Goal: Transaction & Acquisition: Purchase product/service

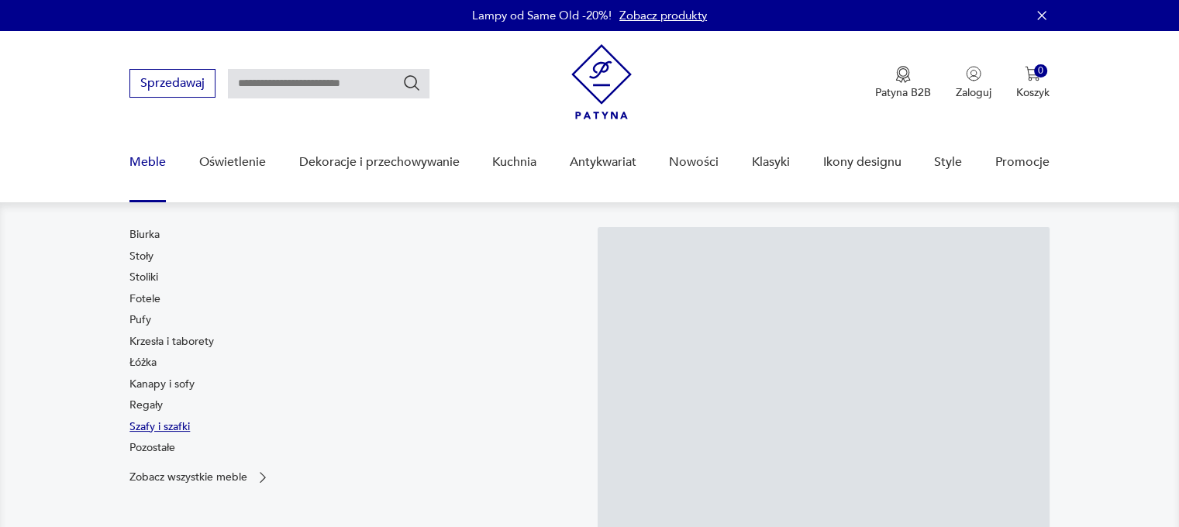
click at [157, 427] on link "Szafy i szafki" at bounding box center [159, 427] width 60 height 16
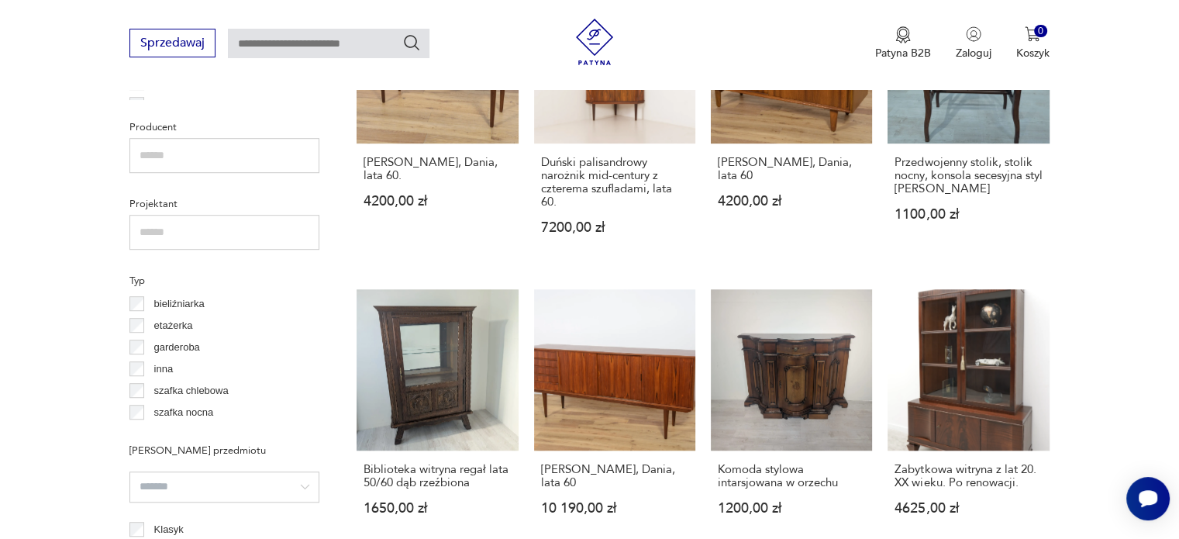
scroll to position [876, 0]
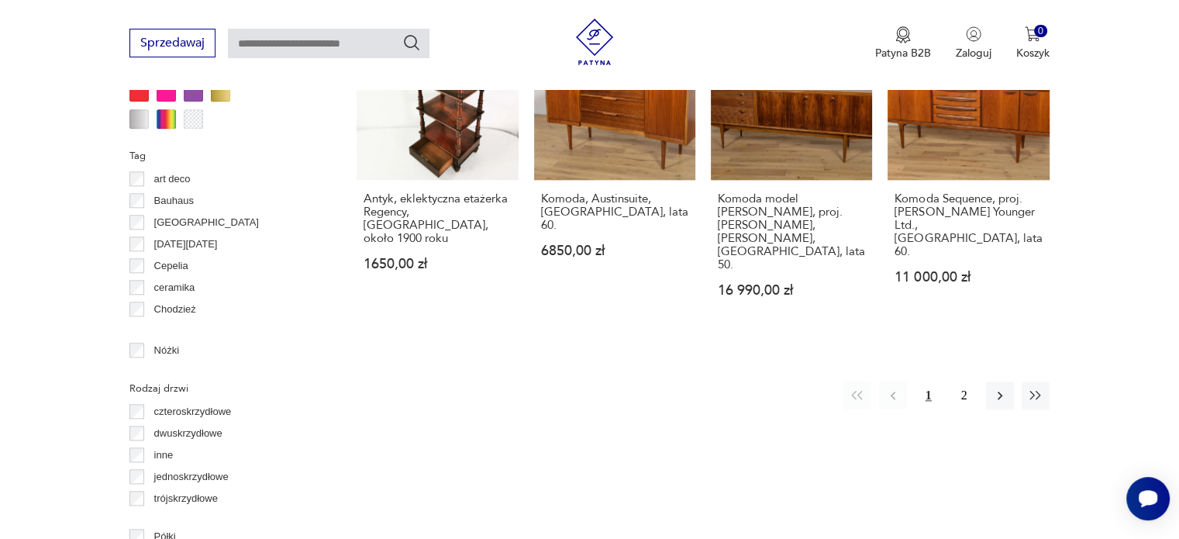
scroll to position [1576, 0]
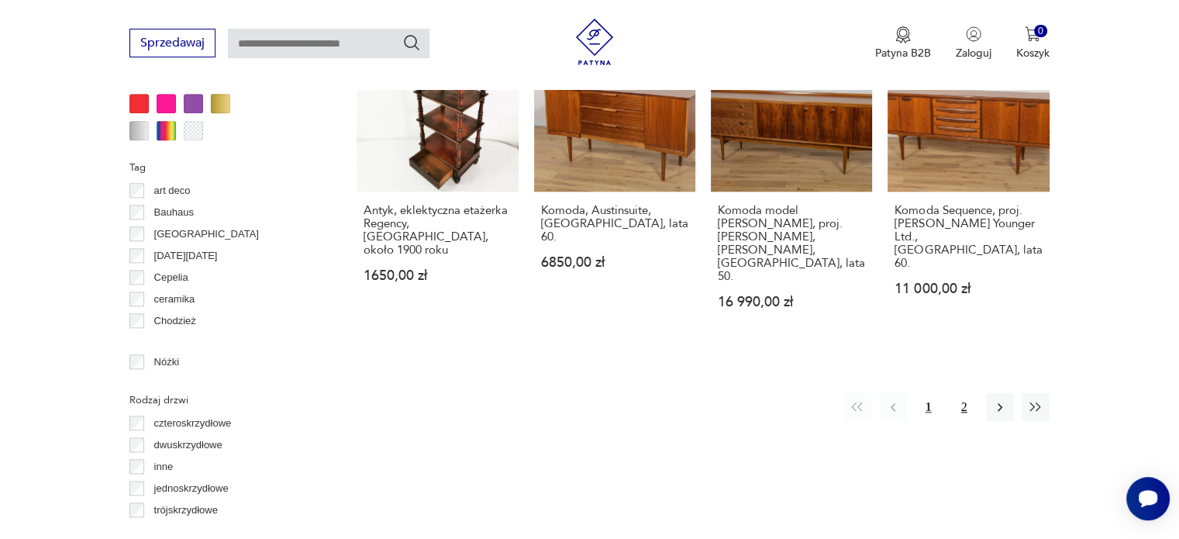
click at [958, 393] on button "2" at bounding box center [965, 407] width 28 height 28
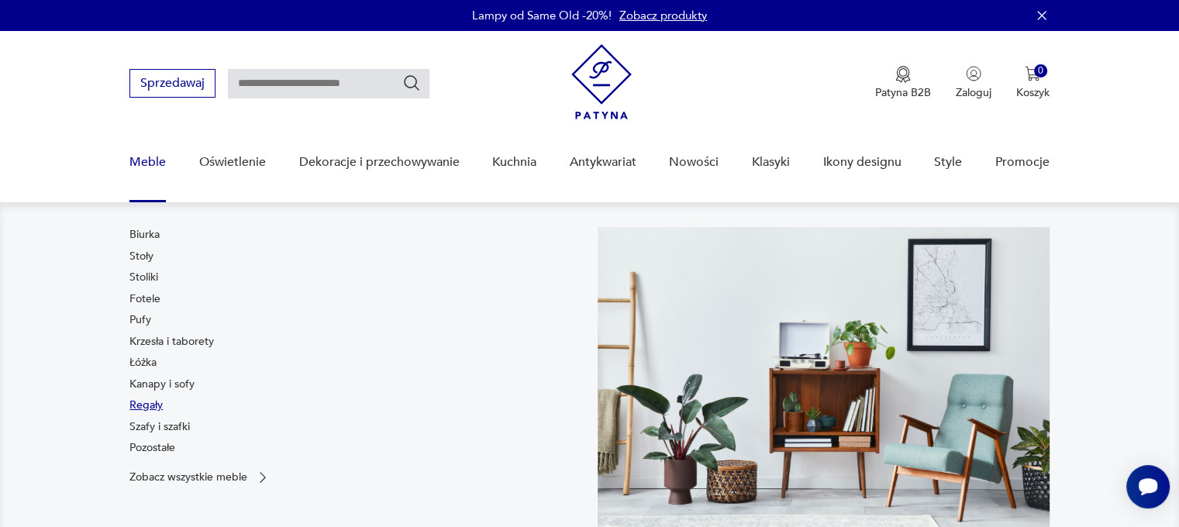
click at [148, 406] on link "Regały" at bounding box center [145, 406] width 33 height 16
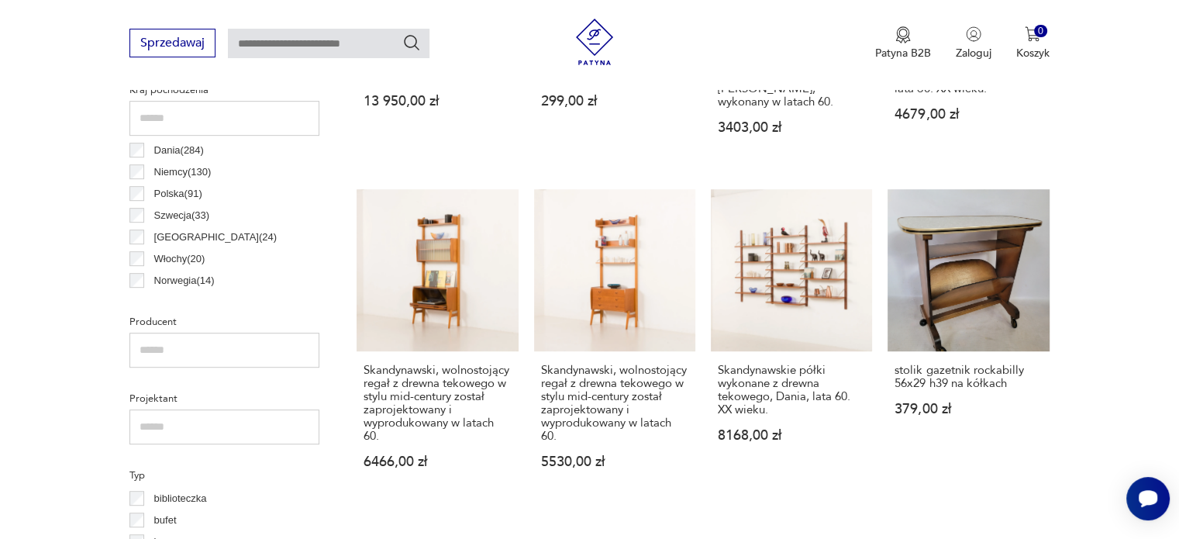
scroll to position [799, 0]
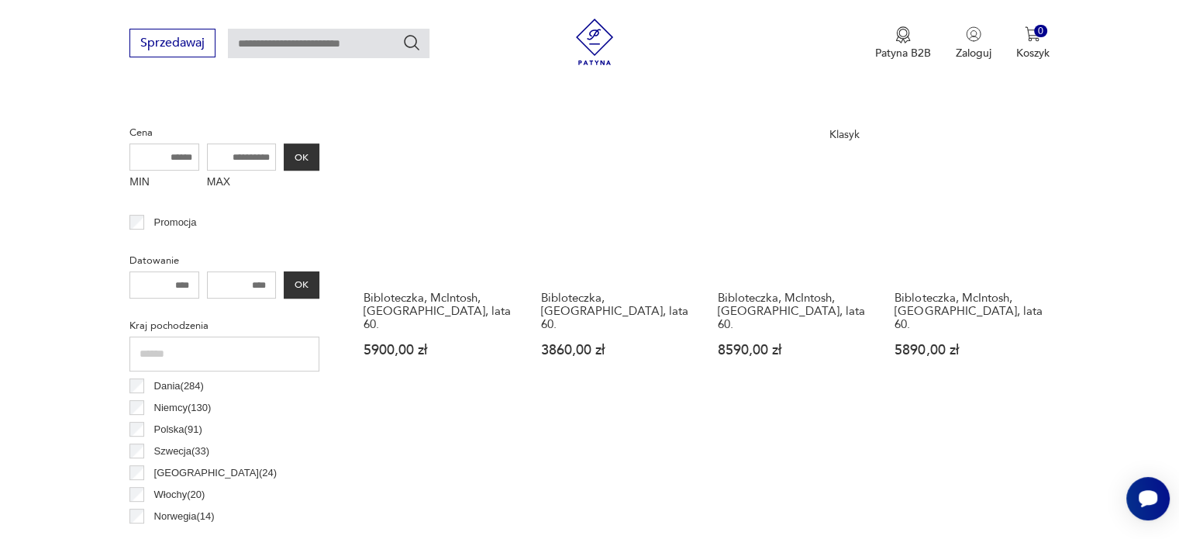
scroll to position [566, 0]
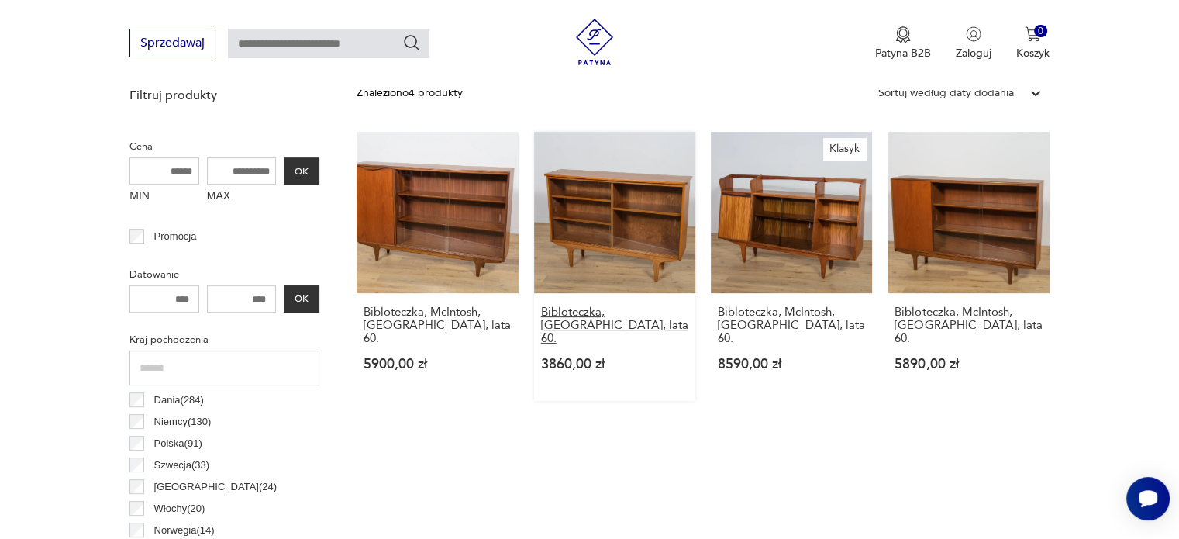
click at [602, 319] on h3 "Bibloteczka, Wielka Brytania, lata 60." at bounding box center [614, 326] width 147 height 40
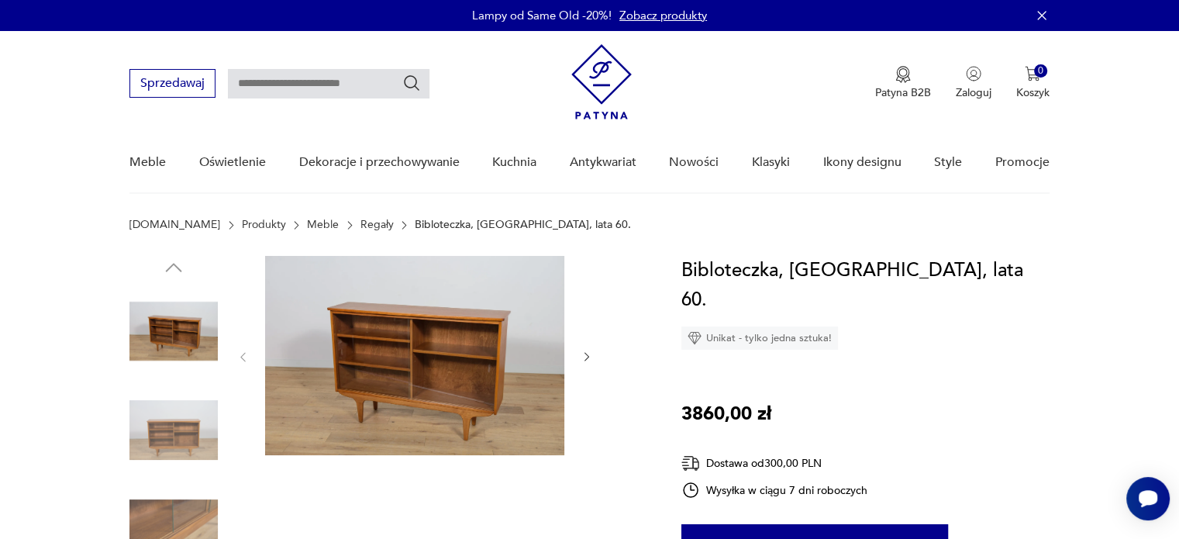
click at [187, 337] on img at bounding box center [173, 331] width 88 height 88
click at [434, 331] on img at bounding box center [414, 355] width 299 height 199
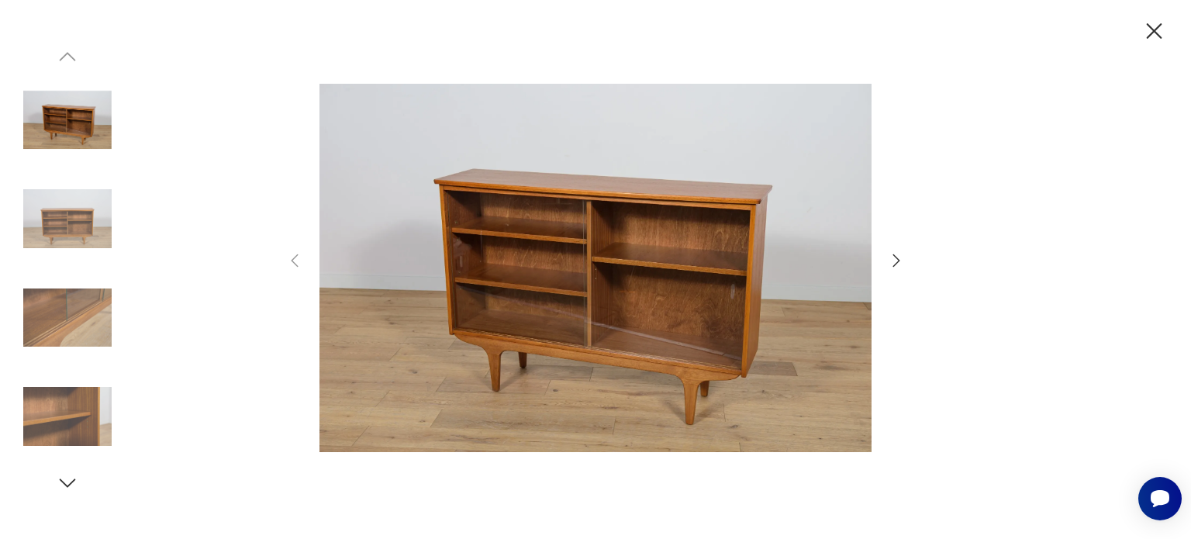
click at [102, 226] on img at bounding box center [67, 218] width 88 height 88
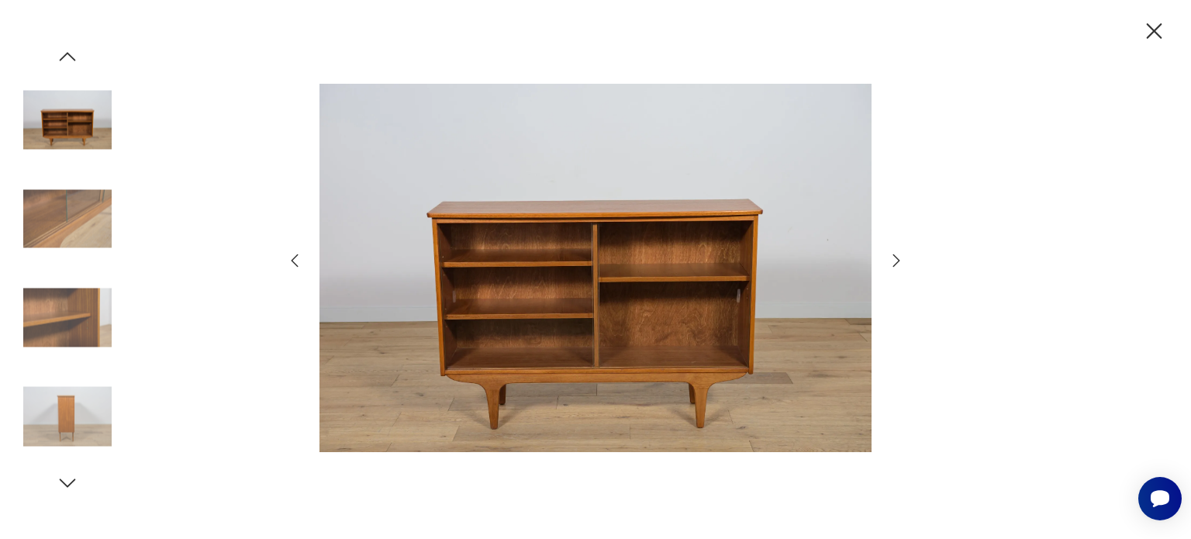
drag, startPoint x: 1151, startPoint y: 27, endPoint x: 1119, endPoint y: 31, distance: 32.8
click at [1152, 27] on icon "button" at bounding box center [1154, 31] width 27 height 27
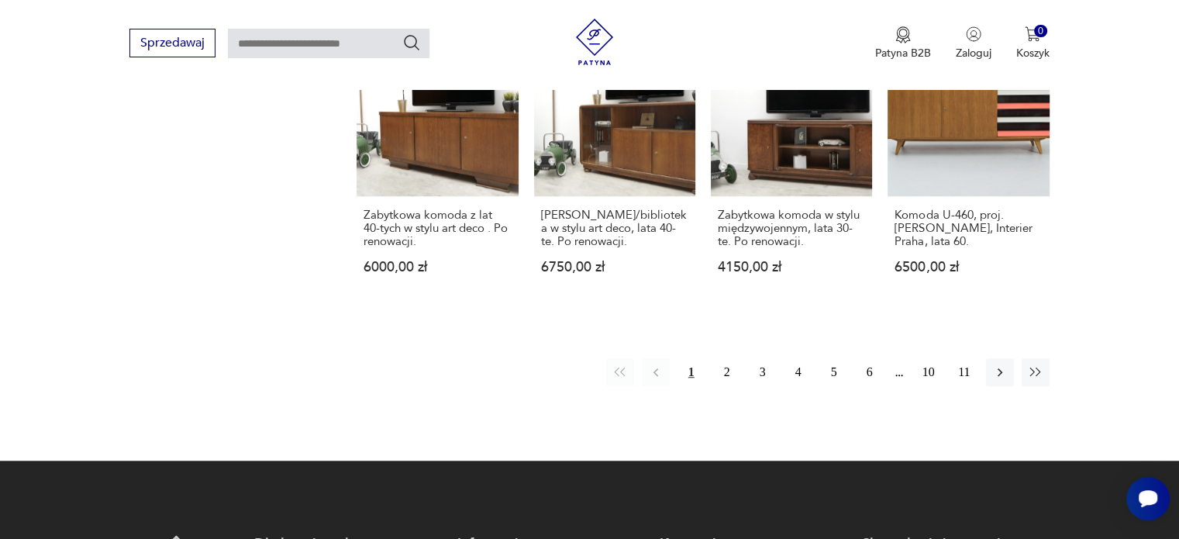
scroll to position [1221, 0]
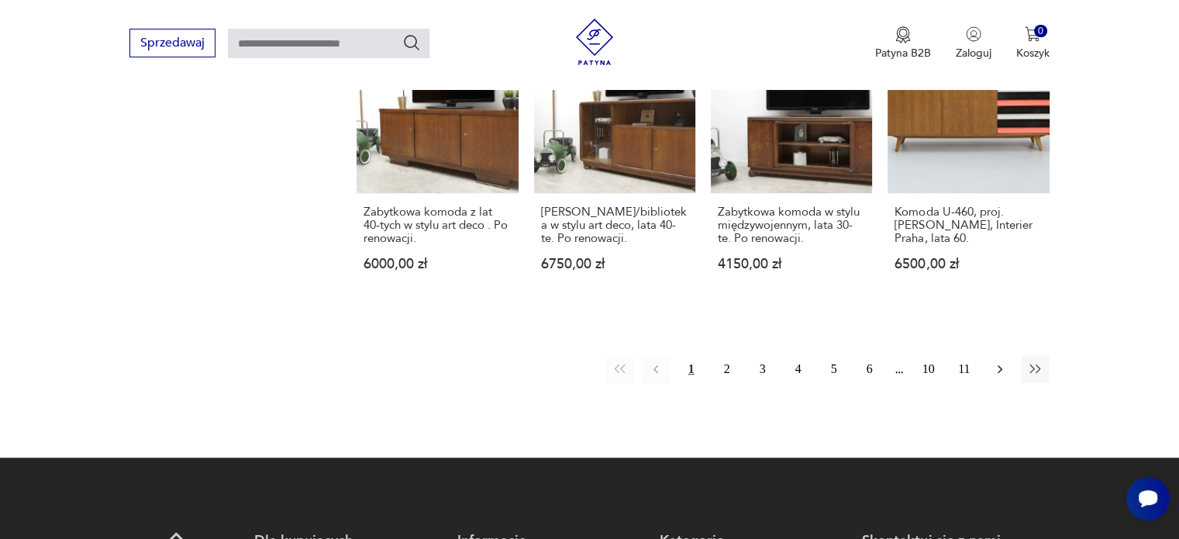
click at [1008, 371] on button "button" at bounding box center [1000, 369] width 28 height 28
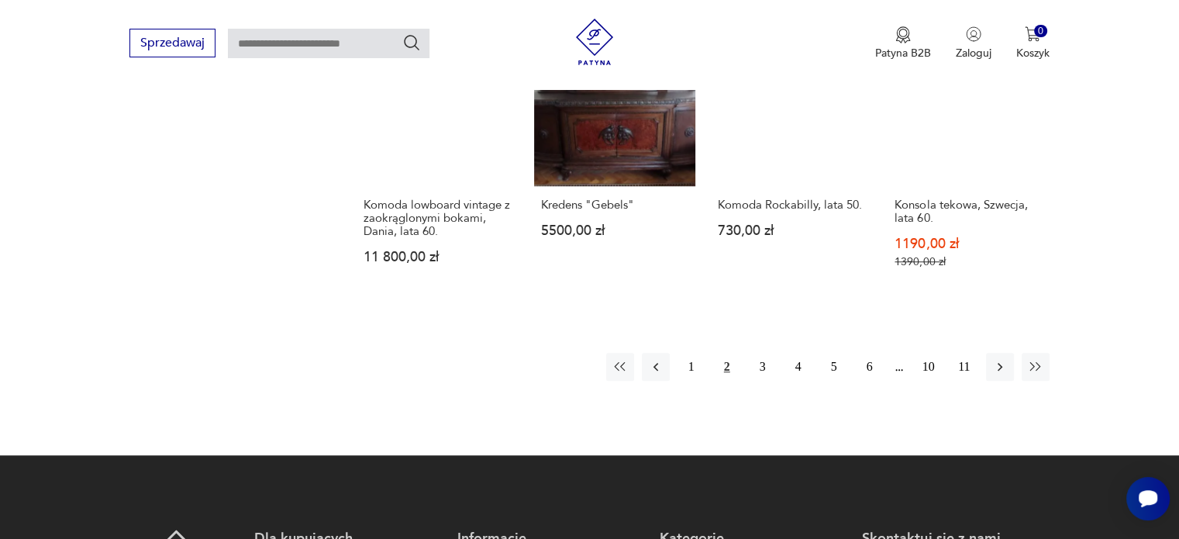
scroll to position [1221, 0]
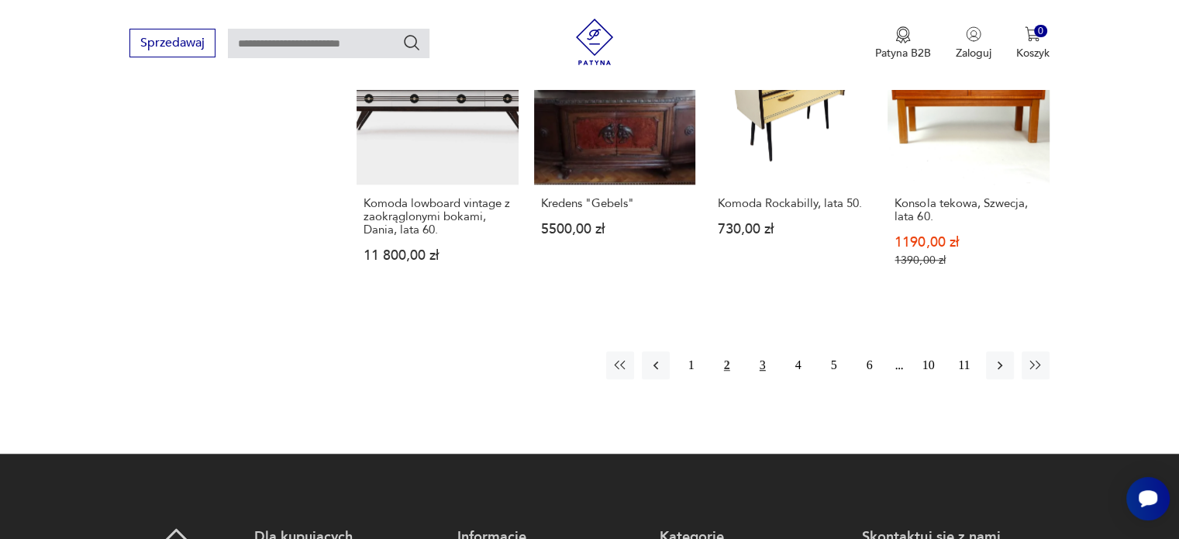
click at [764, 369] on button "3" at bounding box center [763, 365] width 28 height 28
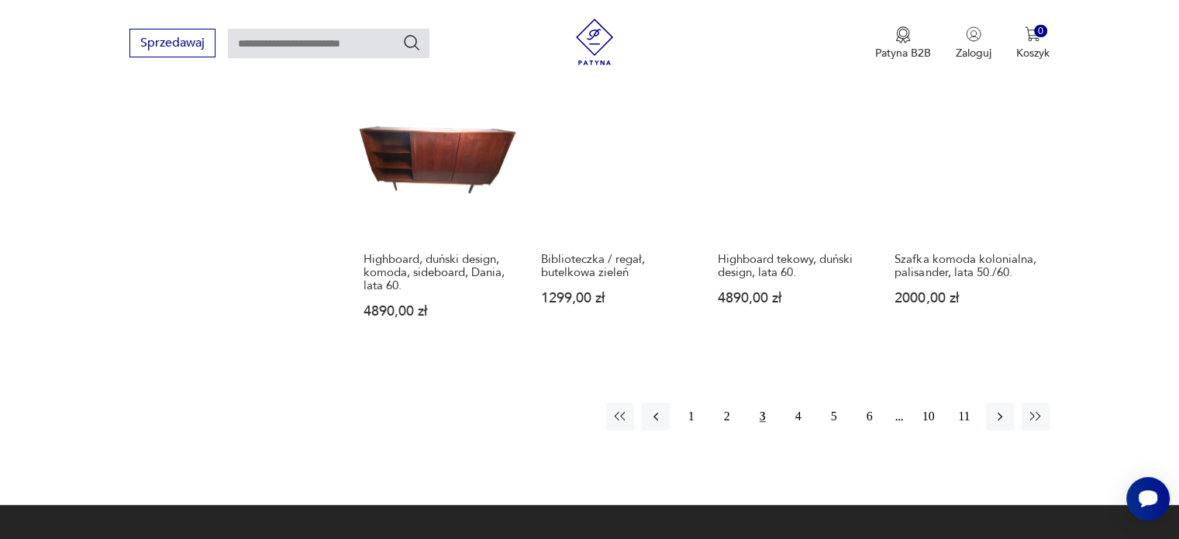
scroll to position [1144, 0]
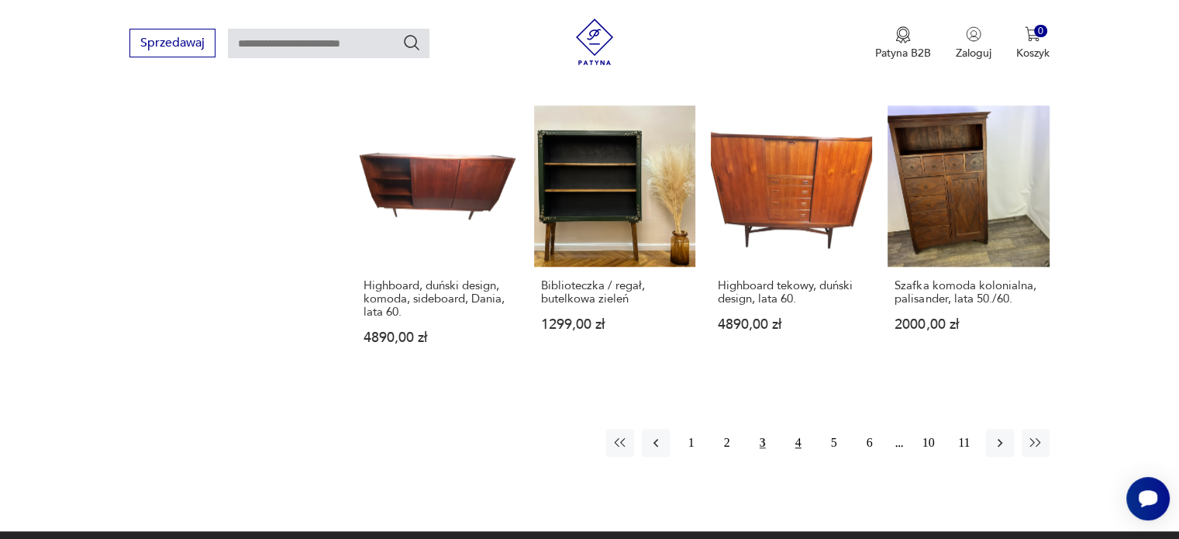
click at [794, 446] on button "4" at bounding box center [799, 443] width 28 height 28
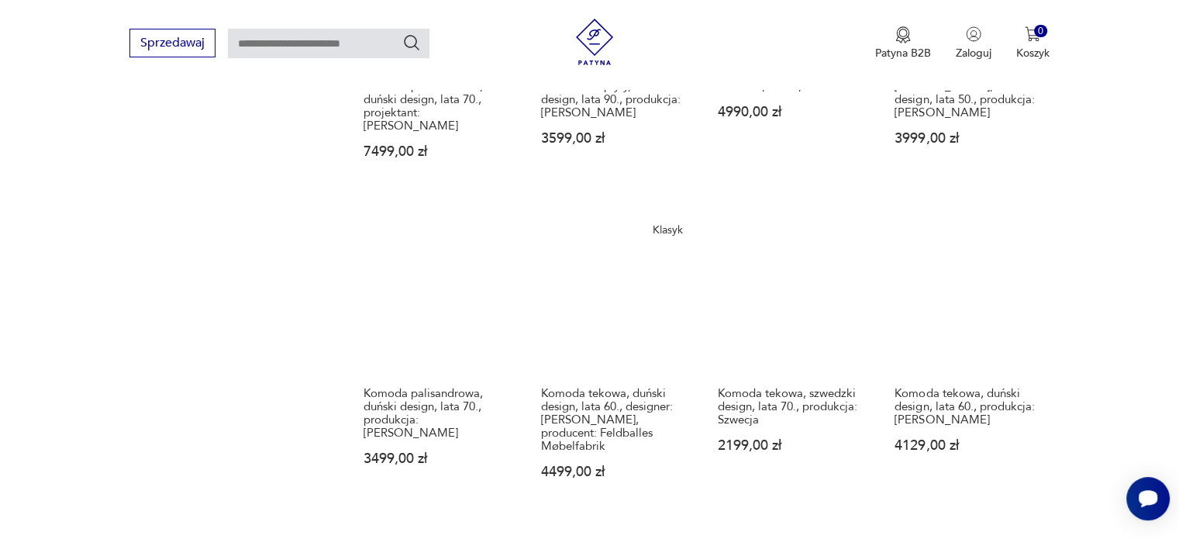
scroll to position [1144, 0]
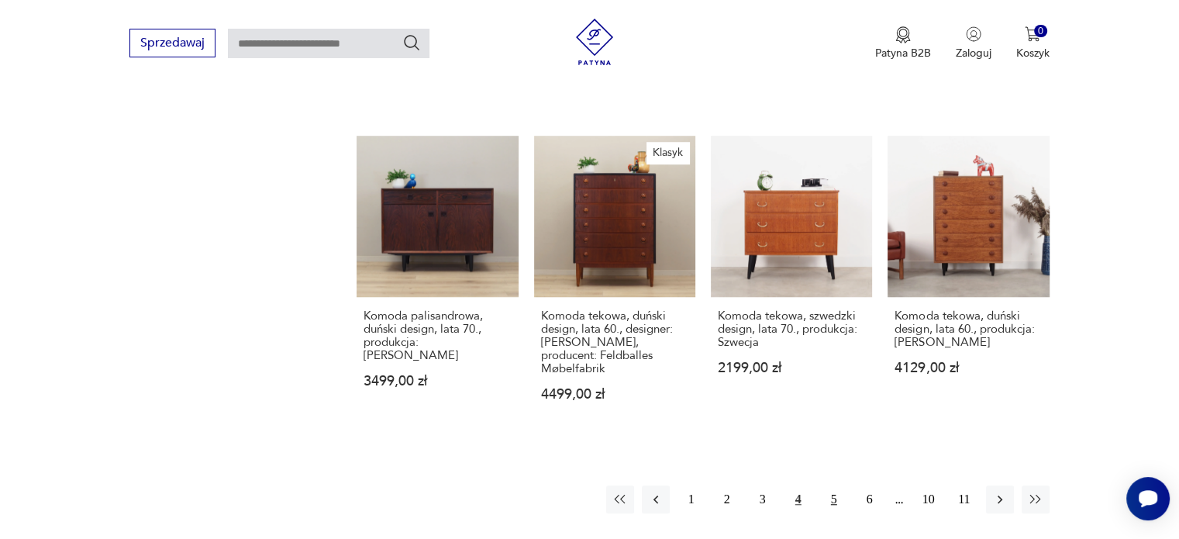
click at [828, 485] on button "5" at bounding box center [834, 499] width 28 height 28
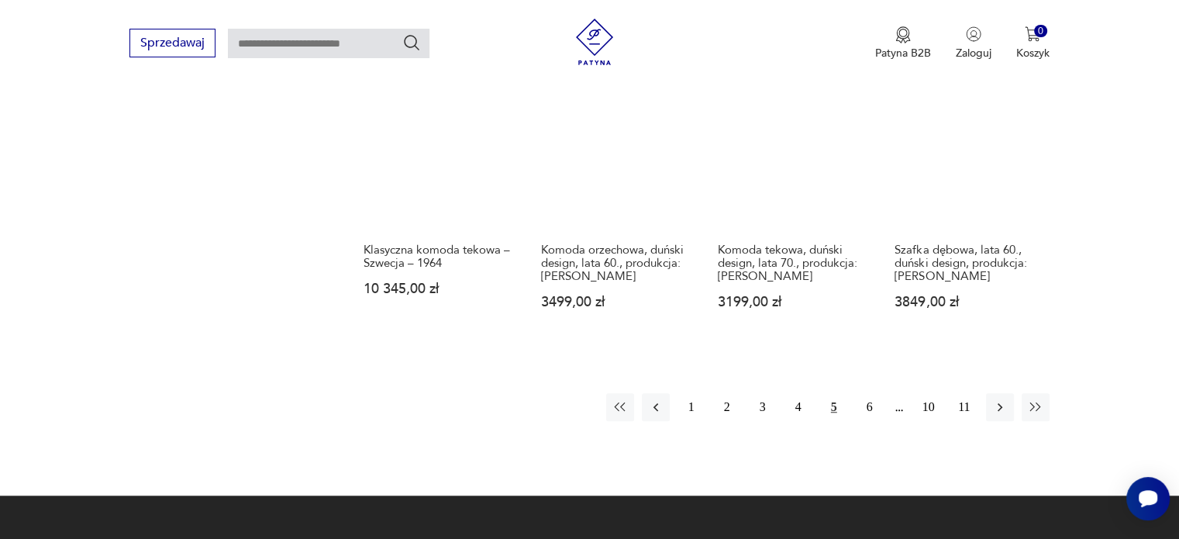
scroll to position [1221, 0]
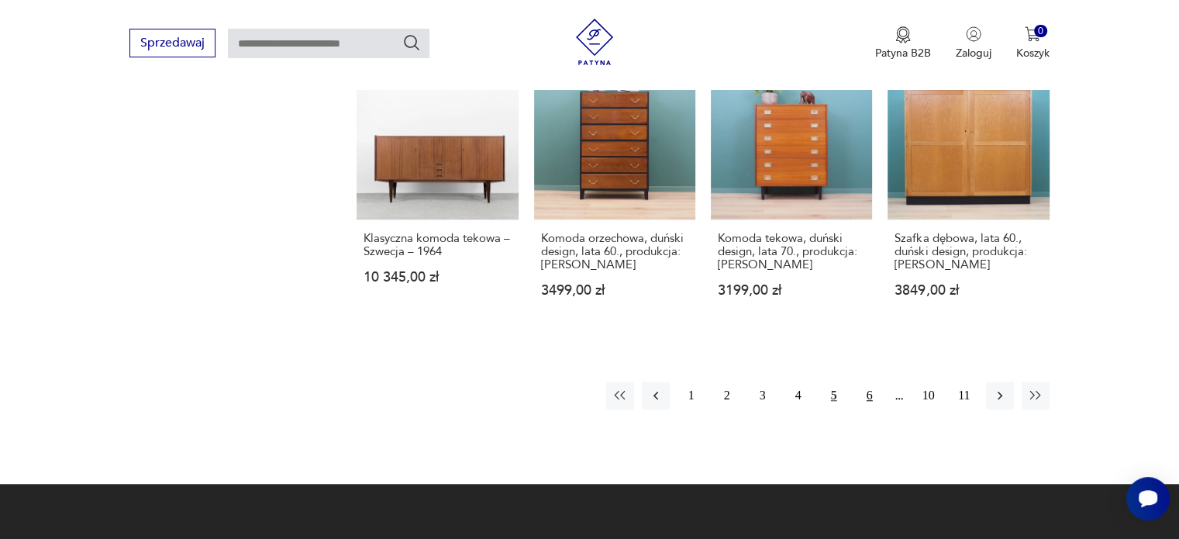
click at [878, 382] on button "6" at bounding box center [870, 396] width 28 height 28
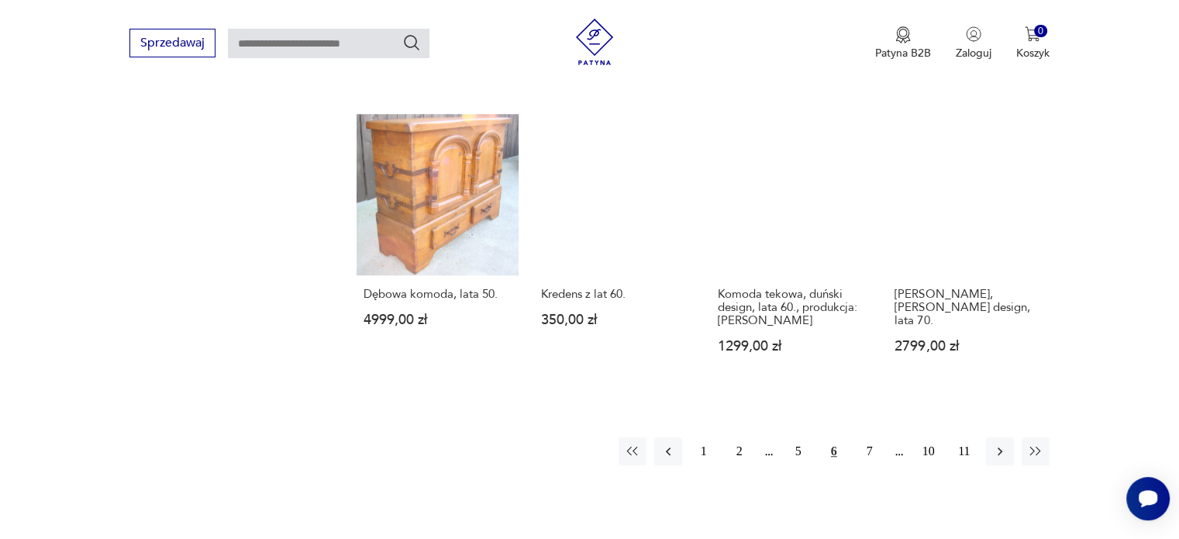
scroll to position [1221, 0]
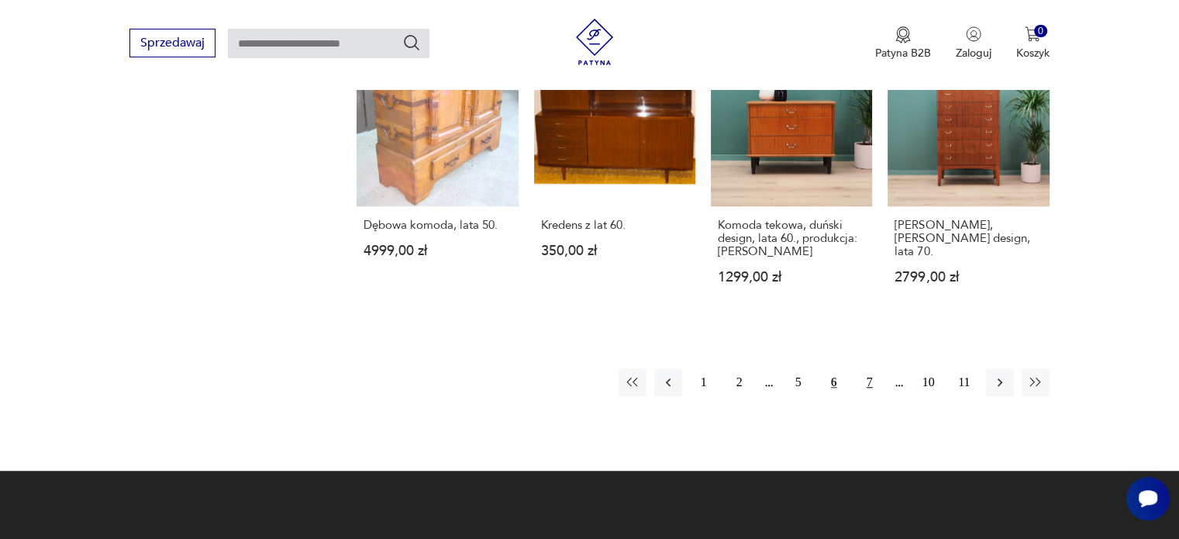
click at [871, 368] on button "7" at bounding box center [870, 382] width 28 height 28
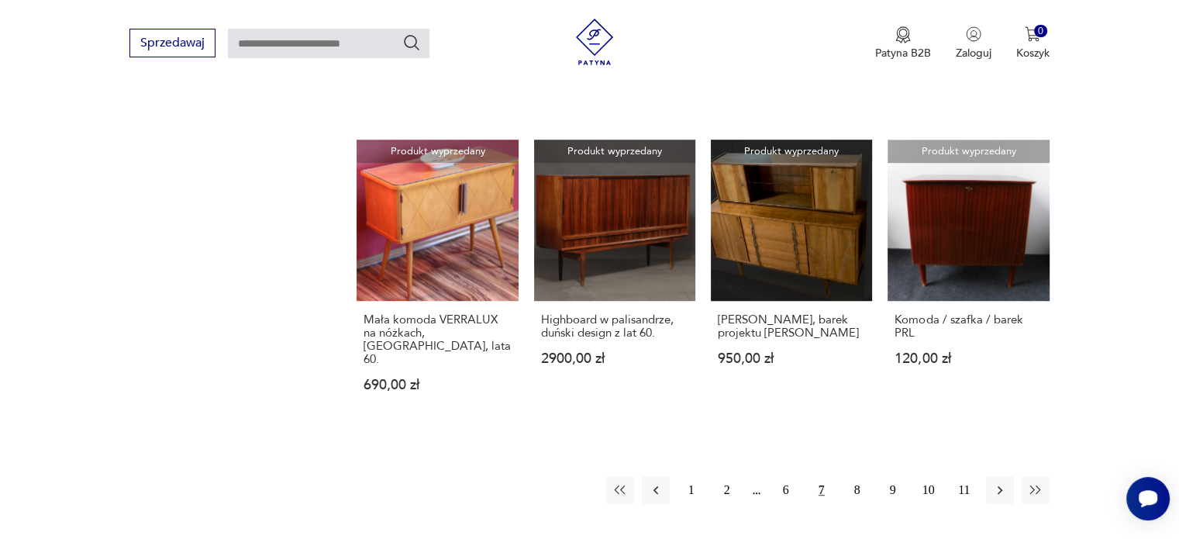
scroll to position [1221, 0]
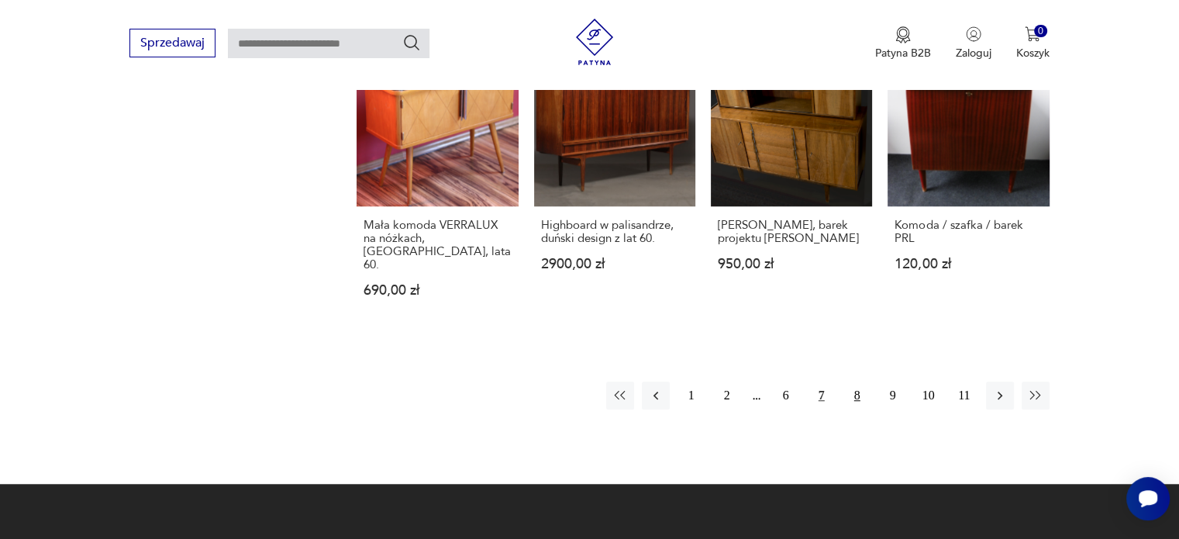
click at [859, 382] on button "8" at bounding box center [858, 396] width 28 height 28
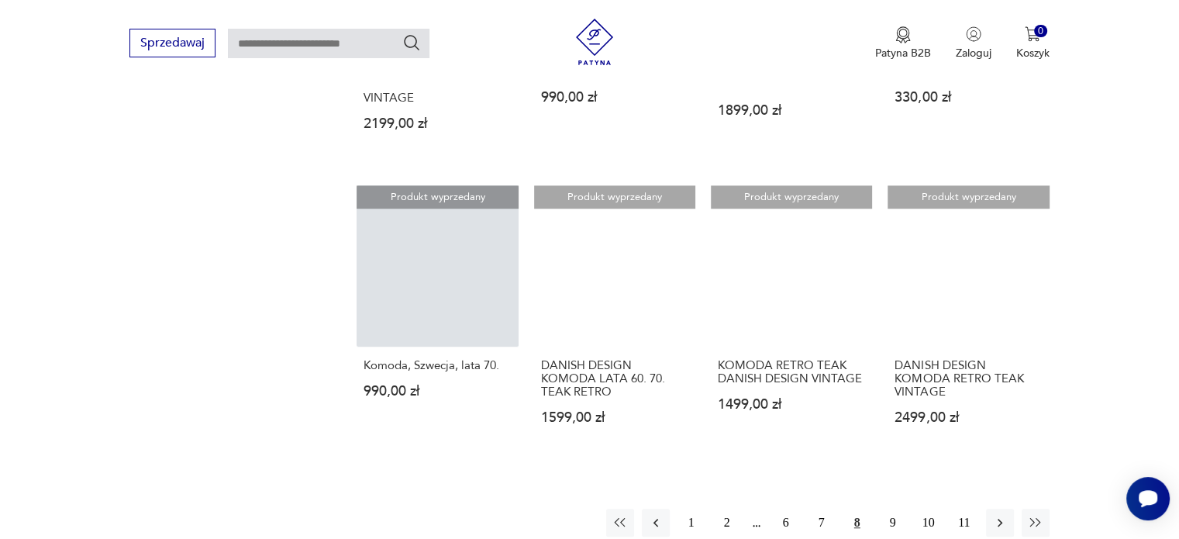
scroll to position [1066, 0]
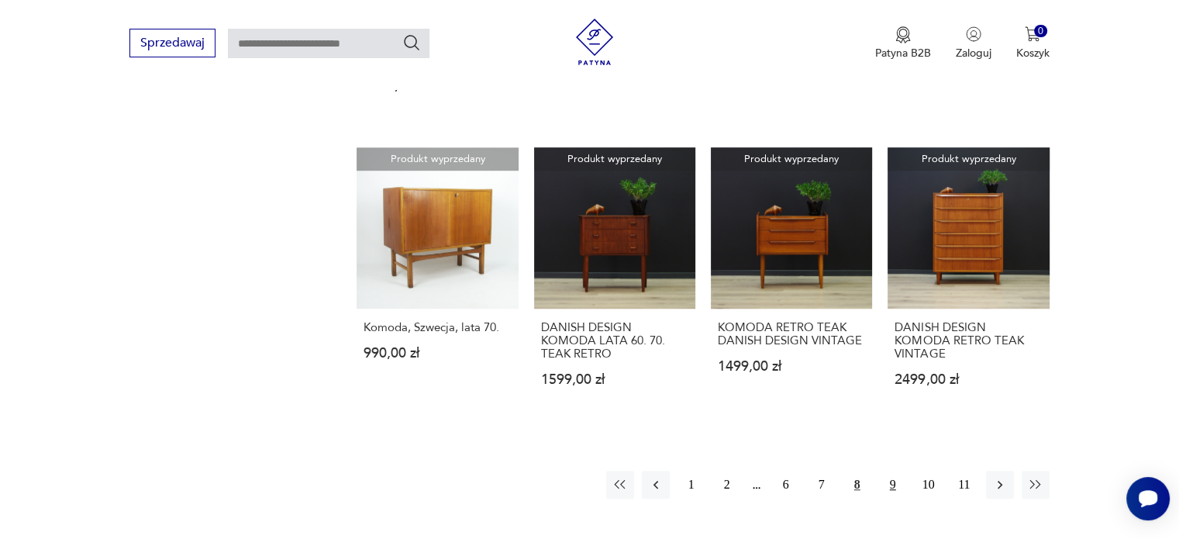
click at [889, 471] on button "9" at bounding box center [893, 485] width 28 height 28
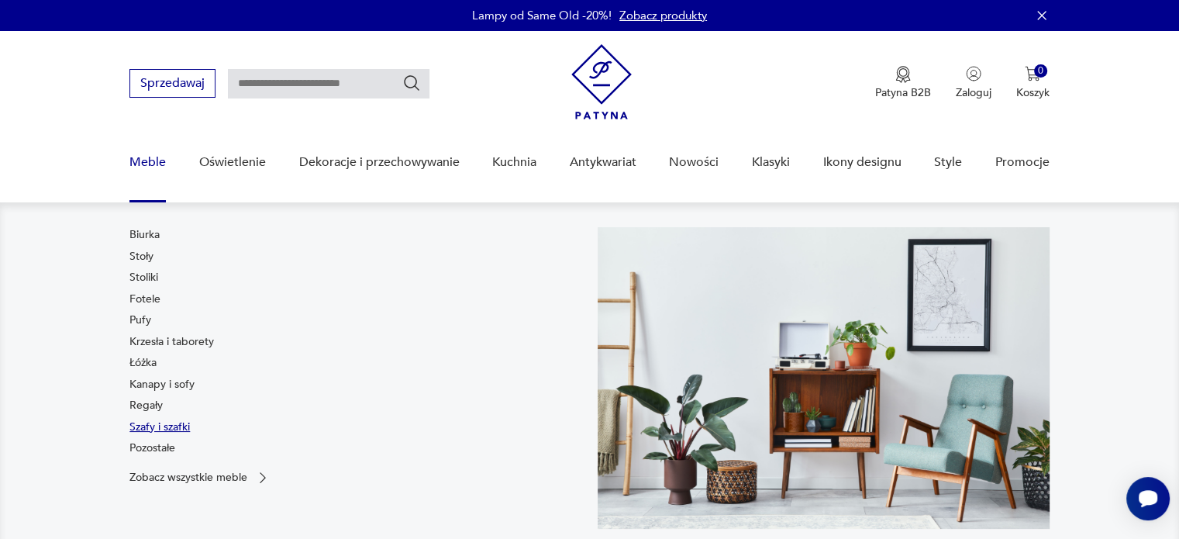
click at [153, 424] on link "Szafy i szafki" at bounding box center [159, 427] width 60 height 16
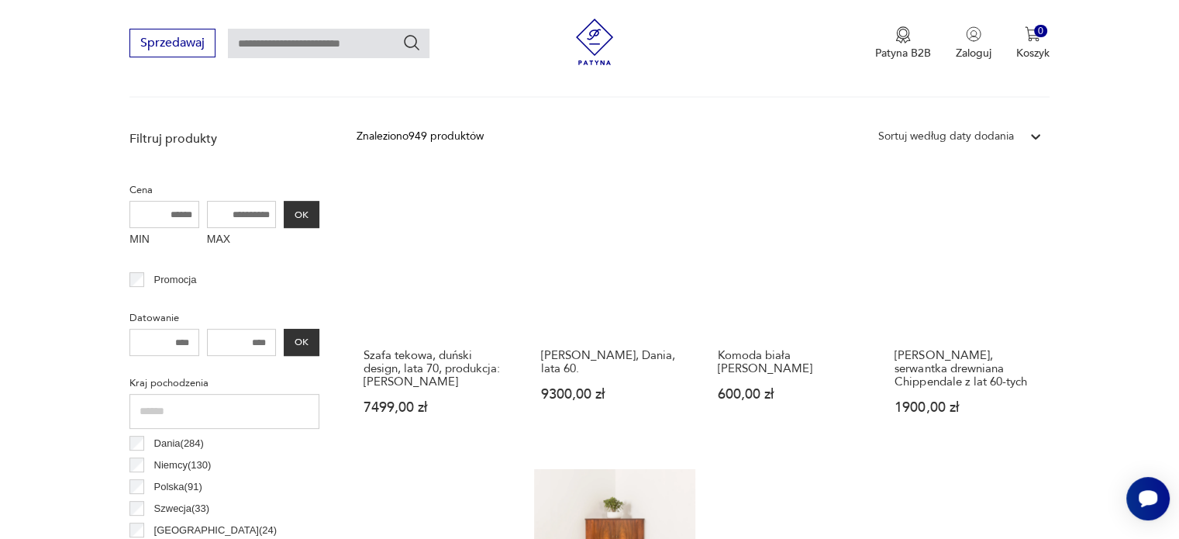
scroll to position [495, 0]
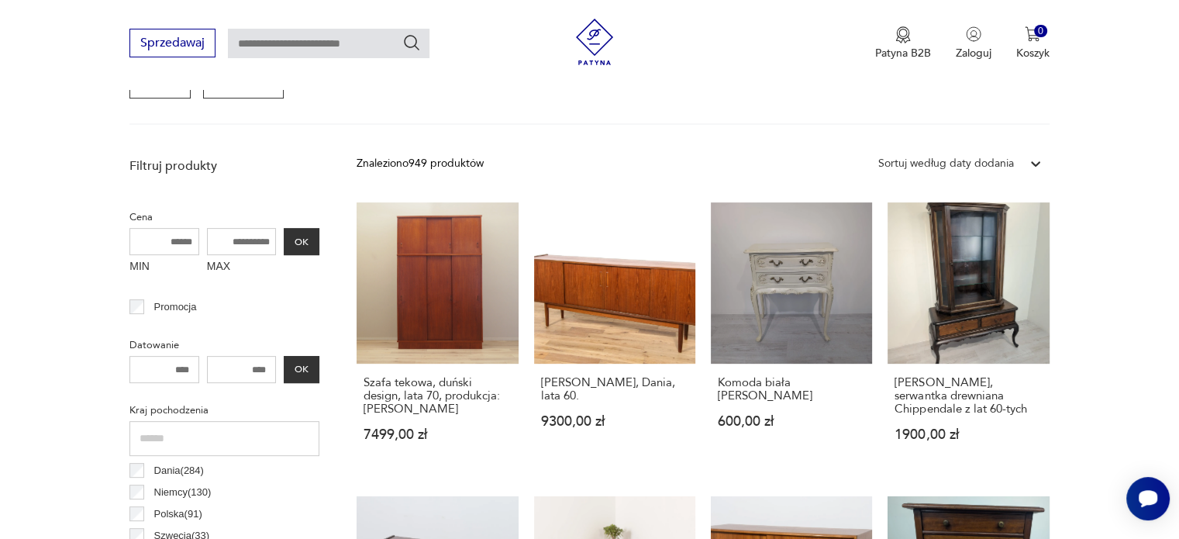
drag, startPoint x: 263, startPoint y: 241, endPoint x: 191, endPoint y: 254, distance: 73.2
click at [191, 254] on div "MIN MAX OK" at bounding box center [224, 254] width 190 height 52
type input "****"
click at [300, 243] on button "OK" at bounding box center [302, 241] width 36 height 27
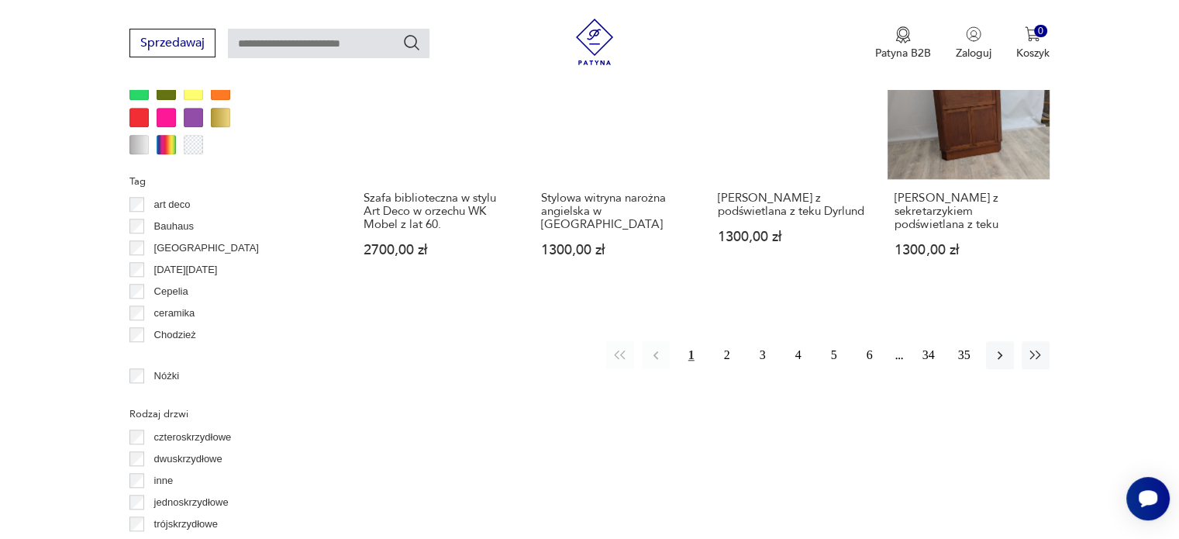
scroll to position [1574, 0]
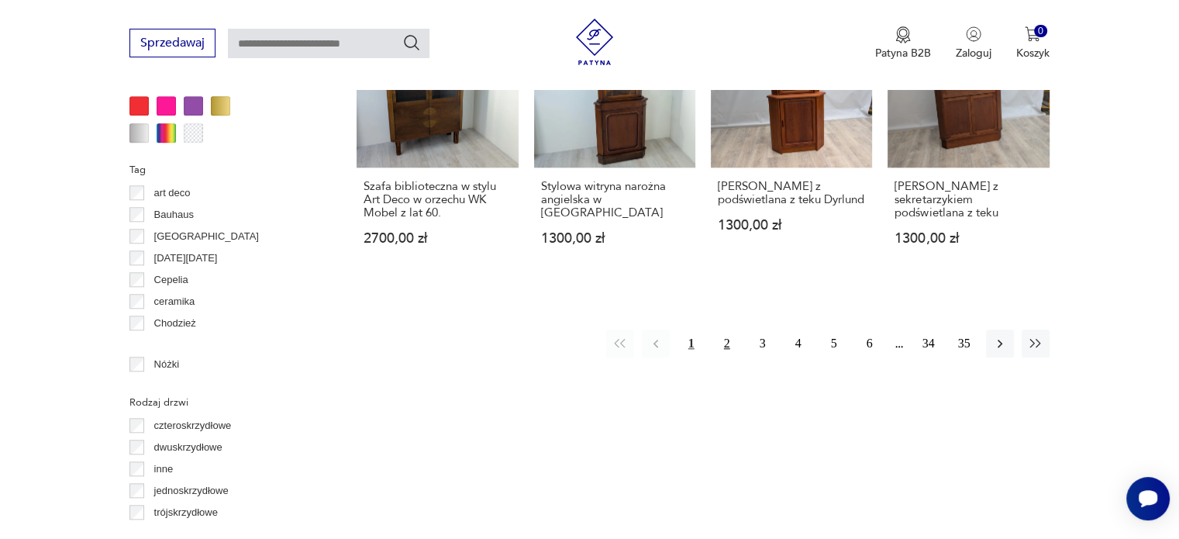
click at [728, 334] on button "2" at bounding box center [727, 344] width 28 height 28
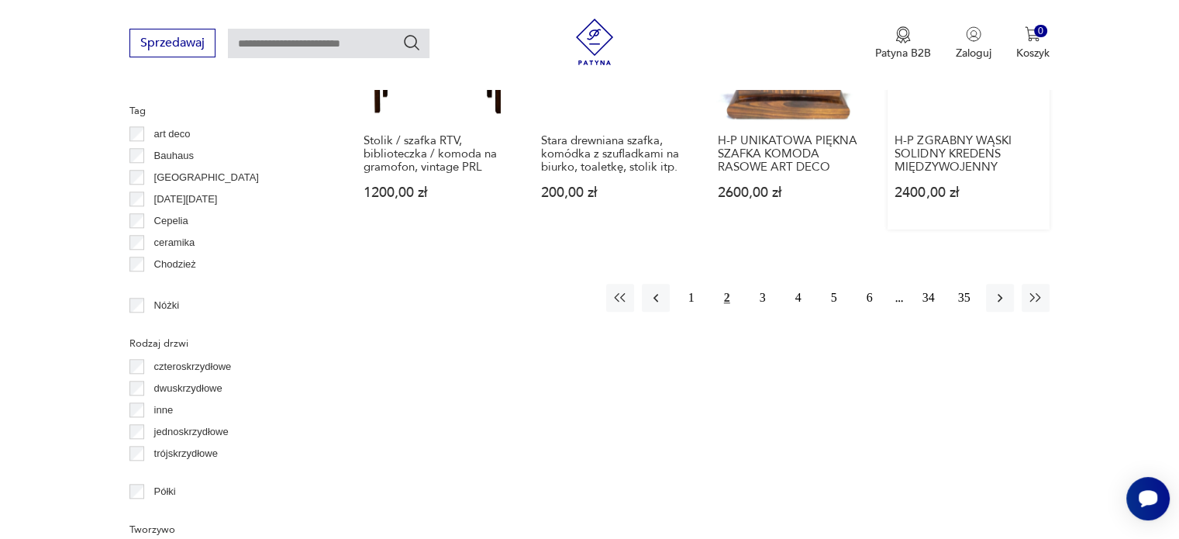
scroll to position [1652, 0]
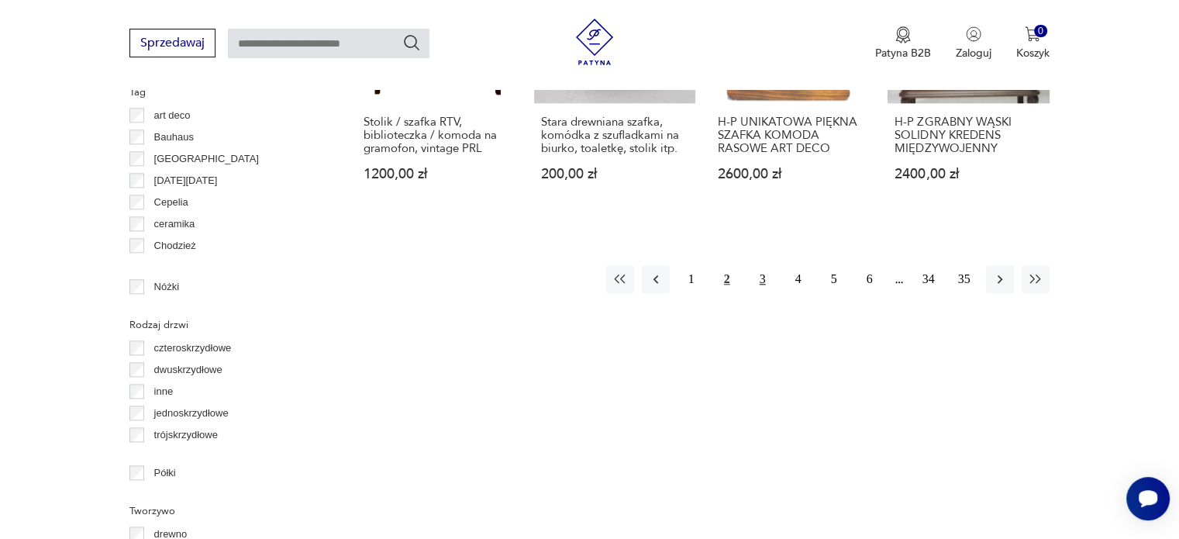
click at [765, 265] on button "3" at bounding box center [763, 279] width 28 height 28
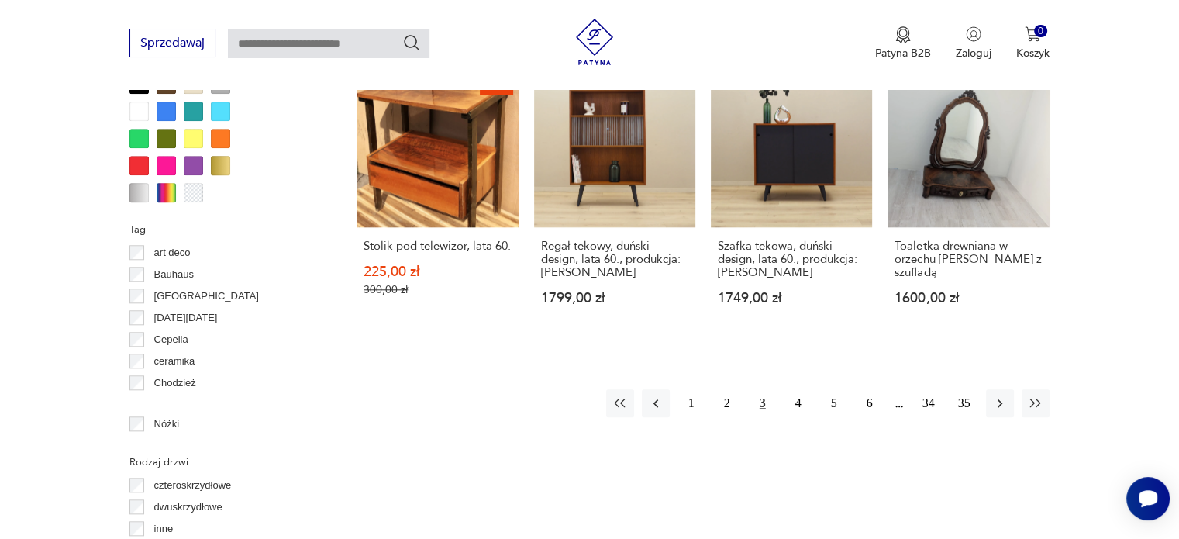
scroll to position [1574, 0]
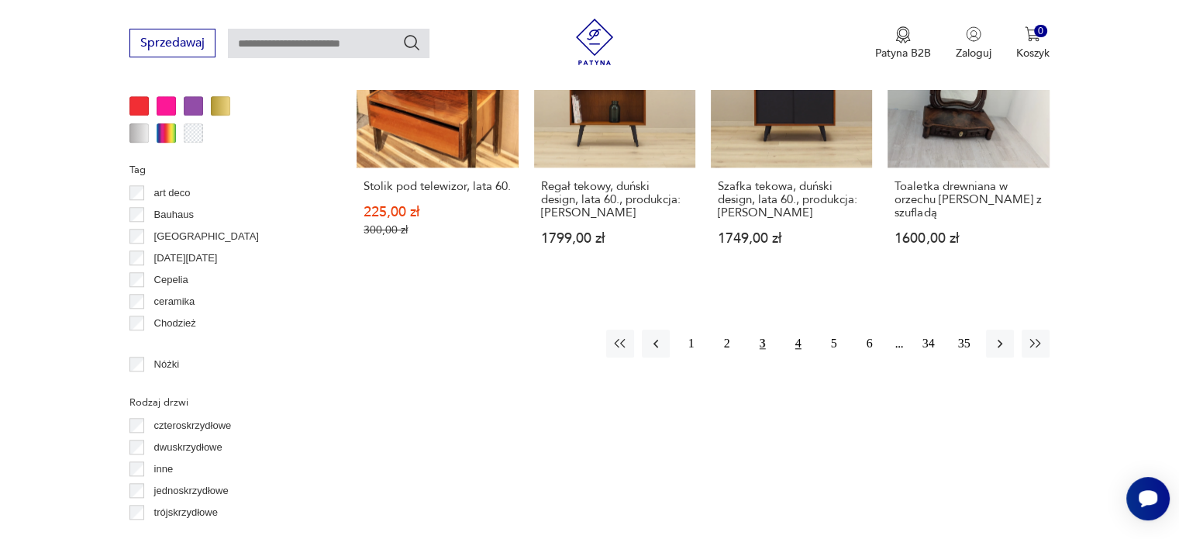
click at [796, 338] on button "4" at bounding box center [799, 344] width 28 height 28
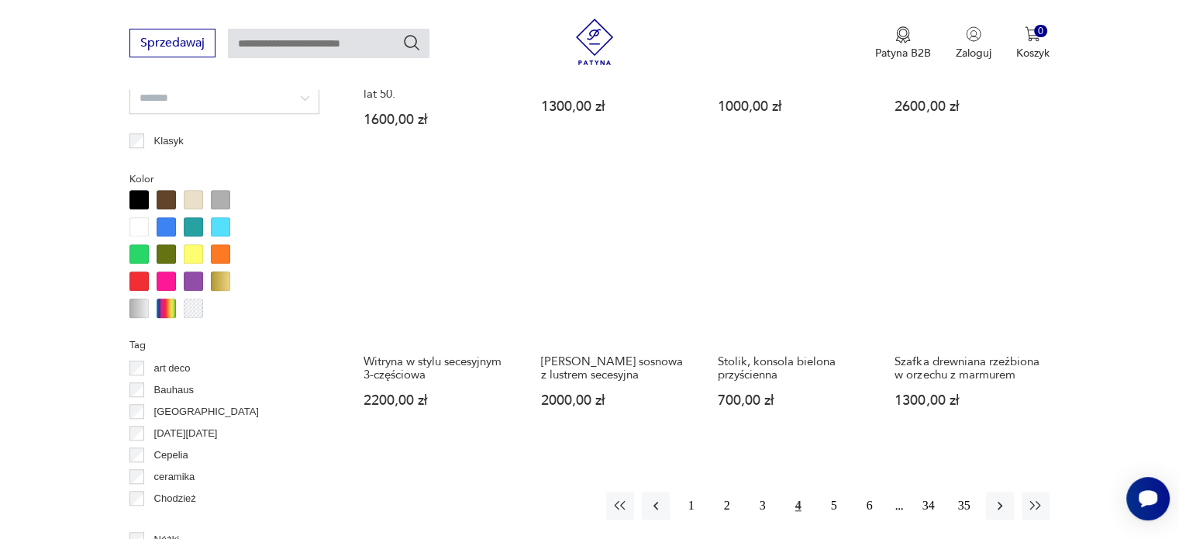
scroll to position [1419, 0]
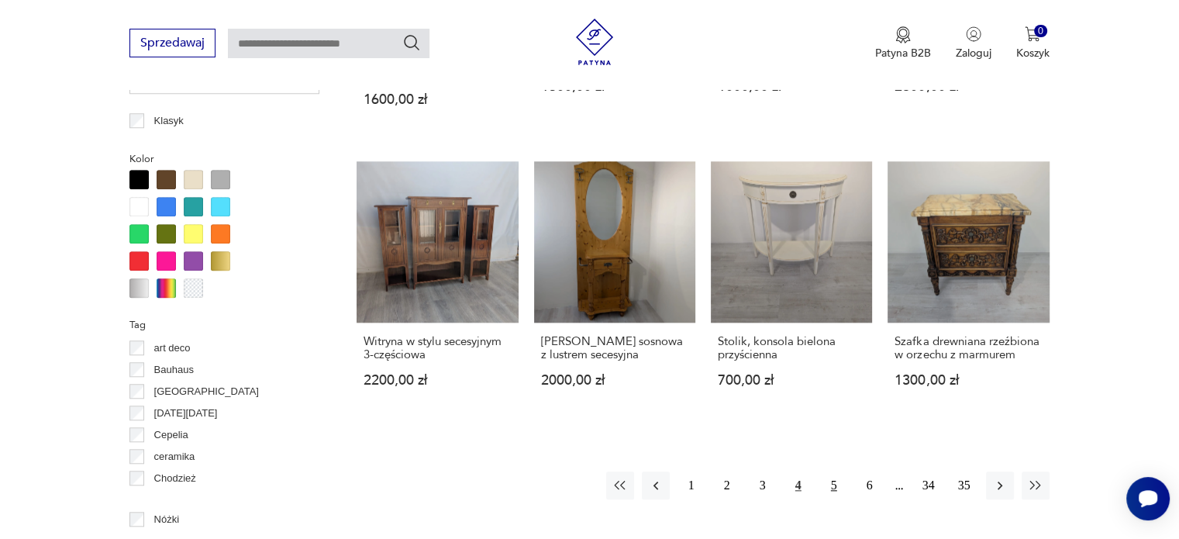
click at [838, 485] on button "5" at bounding box center [834, 485] width 28 height 28
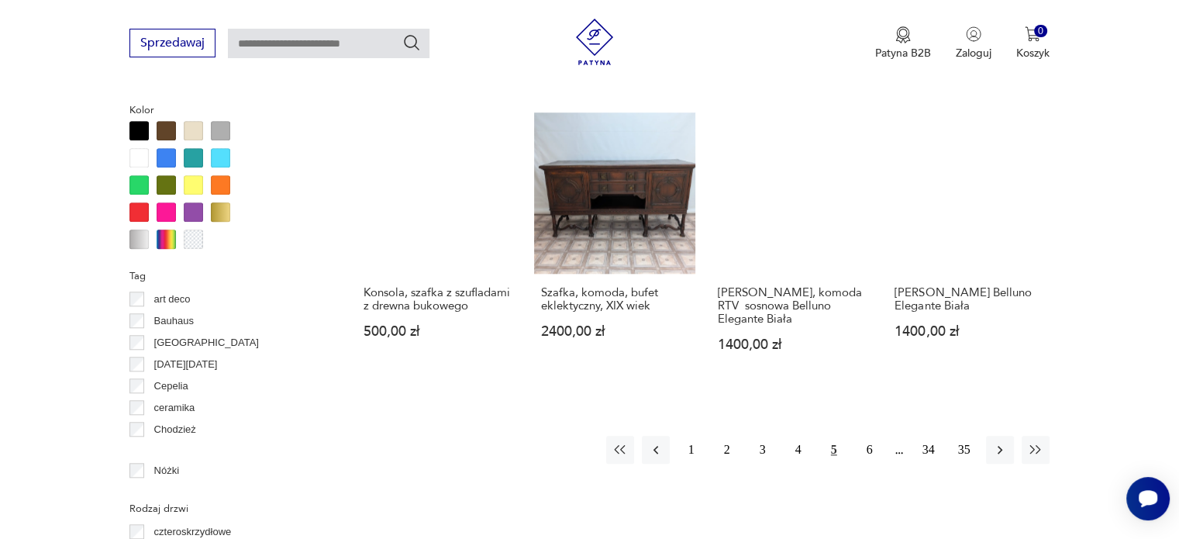
scroll to position [1497, 0]
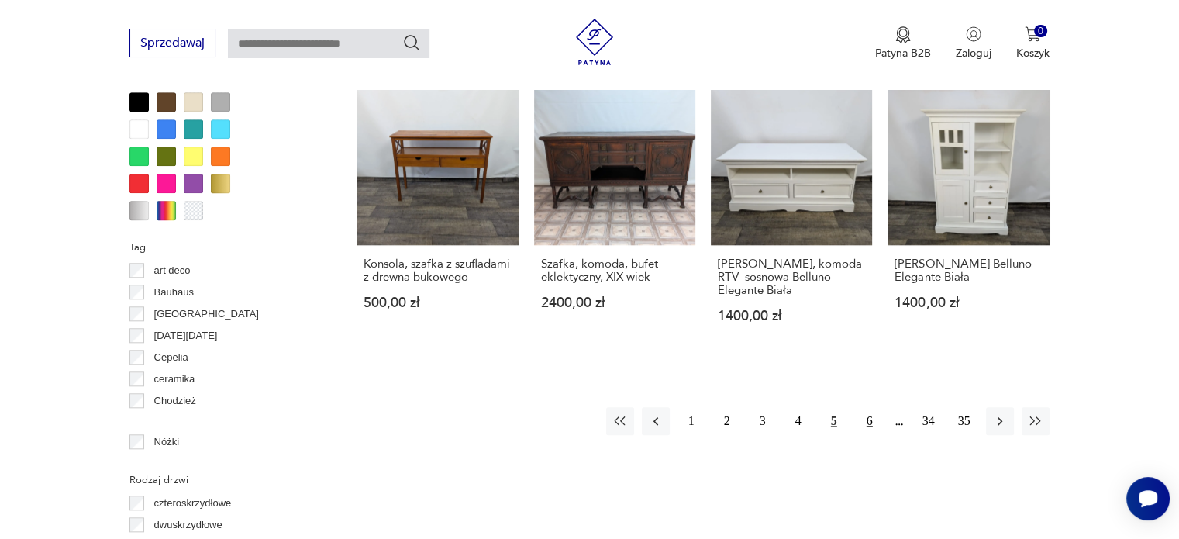
click at [869, 434] on button "6" at bounding box center [870, 421] width 28 height 28
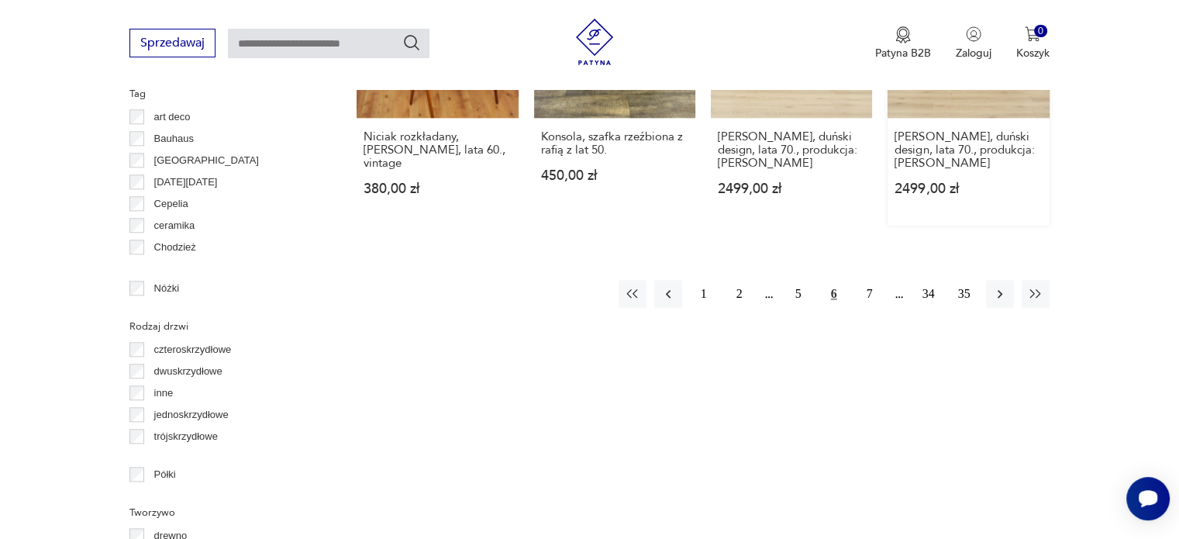
scroll to position [1652, 0]
click at [865, 295] on button "7" at bounding box center [870, 292] width 28 height 28
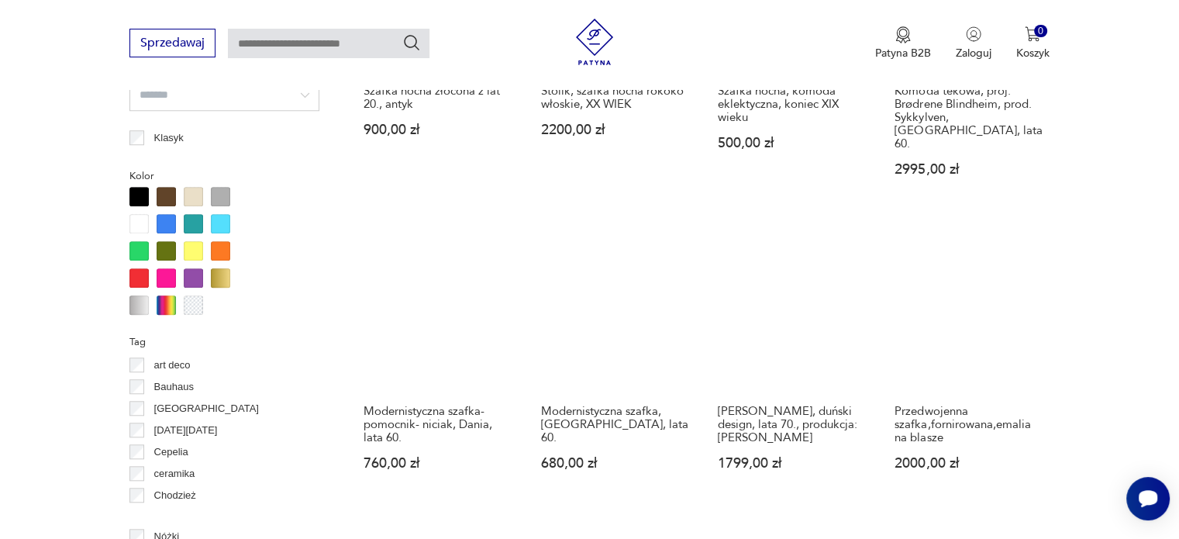
scroll to position [1652, 0]
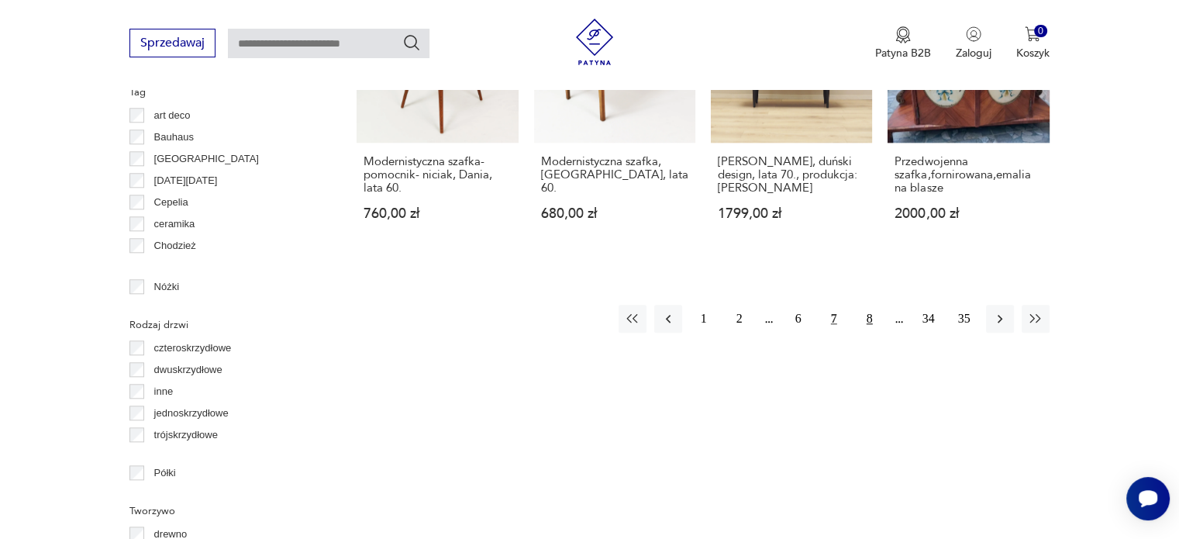
click at [869, 305] on button "8" at bounding box center [870, 319] width 28 height 28
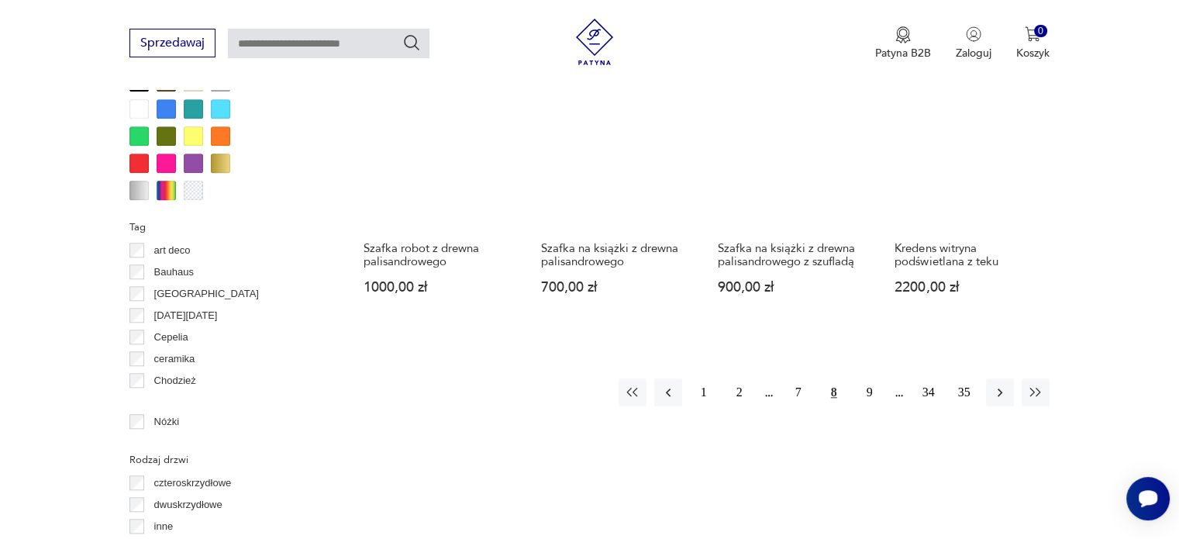
scroll to position [1574, 0]
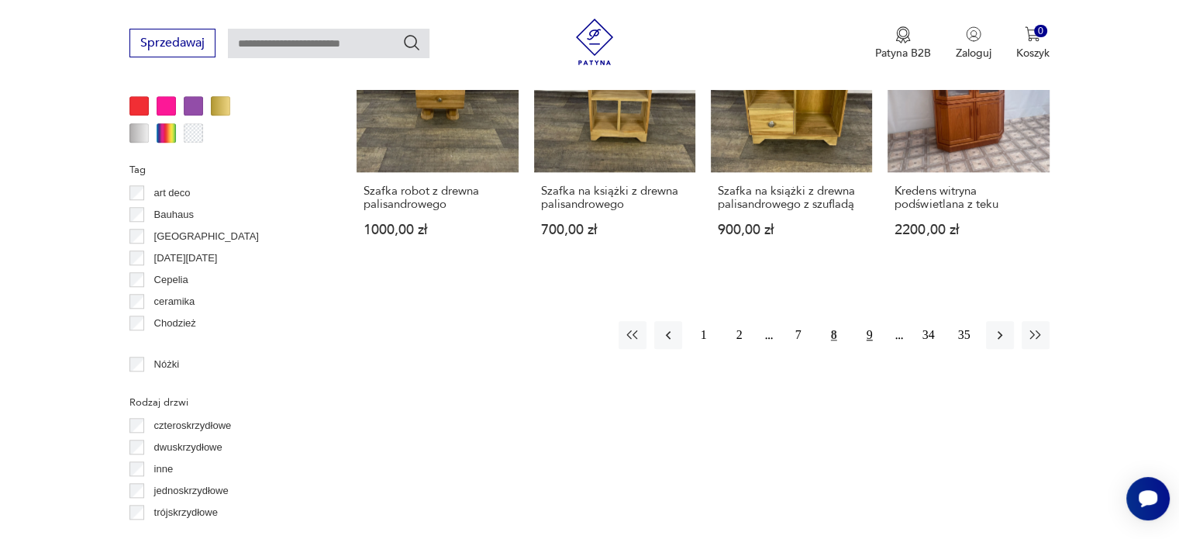
click at [867, 334] on button "9" at bounding box center [870, 335] width 28 height 28
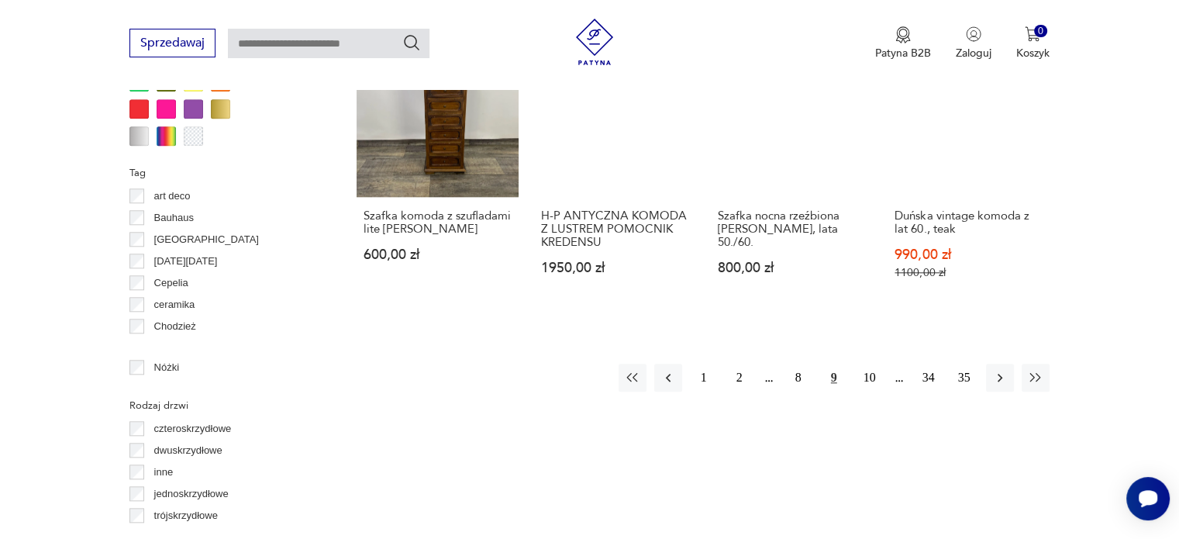
scroll to position [1574, 0]
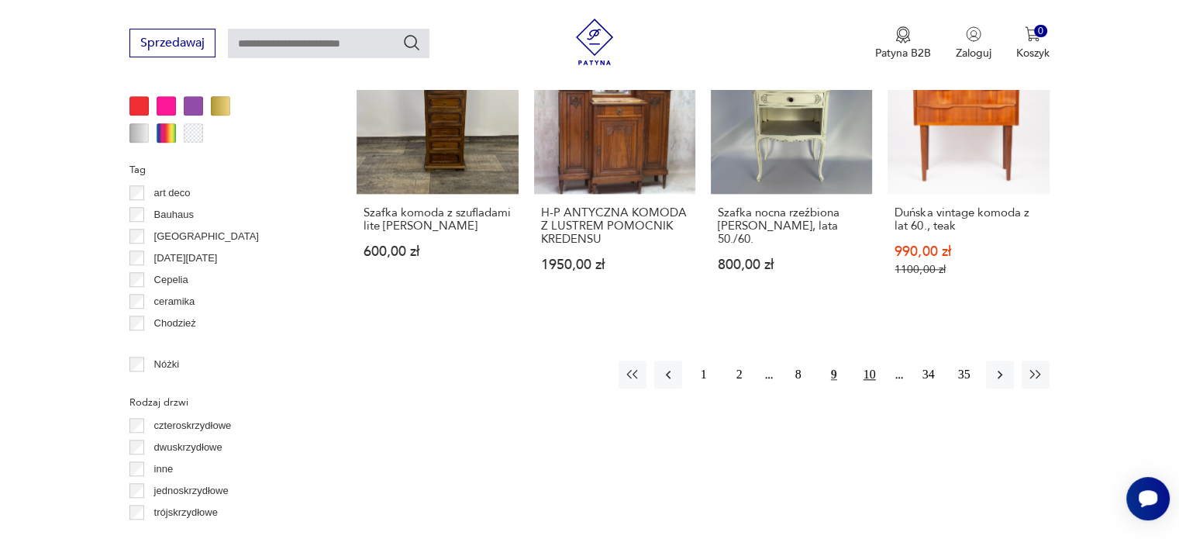
click at [874, 361] on button "10" at bounding box center [870, 375] width 28 height 28
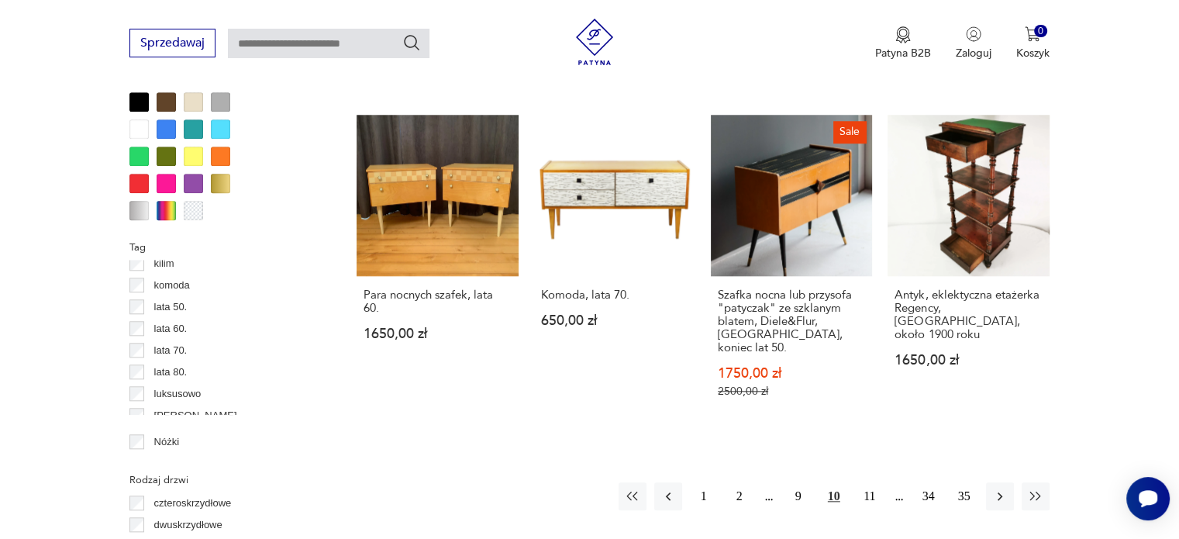
scroll to position [465, 0]
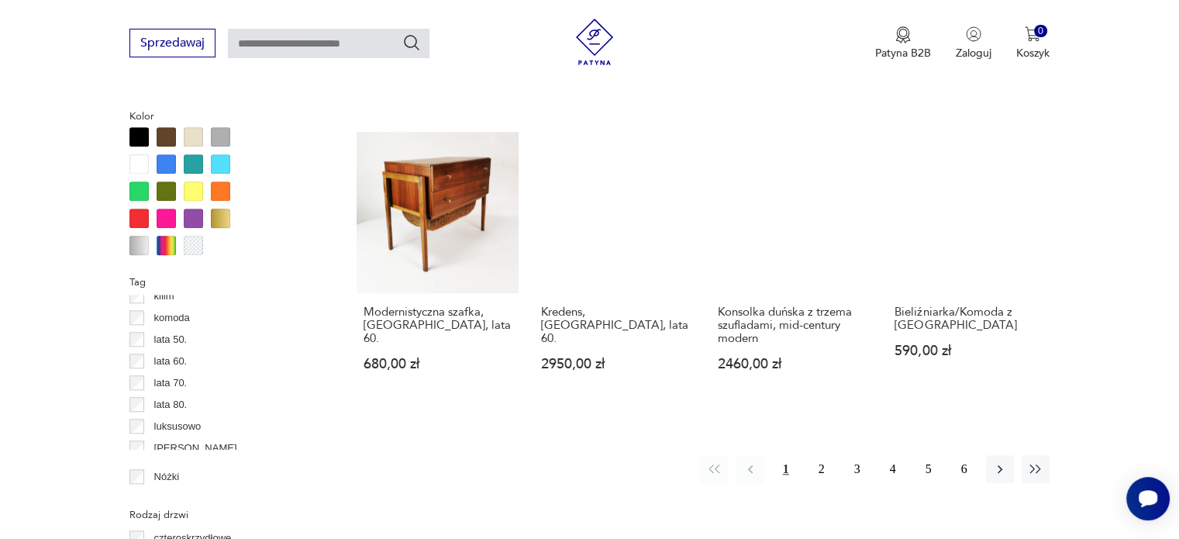
scroll to position [1419, 0]
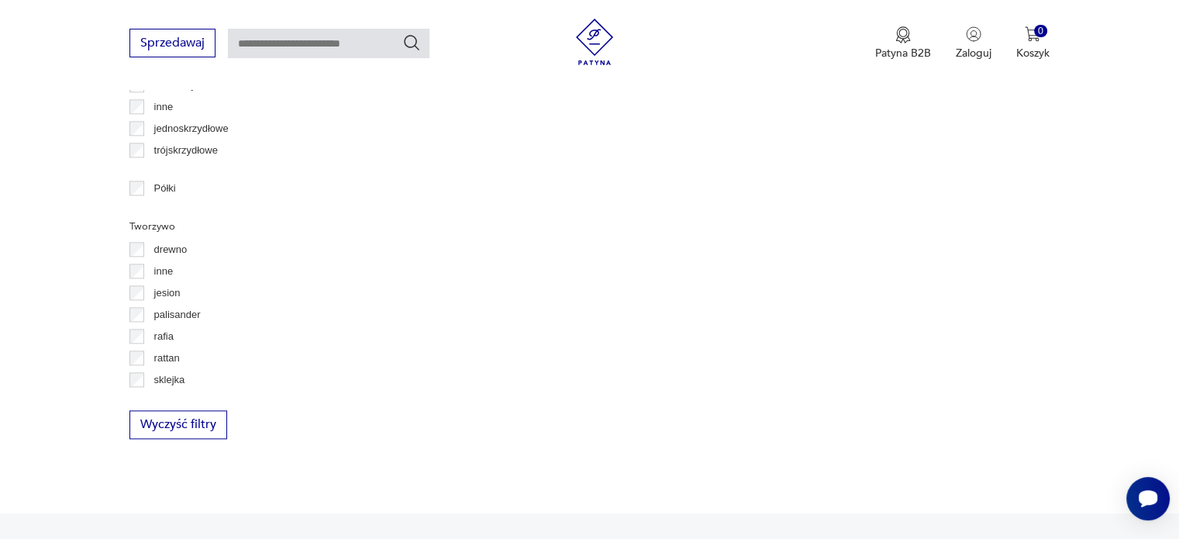
scroll to position [1759, 0]
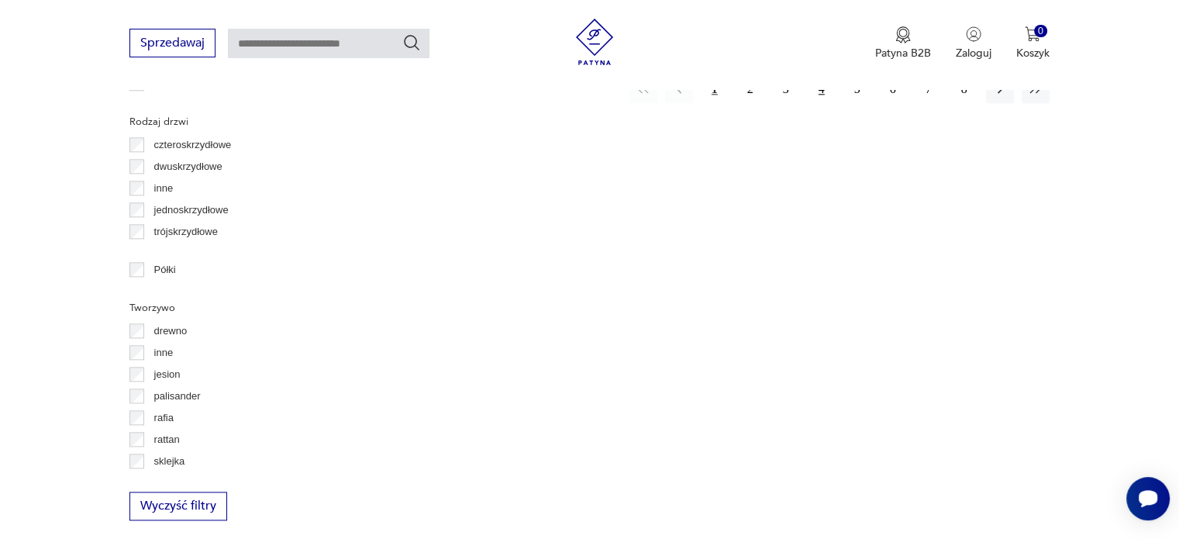
click at [826, 103] on button "4" at bounding box center [822, 89] width 28 height 28
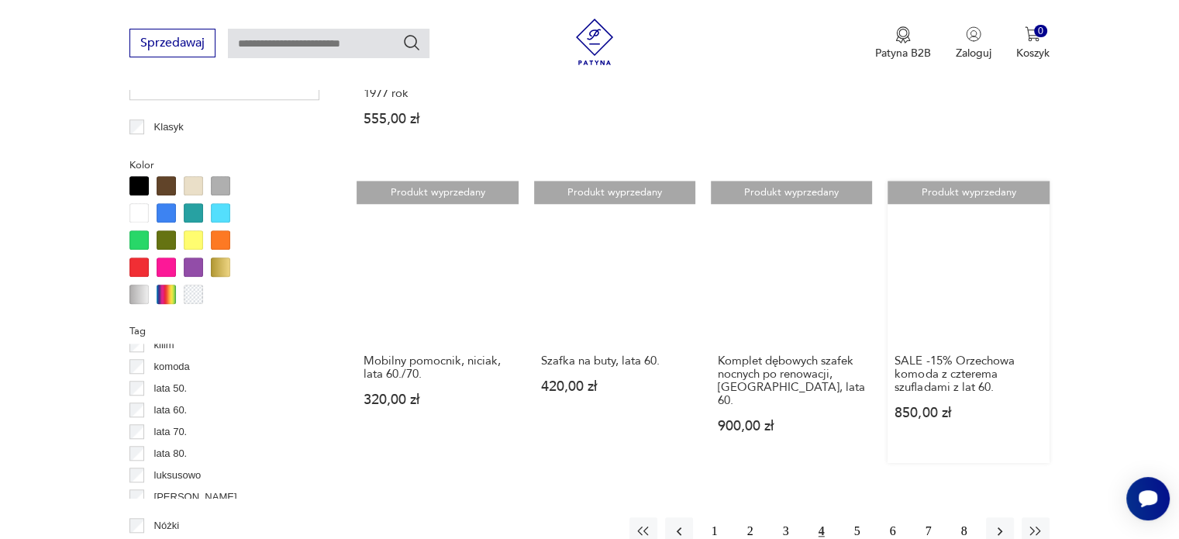
scroll to position [1419, 0]
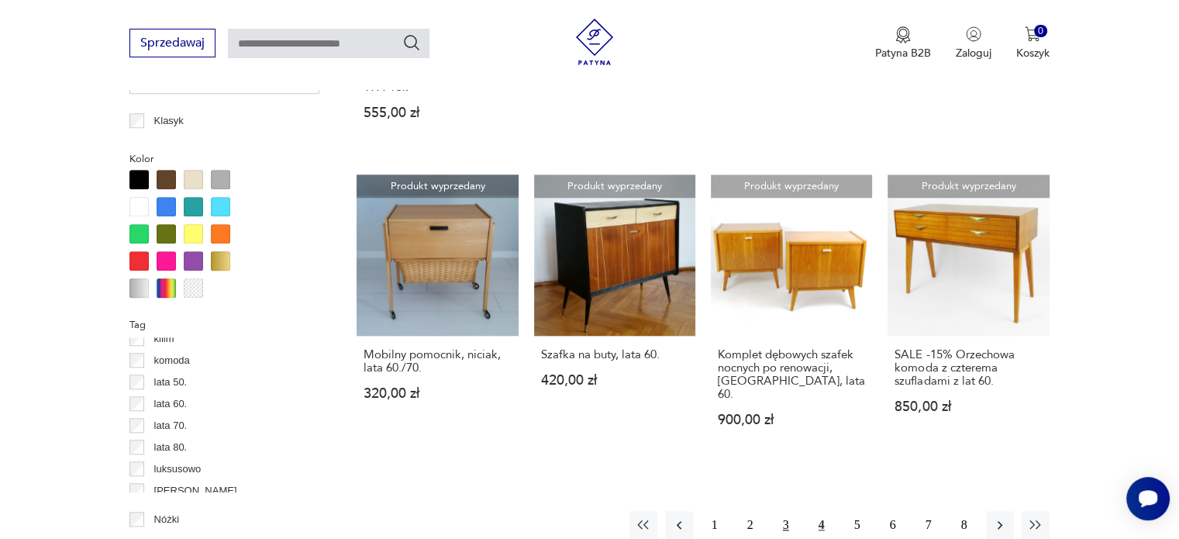
click at [784, 511] on button "3" at bounding box center [786, 525] width 28 height 28
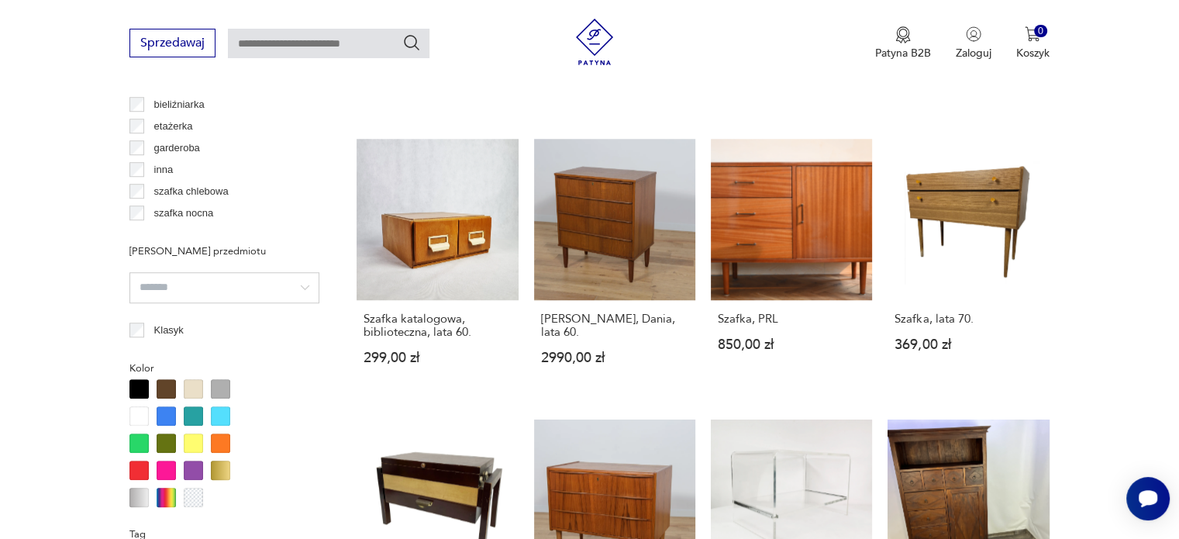
scroll to position [1109, 0]
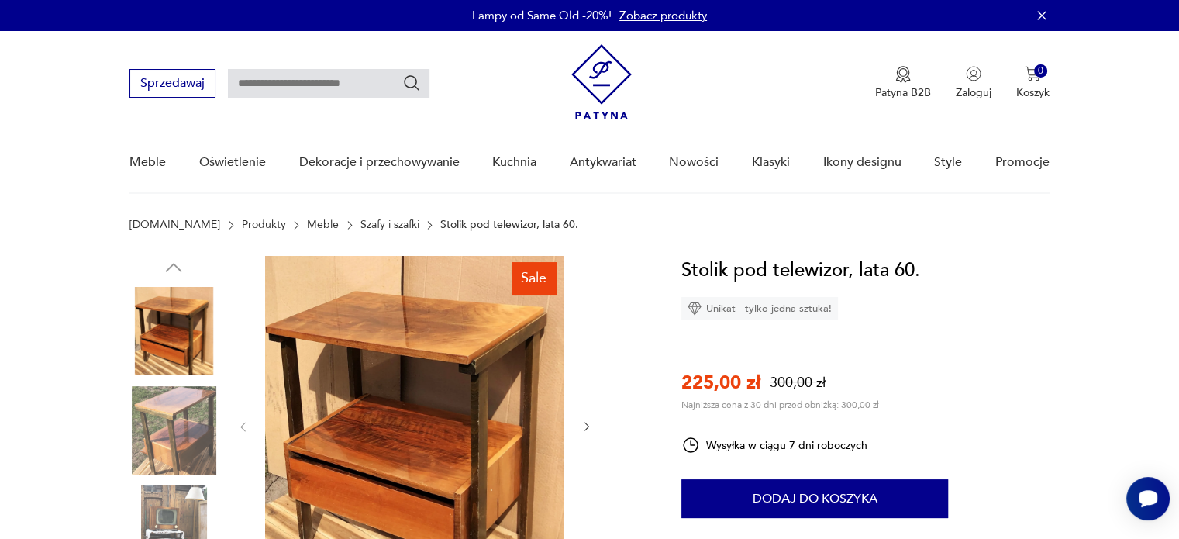
click at [192, 350] on img at bounding box center [173, 331] width 88 height 88
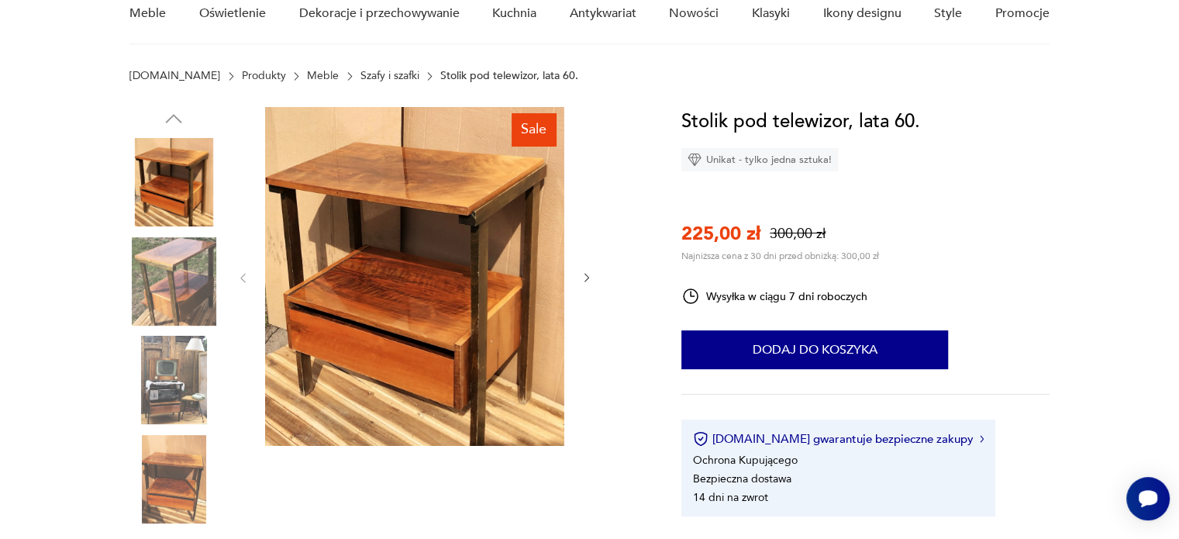
scroll to position [155, 0]
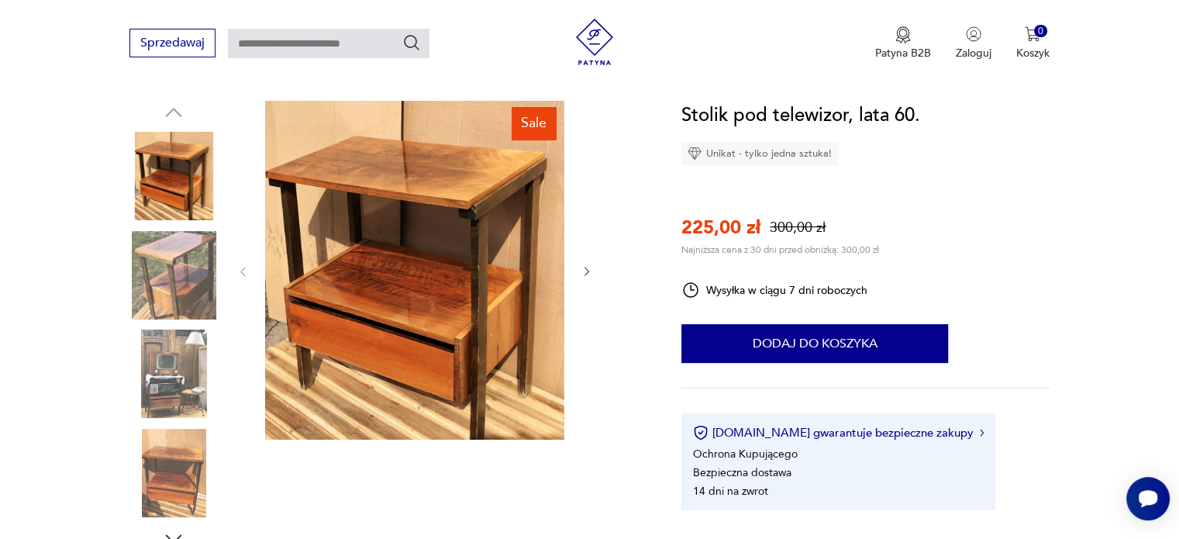
click at [178, 285] on img at bounding box center [173, 275] width 88 height 88
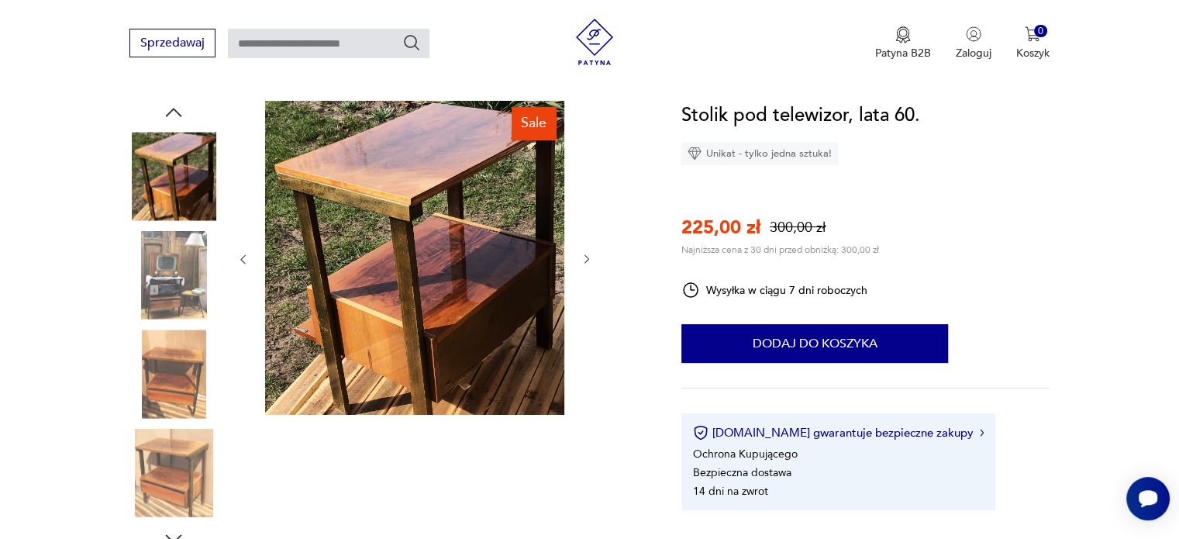
click at [181, 363] on img at bounding box center [173, 374] width 88 height 88
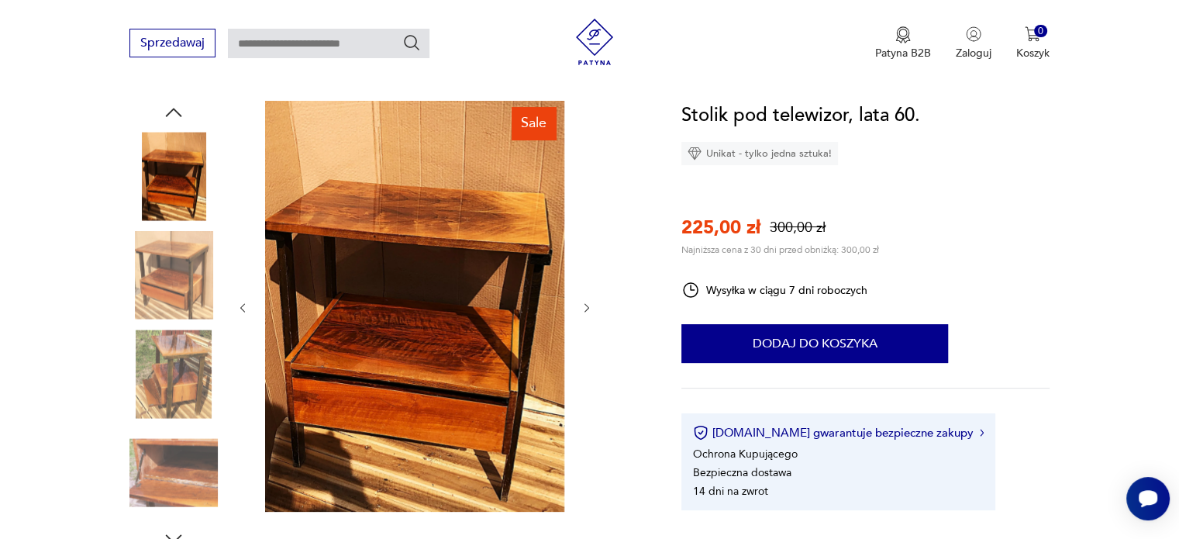
click at [183, 456] on img at bounding box center [173, 473] width 88 height 88
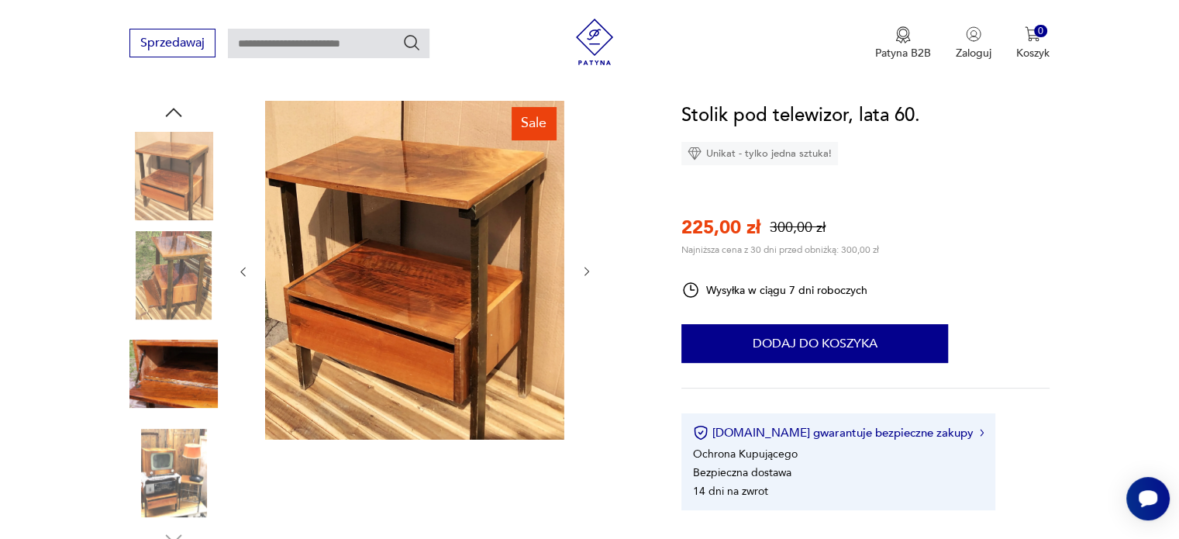
click at [185, 296] on img at bounding box center [173, 275] width 88 height 88
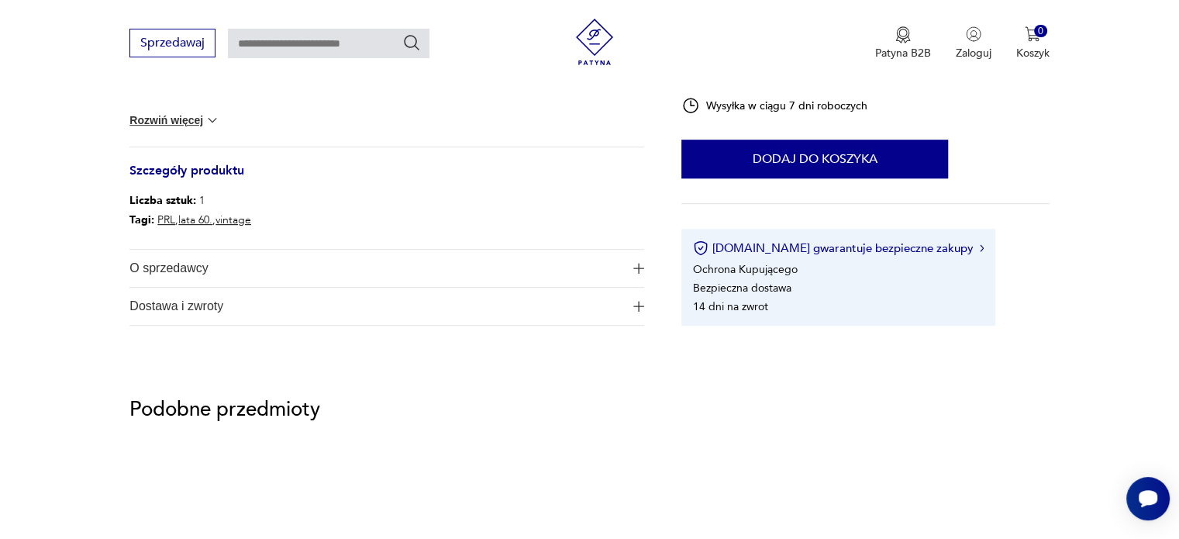
scroll to position [775, 0]
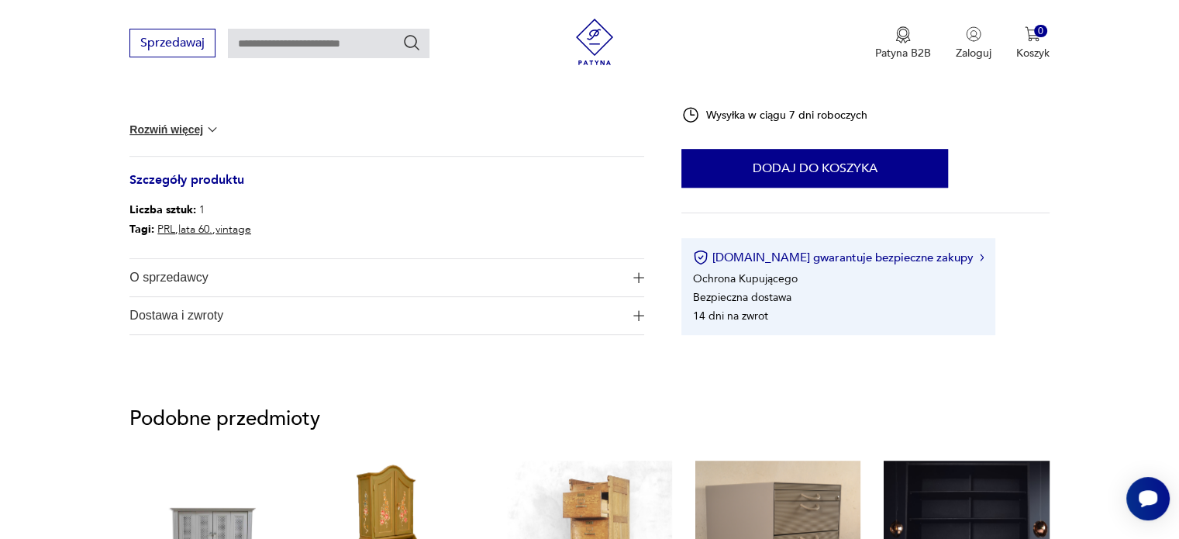
click at [627, 271] on button "O sprzedawcy" at bounding box center [386, 277] width 515 height 37
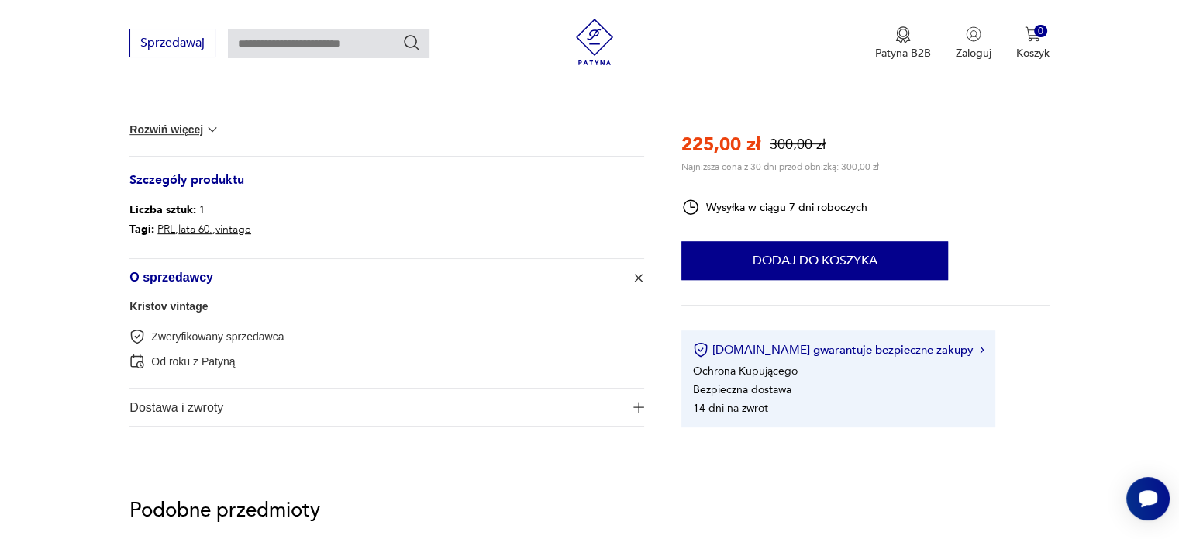
click at [627, 271] on button "O sprzedawcy" at bounding box center [386, 277] width 515 height 37
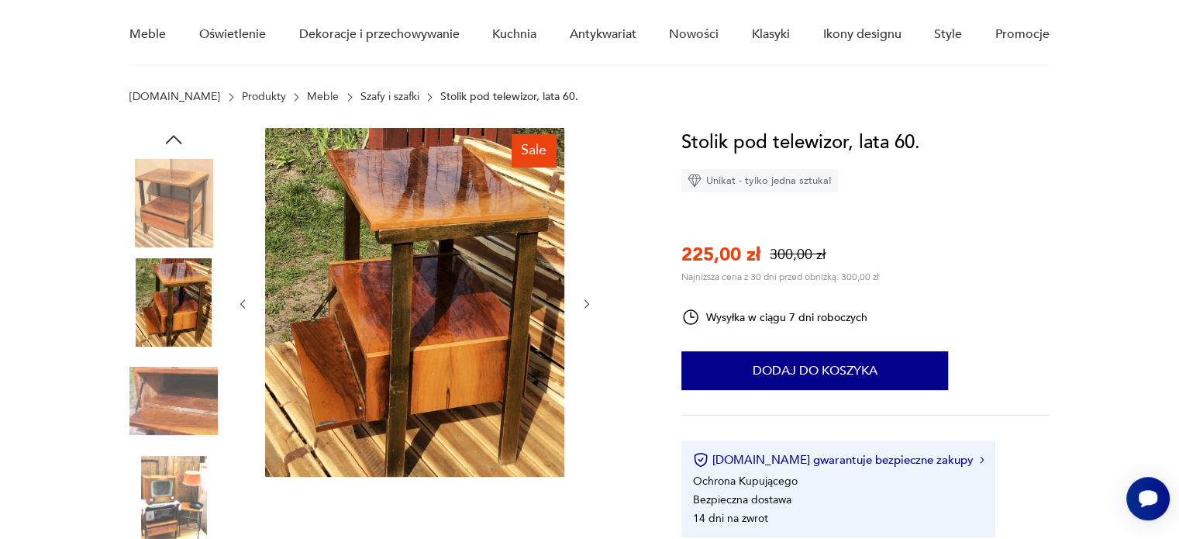
scroll to position [155, 0]
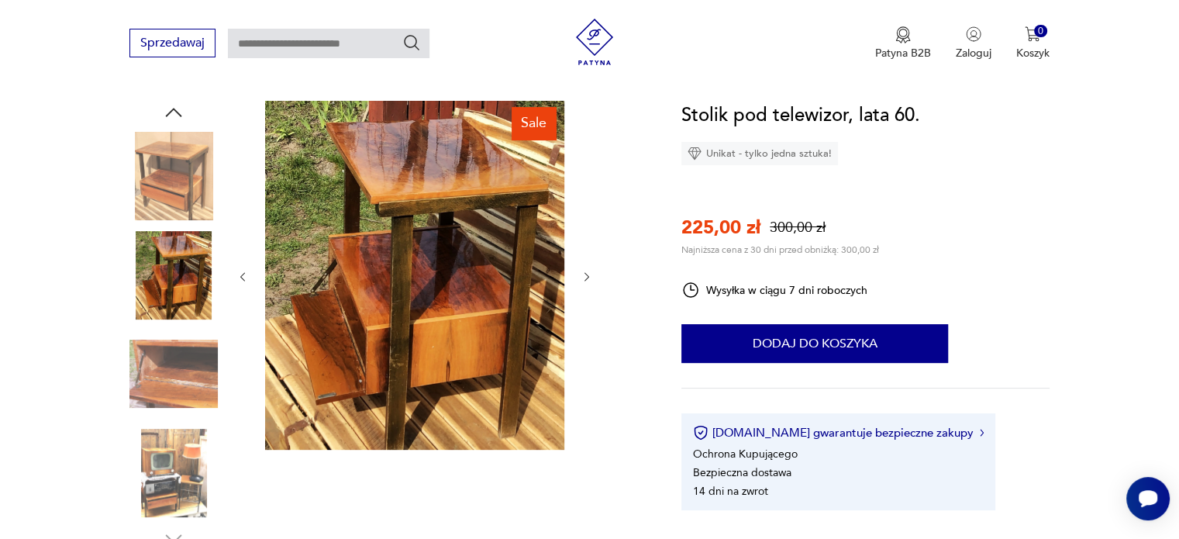
click at [444, 223] on img at bounding box center [414, 275] width 299 height 349
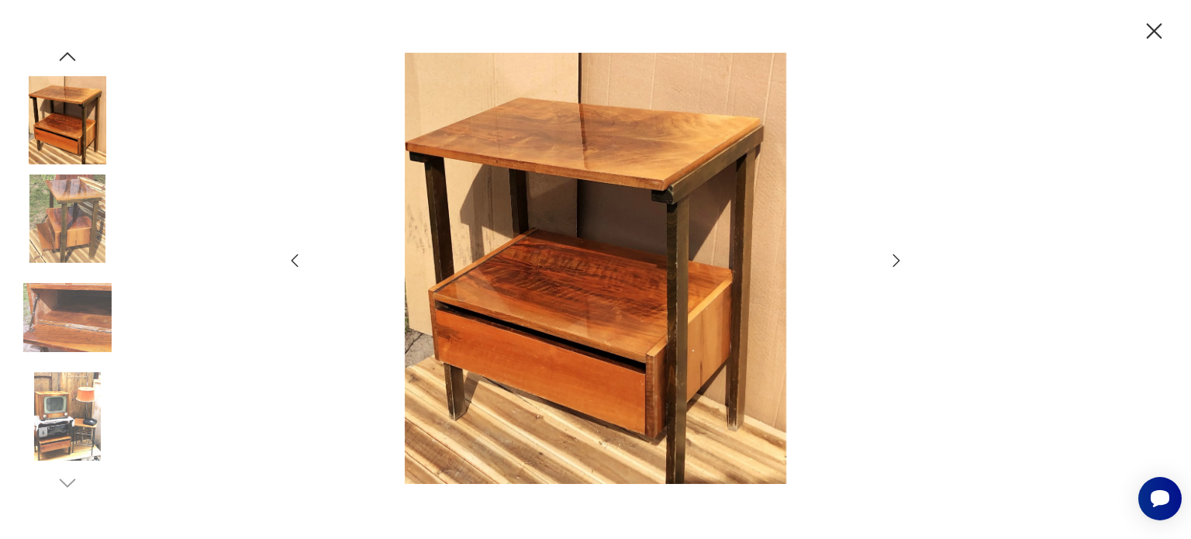
click at [95, 216] on img at bounding box center [67, 218] width 88 height 88
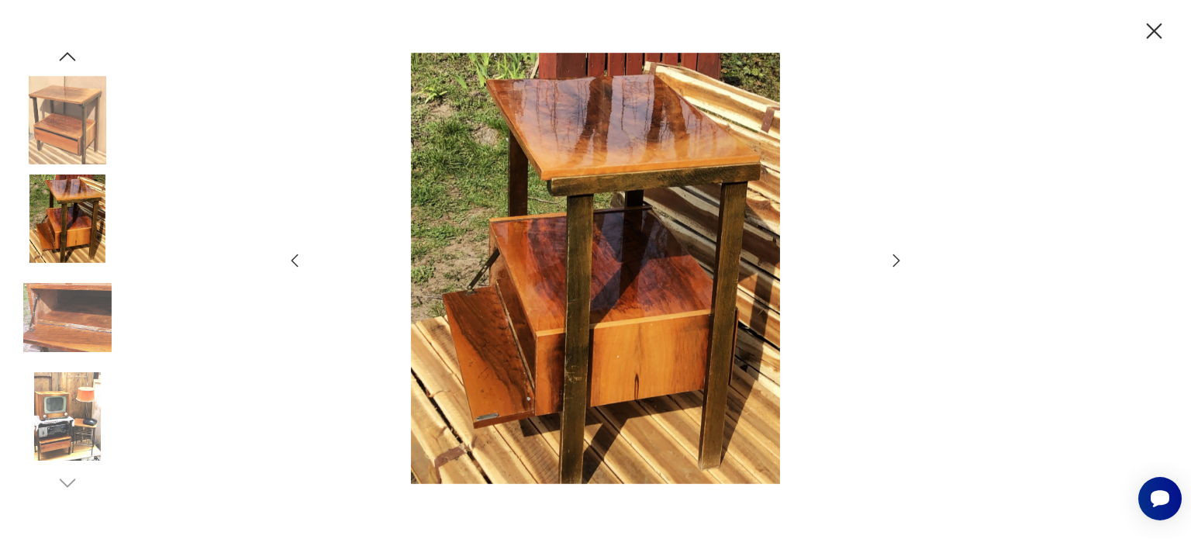
click at [1148, 33] on icon "button" at bounding box center [1154, 31] width 27 height 27
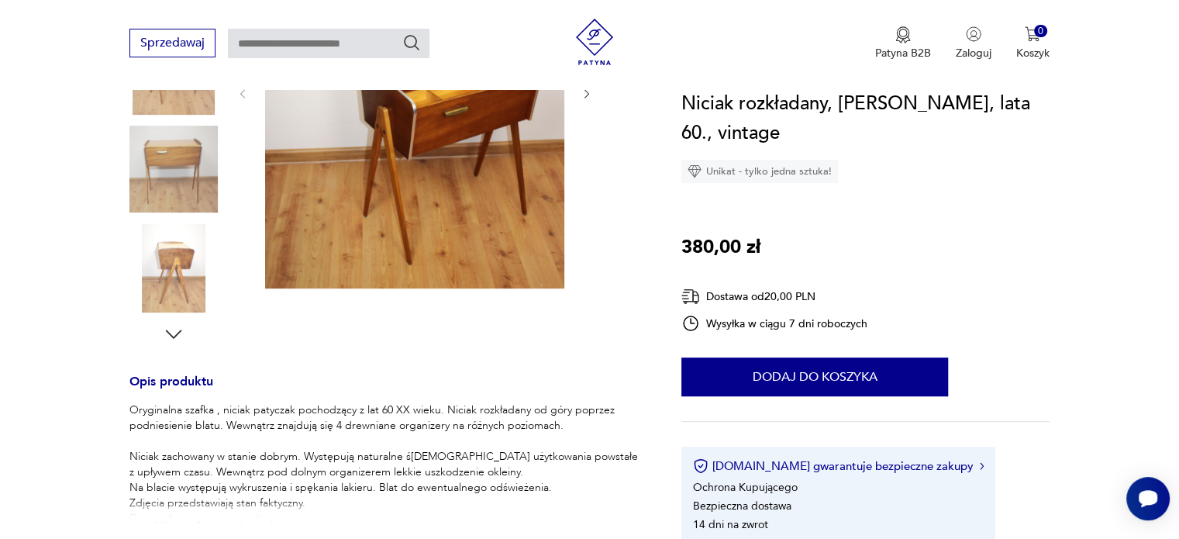
scroll to position [388, 0]
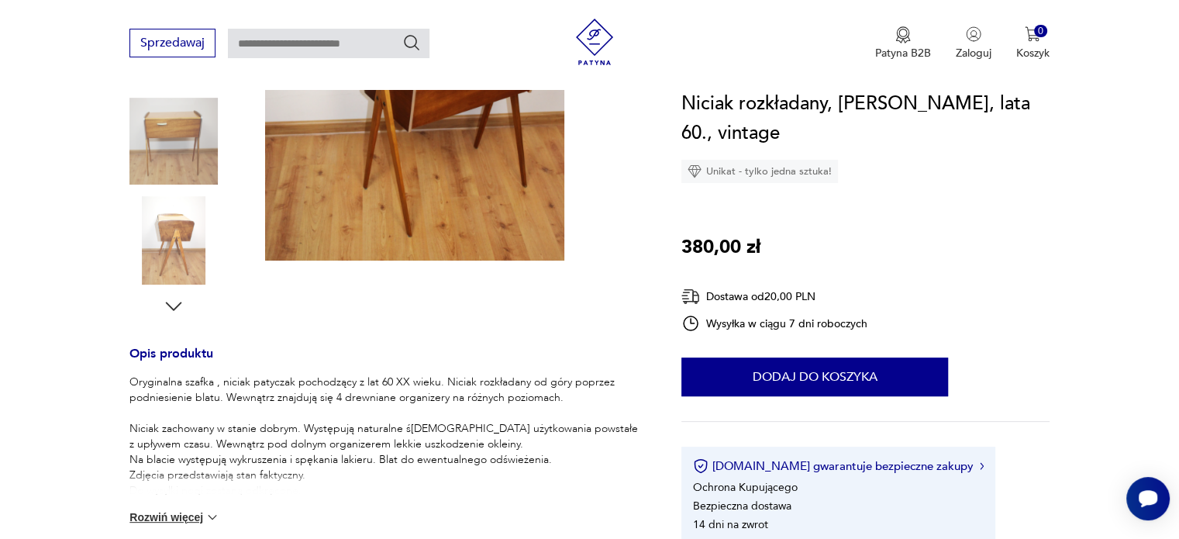
click at [181, 520] on button "Rozwiń więcej" at bounding box center [174, 517] width 90 height 16
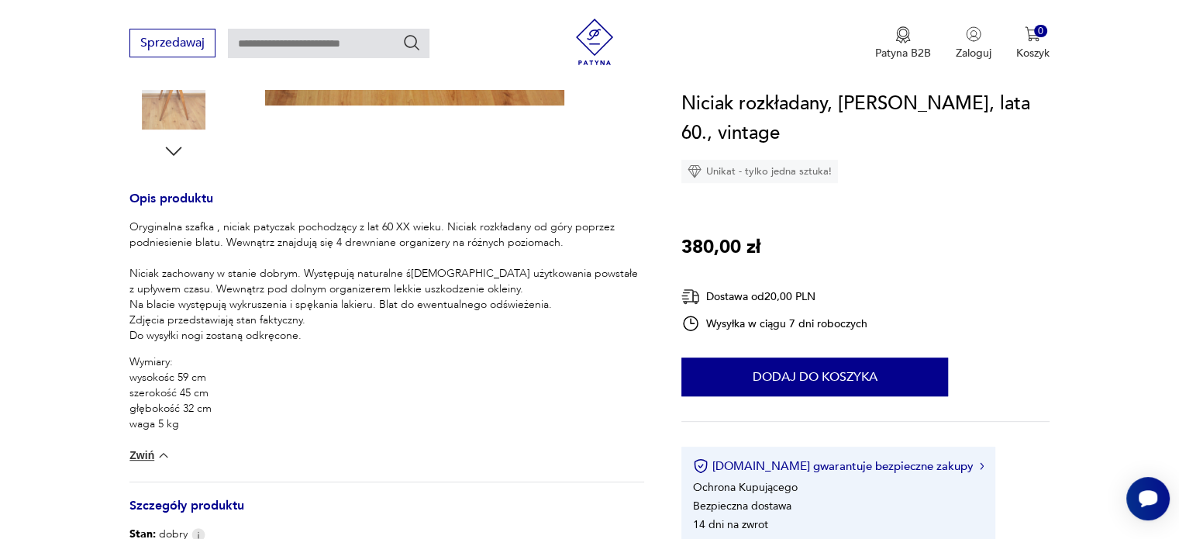
scroll to position [233, 0]
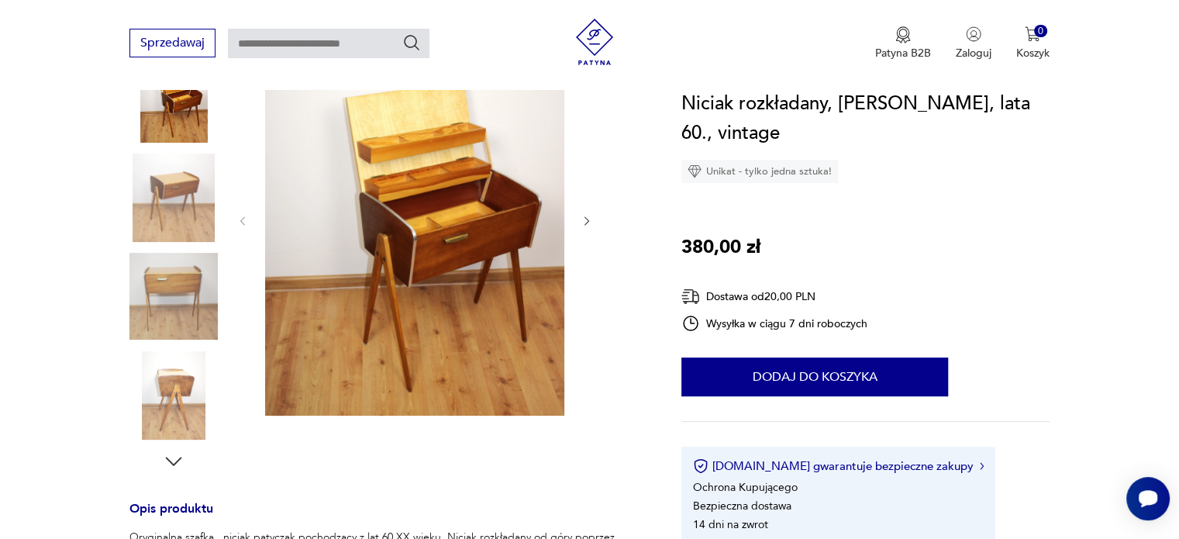
click at [419, 235] on img at bounding box center [414, 219] width 299 height 392
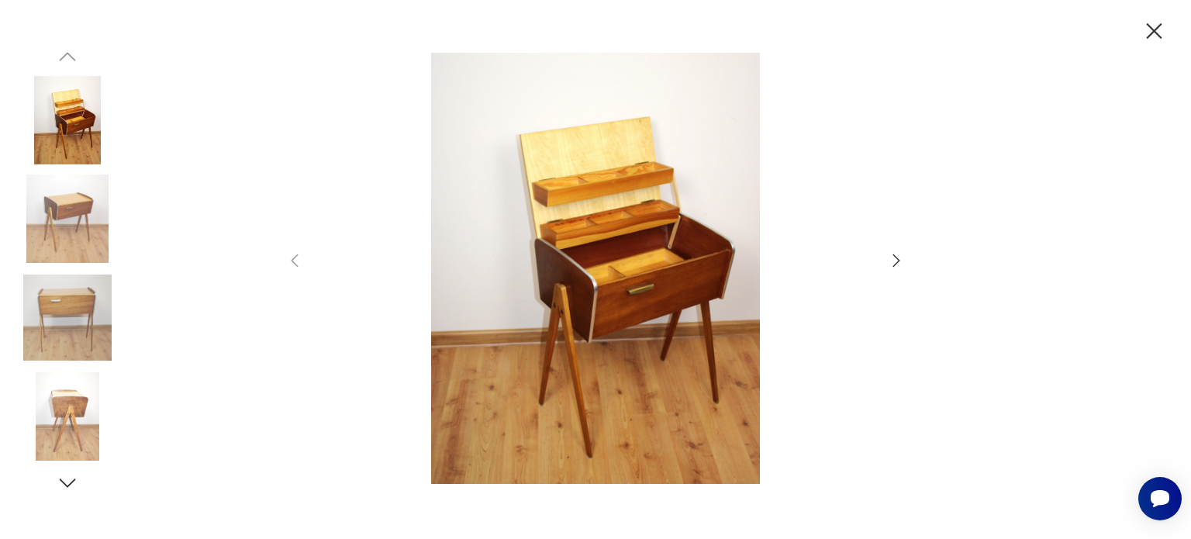
click at [88, 117] on img at bounding box center [67, 120] width 88 height 88
click at [65, 217] on img at bounding box center [67, 218] width 88 height 88
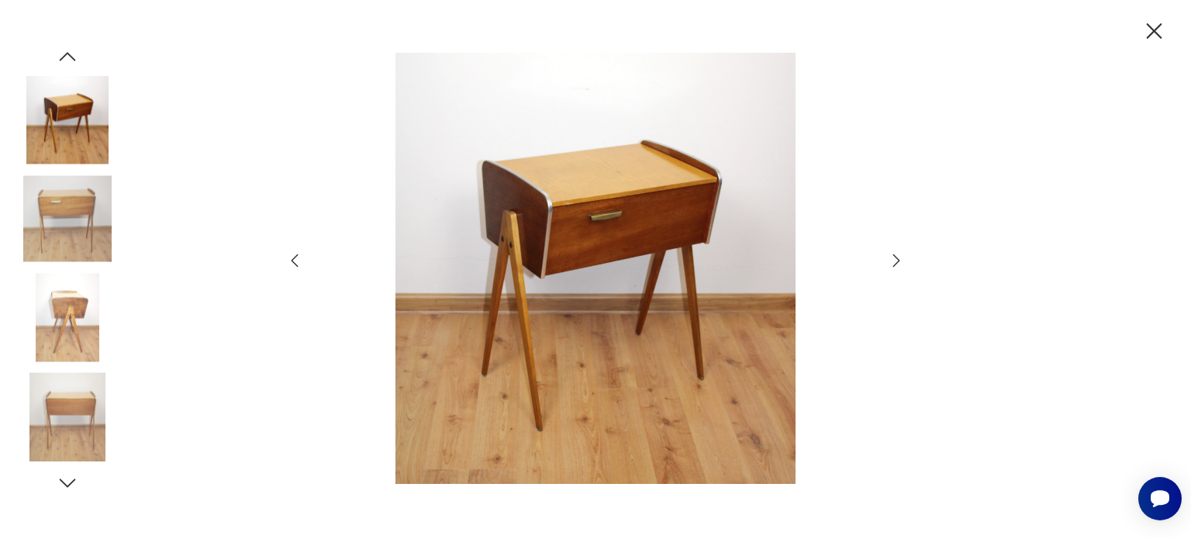
click at [79, 310] on img at bounding box center [67, 318] width 88 height 88
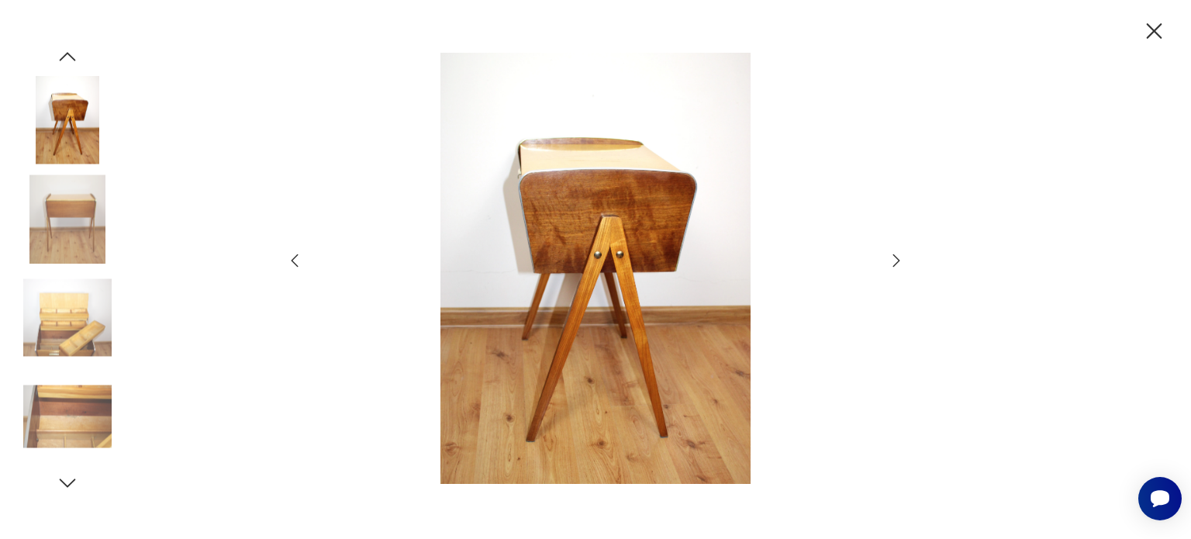
click at [87, 402] on img at bounding box center [67, 416] width 88 height 88
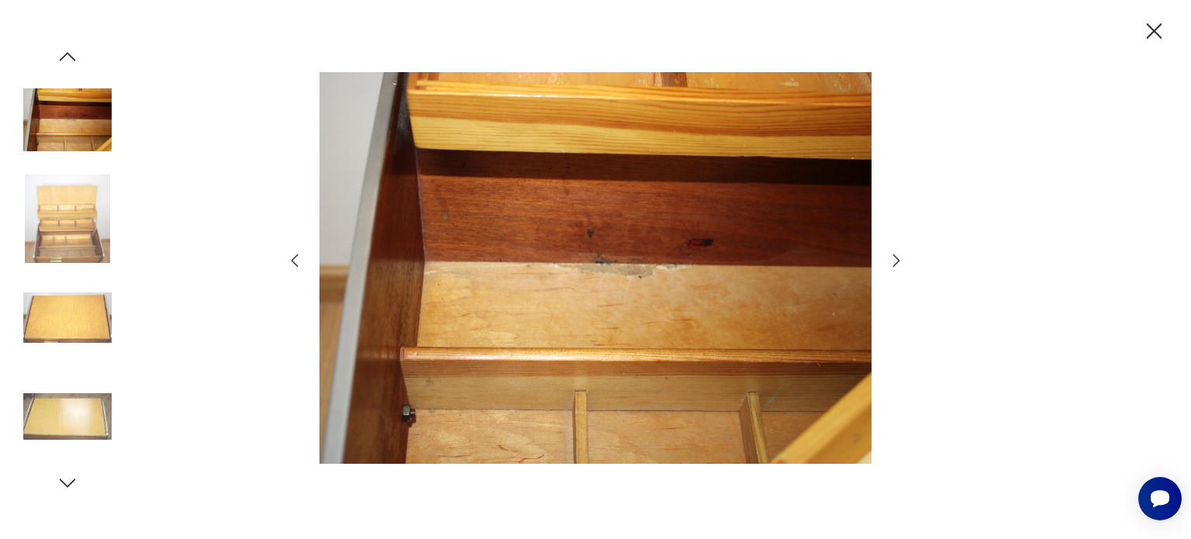
click at [72, 479] on icon "button" at bounding box center [67, 482] width 23 height 23
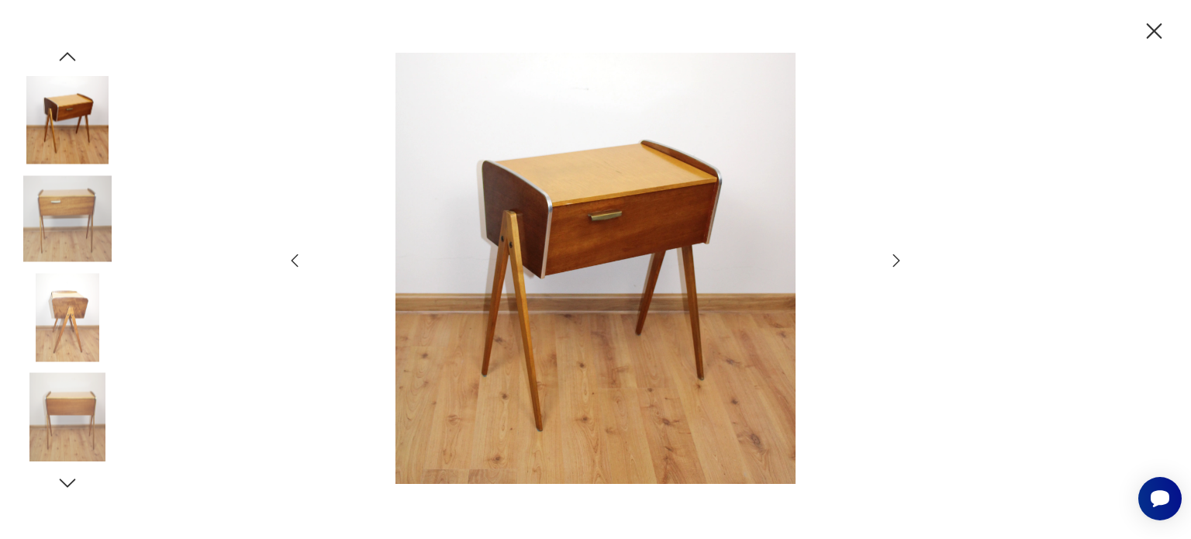
click at [1156, 36] on icon "button" at bounding box center [1154, 31] width 27 height 27
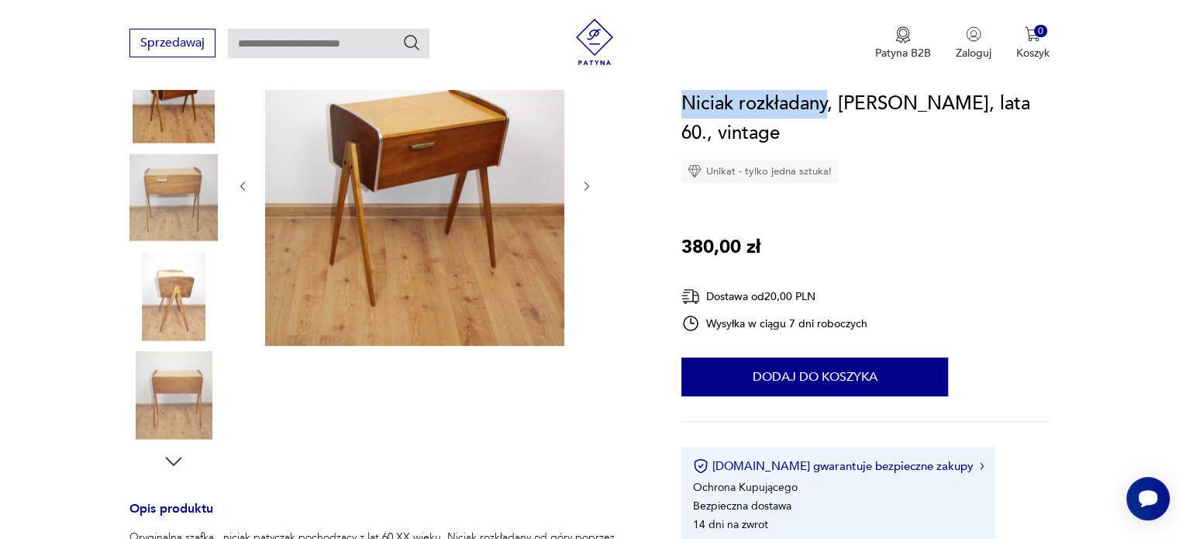
drag, startPoint x: 763, startPoint y: 111, endPoint x: 829, endPoint y: 114, distance: 66.0
click at [829, 114] on h1 "Niciak rozkładany, patyczak, lata 60., vintage" at bounding box center [866, 118] width 368 height 59
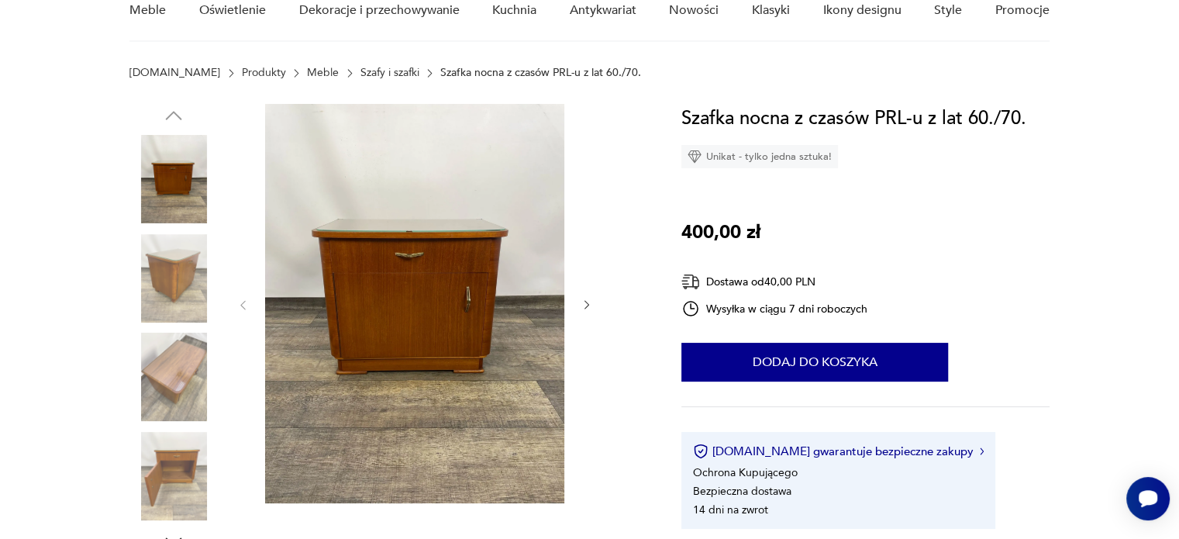
scroll to position [155, 0]
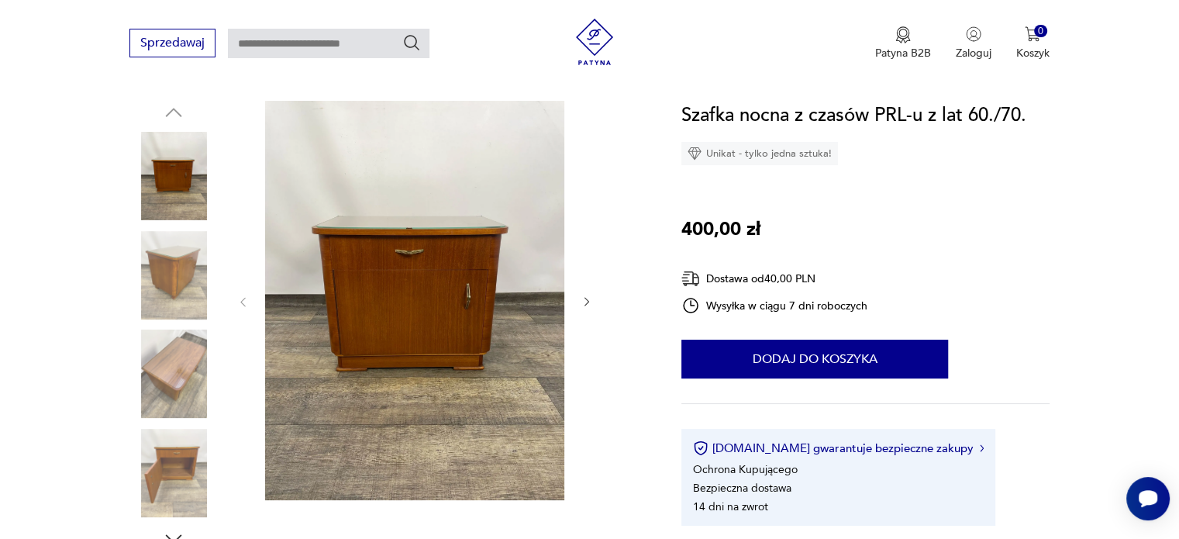
click at [175, 193] on img at bounding box center [173, 176] width 88 height 88
click at [171, 258] on img at bounding box center [173, 275] width 88 height 88
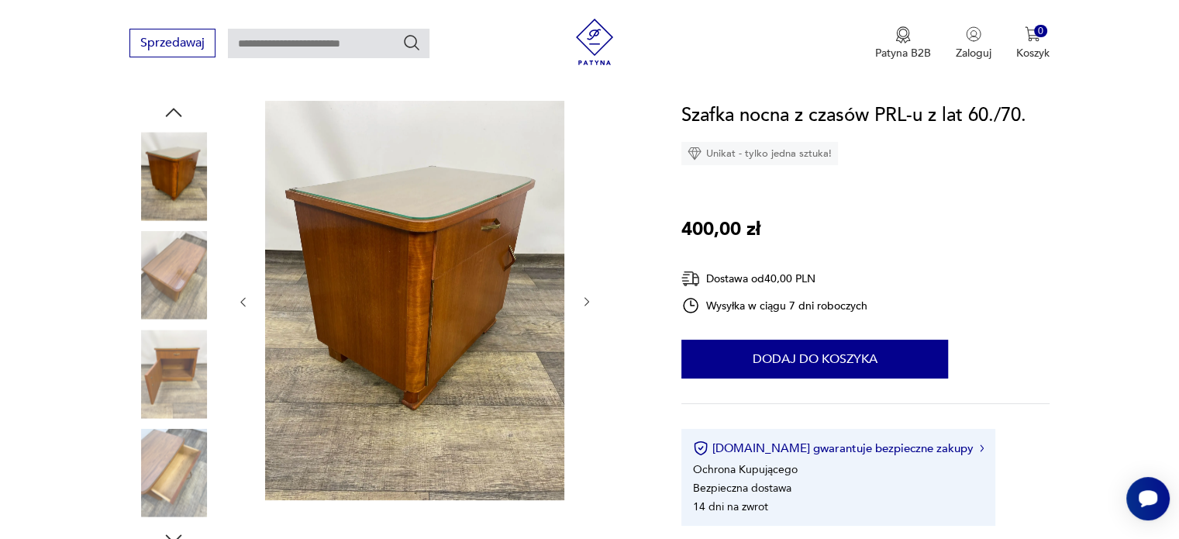
click at [177, 364] on img at bounding box center [173, 374] width 88 height 88
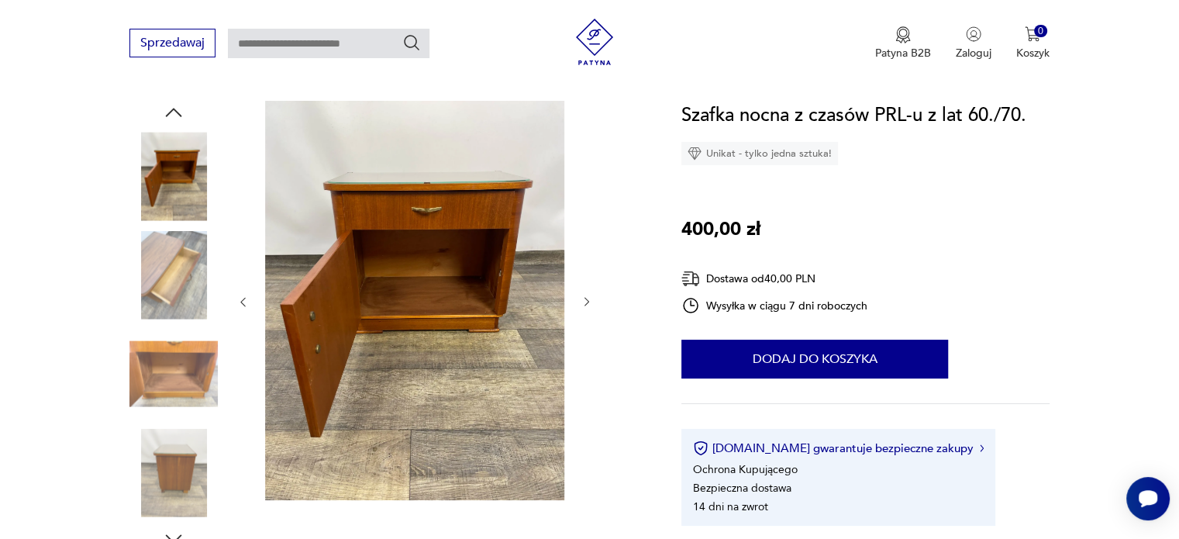
click at [176, 470] on img at bounding box center [173, 473] width 88 height 88
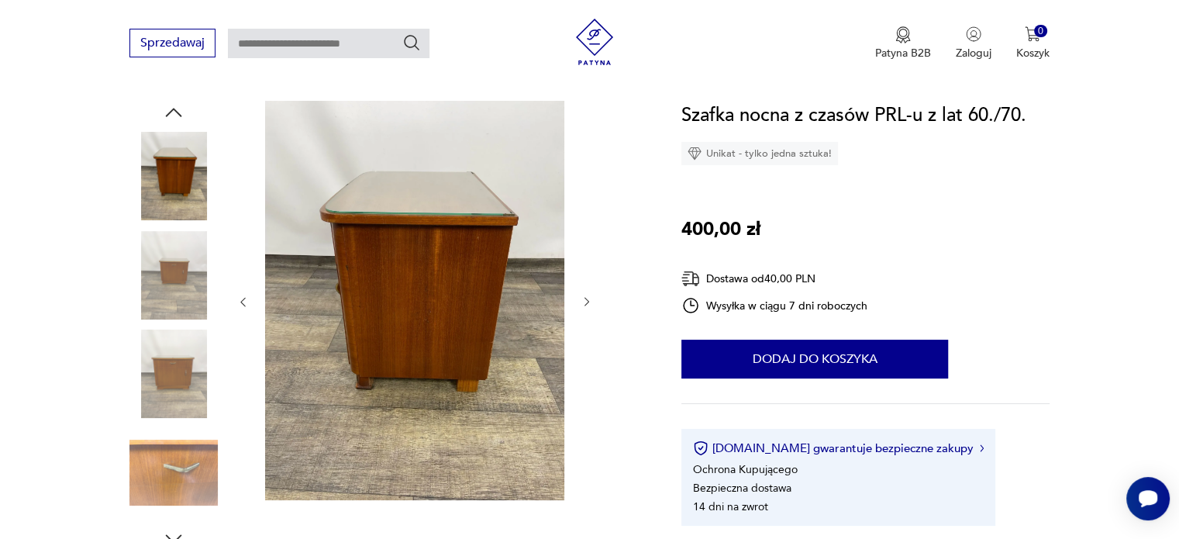
click at [463, 256] on img at bounding box center [414, 300] width 299 height 399
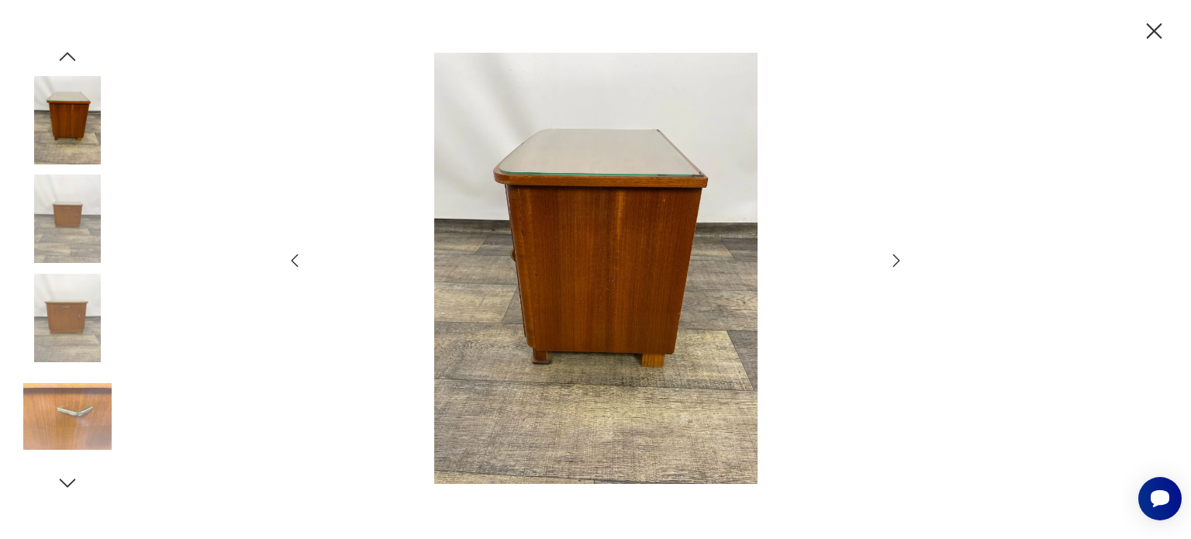
click at [81, 118] on img at bounding box center [67, 120] width 88 height 88
click at [74, 218] on img at bounding box center [67, 218] width 88 height 88
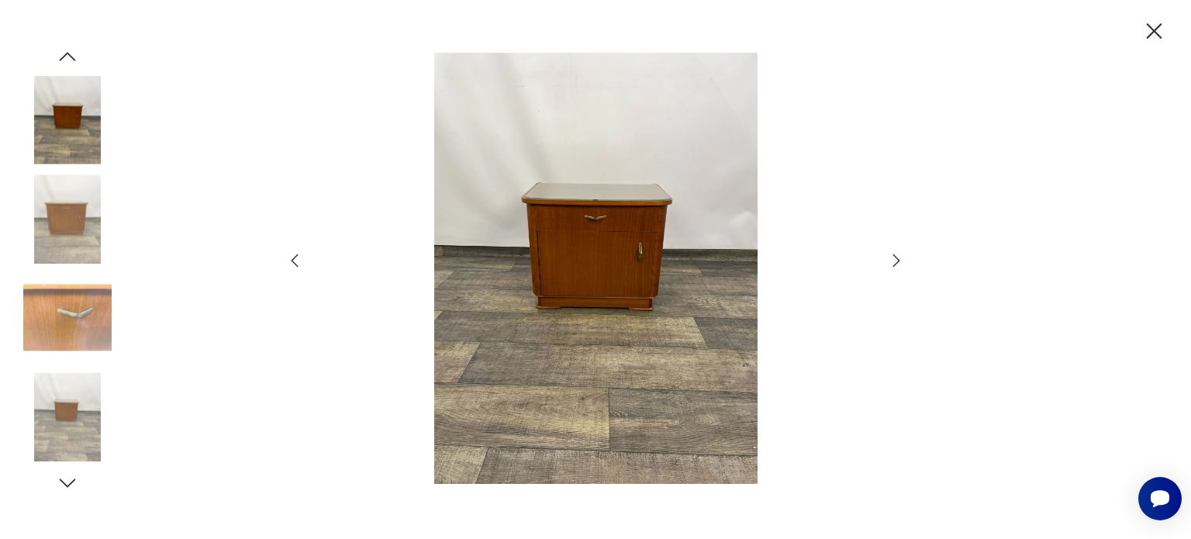
click at [93, 204] on img at bounding box center [67, 218] width 88 height 88
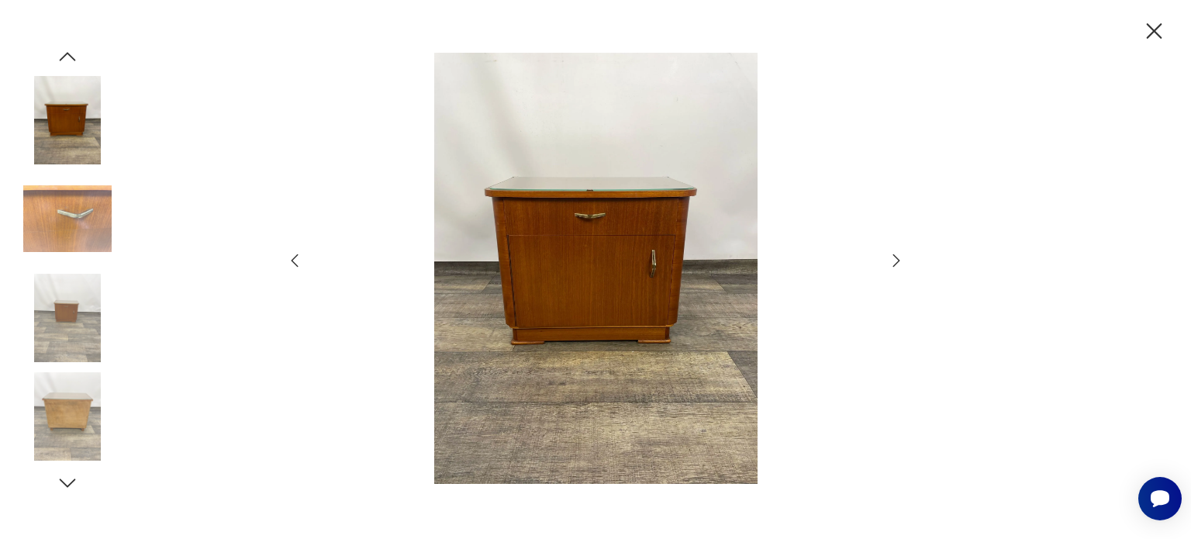
click at [81, 330] on img at bounding box center [67, 318] width 88 height 88
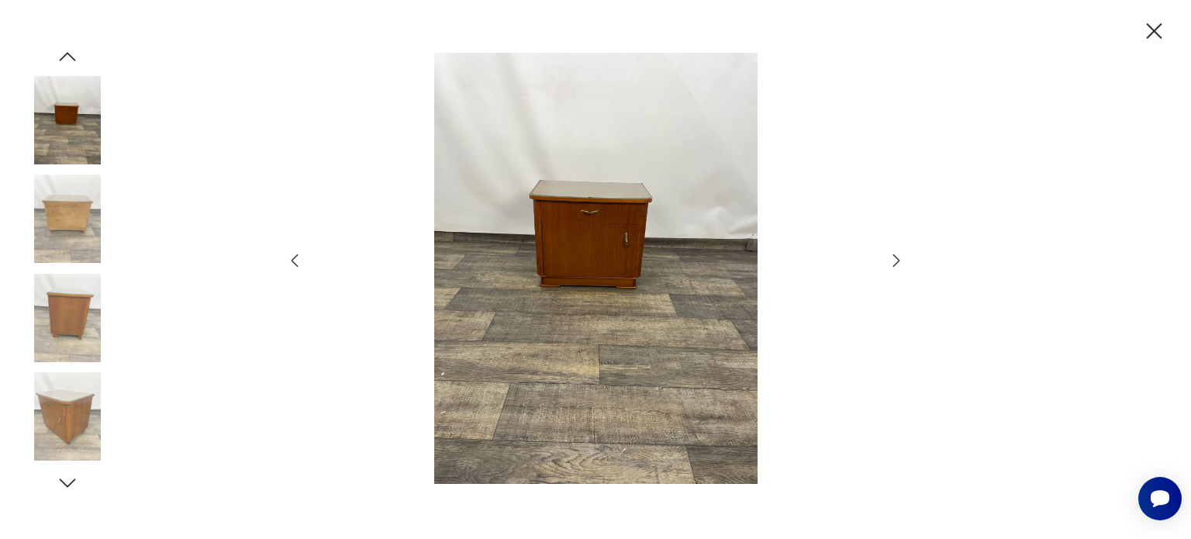
click at [75, 410] on img at bounding box center [67, 416] width 88 height 88
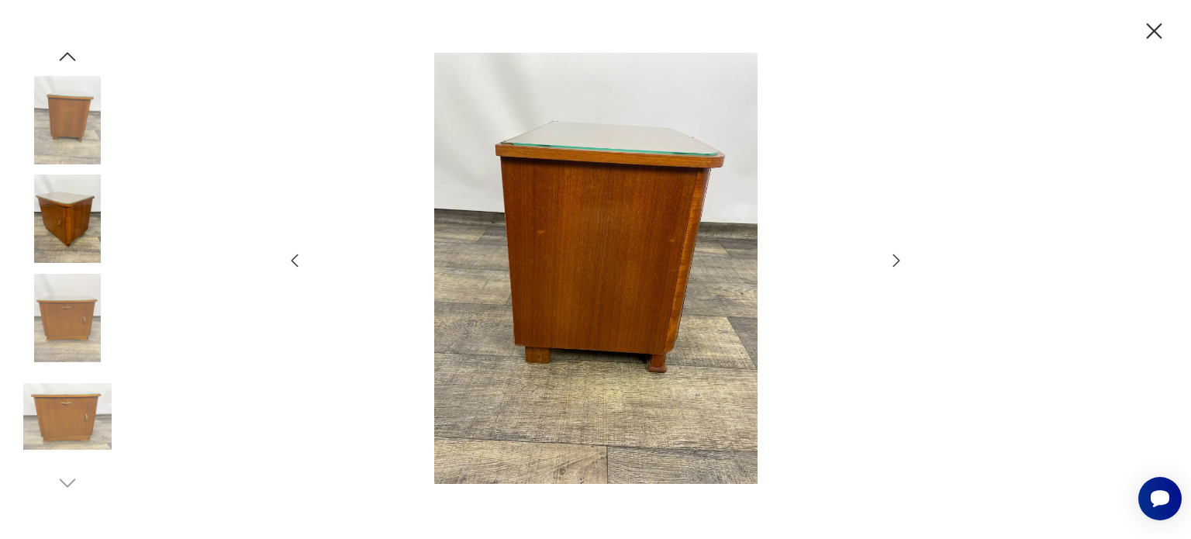
click at [74, 424] on img at bounding box center [67, 416] width 88 height 88
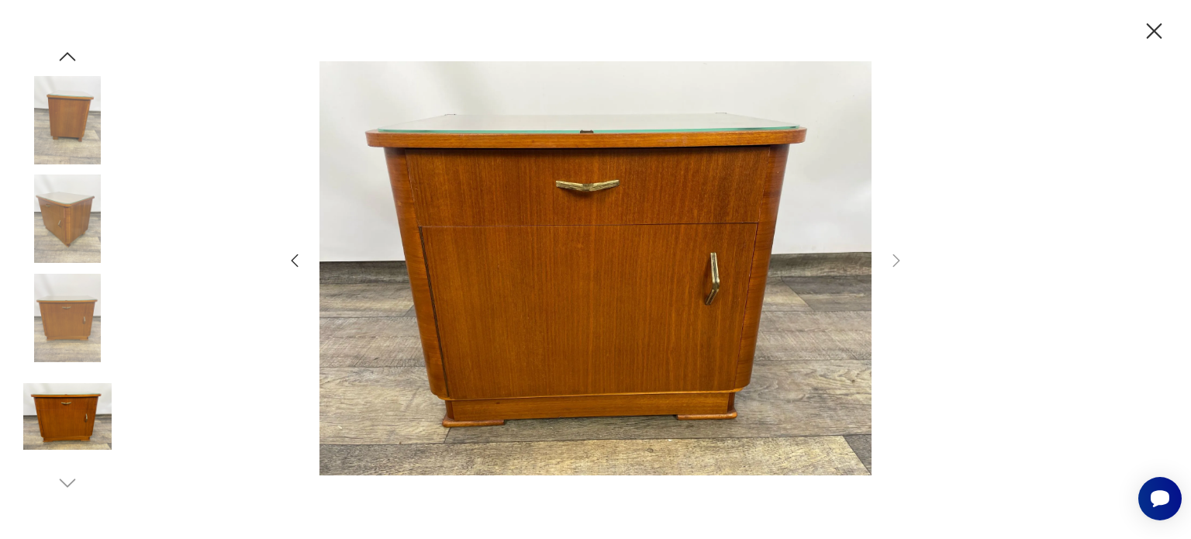
click at [1161, 33] on icon "button" at bounding box center [1154, 31] width 27 height 27
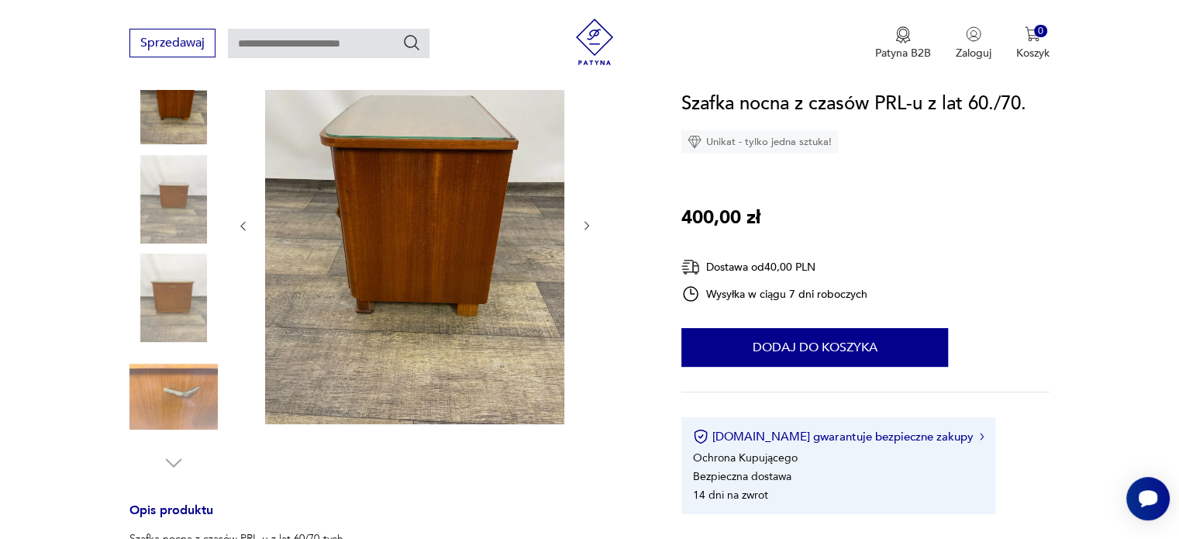
scroll to position [465, 0]
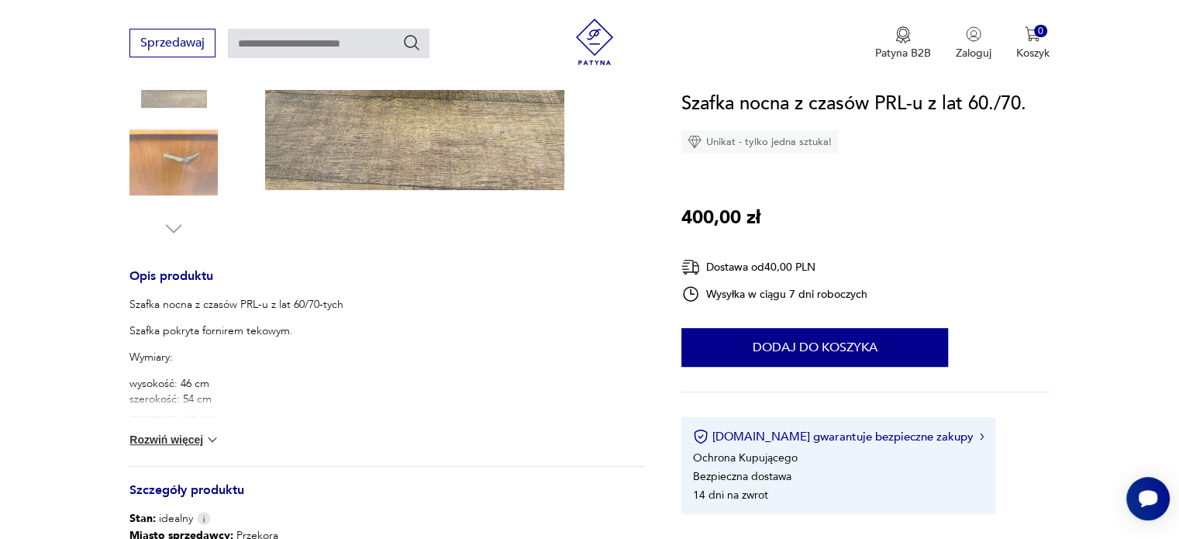
drag, startPoint x: 210, startPoint y: 437, endPoint x: 230, endPoint y: 436, distance: 19.4
click at [210, 438] on img at bounding box center [213, 440] width 16 height 16
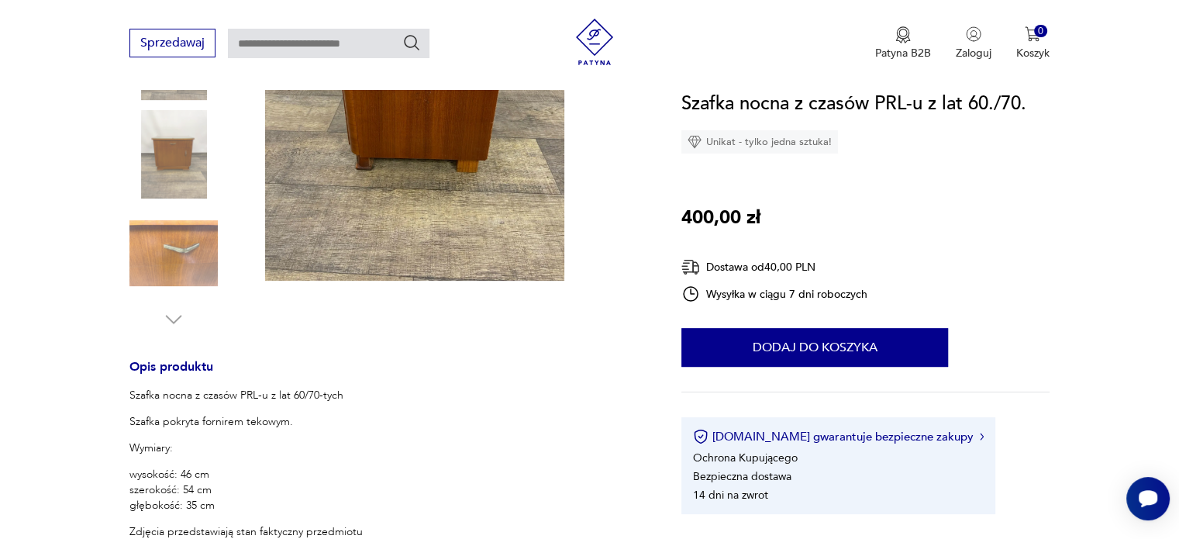
scroll to position [78, 0]
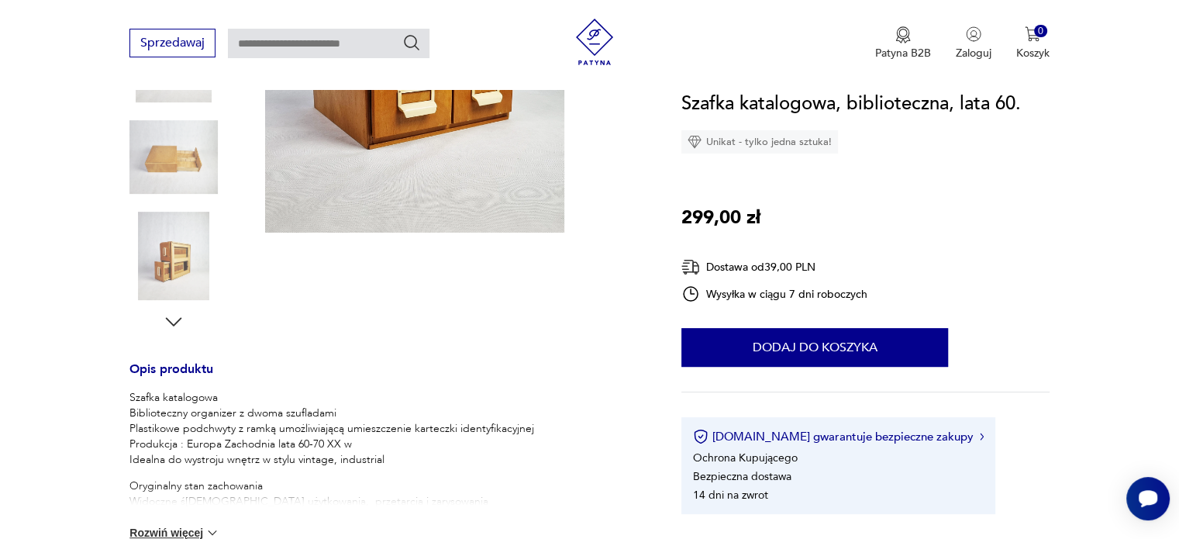
scroll to position [388, 0]
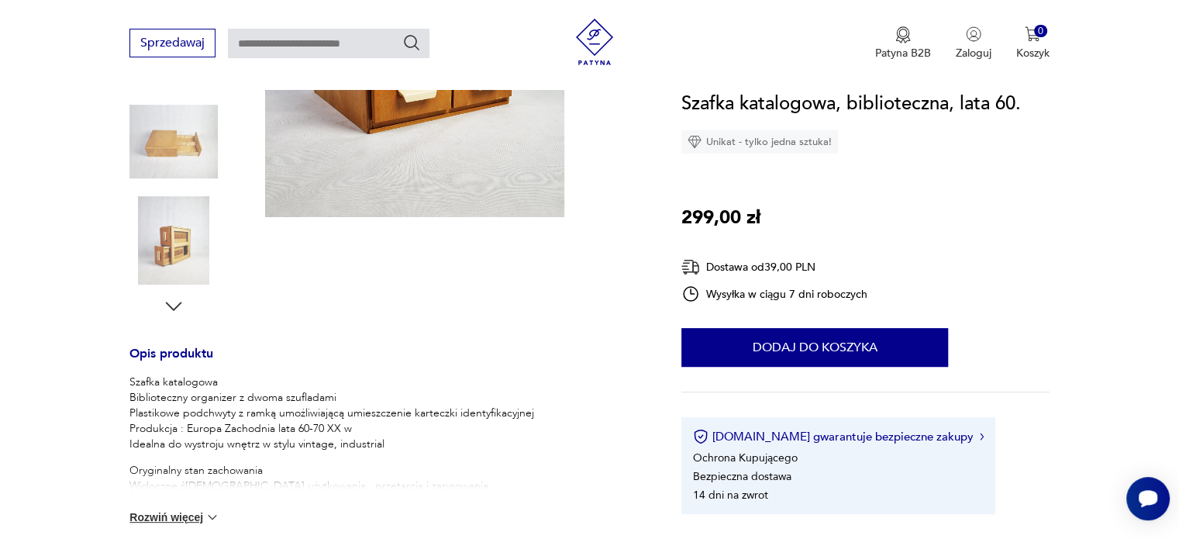
click at [193, 517] on button "Rozwiń więcej" at bounding box center [174, 517] width 90 height 16
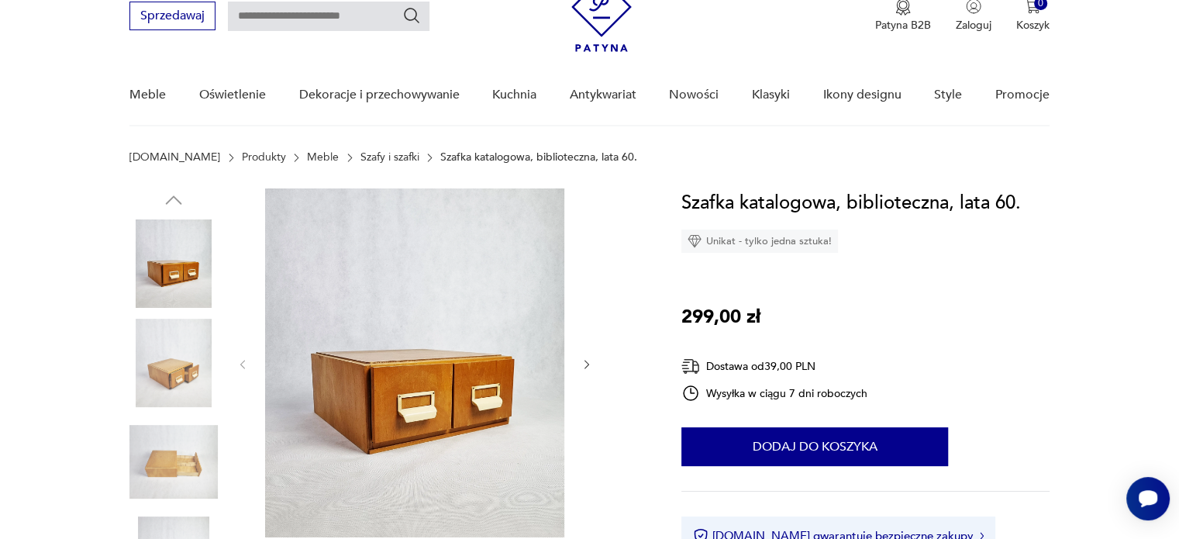
scroll to position [0, 0]
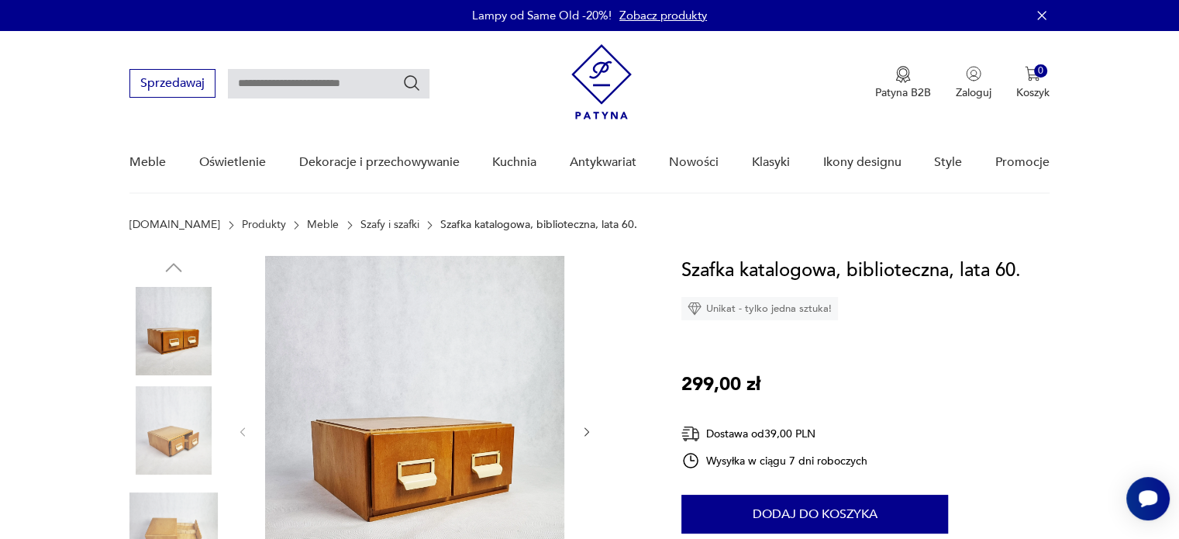
click at [189, 342] on img at bounding box center [173, 331] width 88 height 88
click at [385, 345] on img at bounding box center [414, 430] width 299 height 349
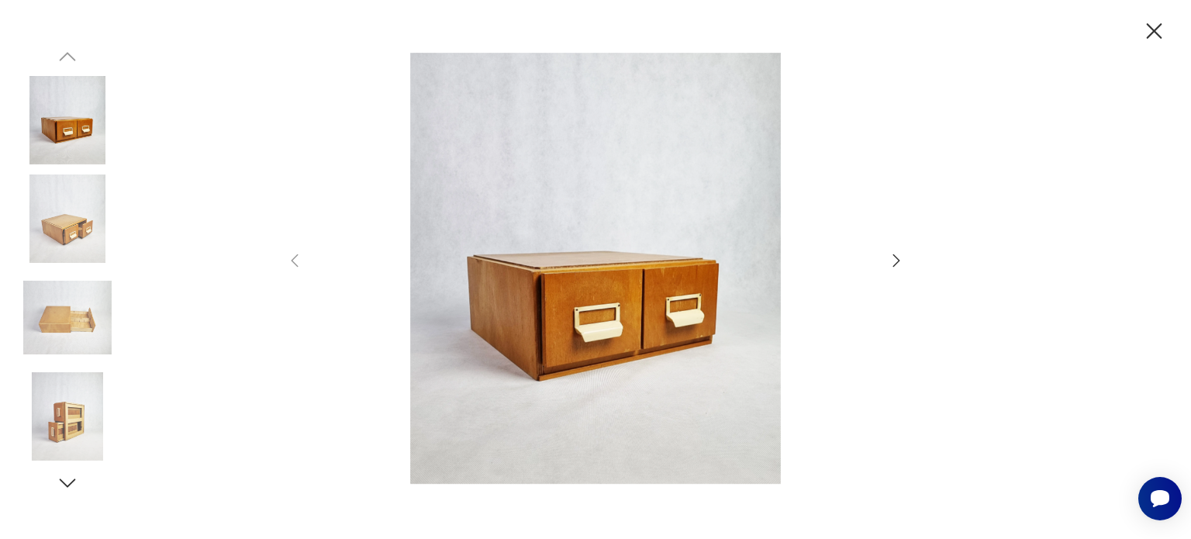
click at [886, 268] on div at bounding box center [595, 270] width 620 height 434
click at [892, 265] on icon "button" at bounding box center [896, 260] width 19 height 19
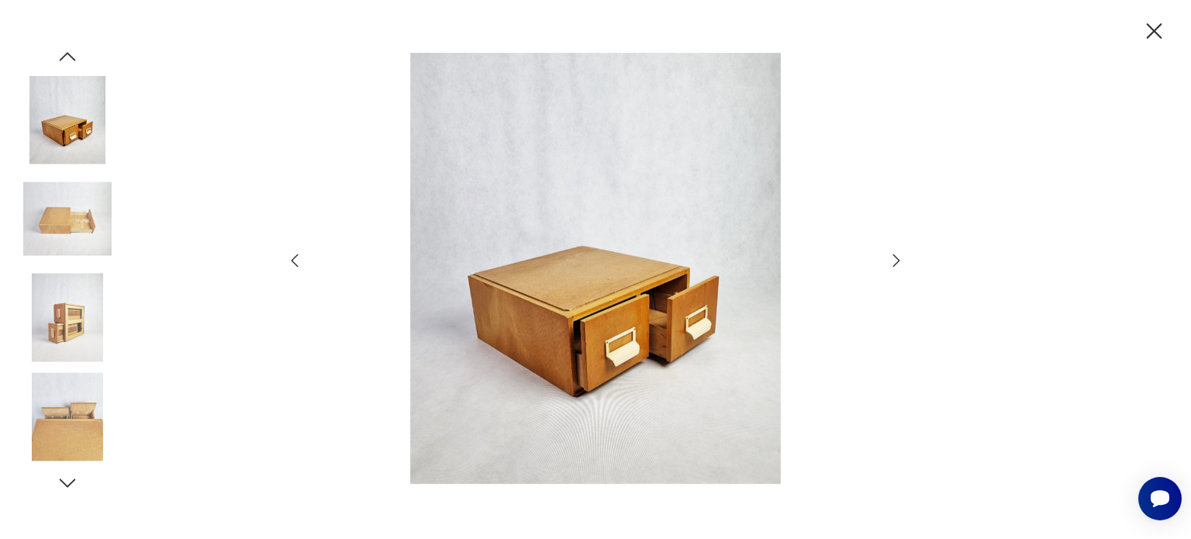
click at [896, 263] on icon "button" at bounding box center [896, 260] width 7 height 12
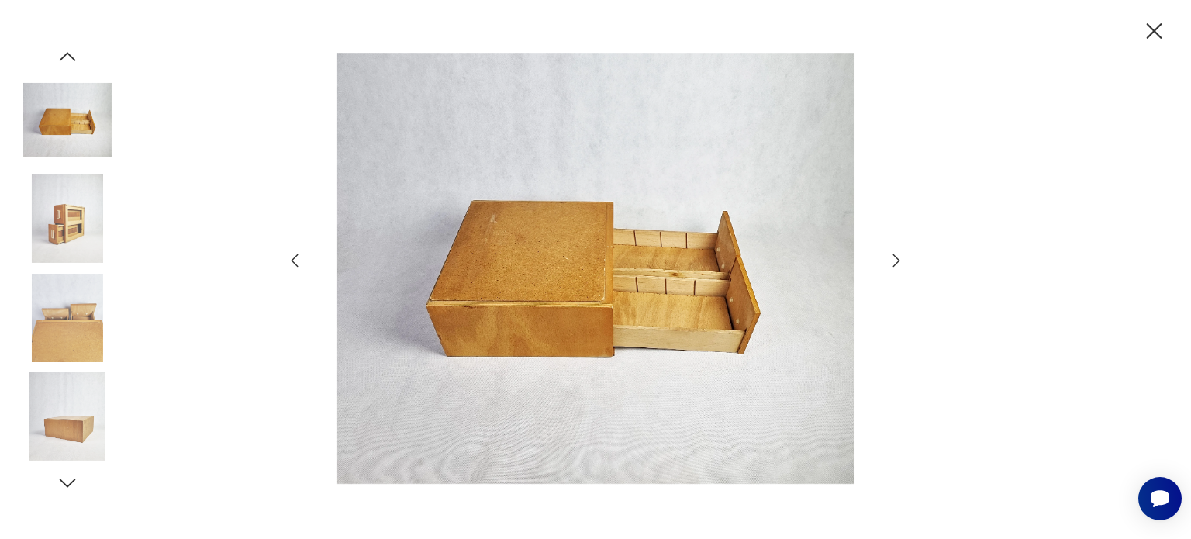
click at [897, 263] on icon "button" at bounding box center [896, 260] width 19 height 19
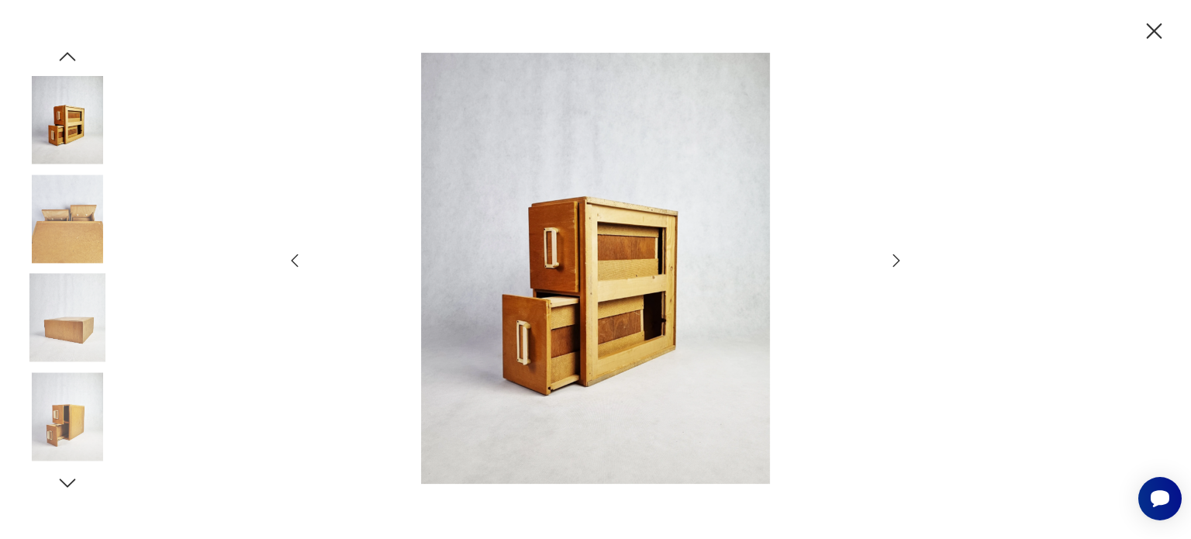
click at [897, 263] on icon "button" at bounding box center [896, 260] width 19 height 19
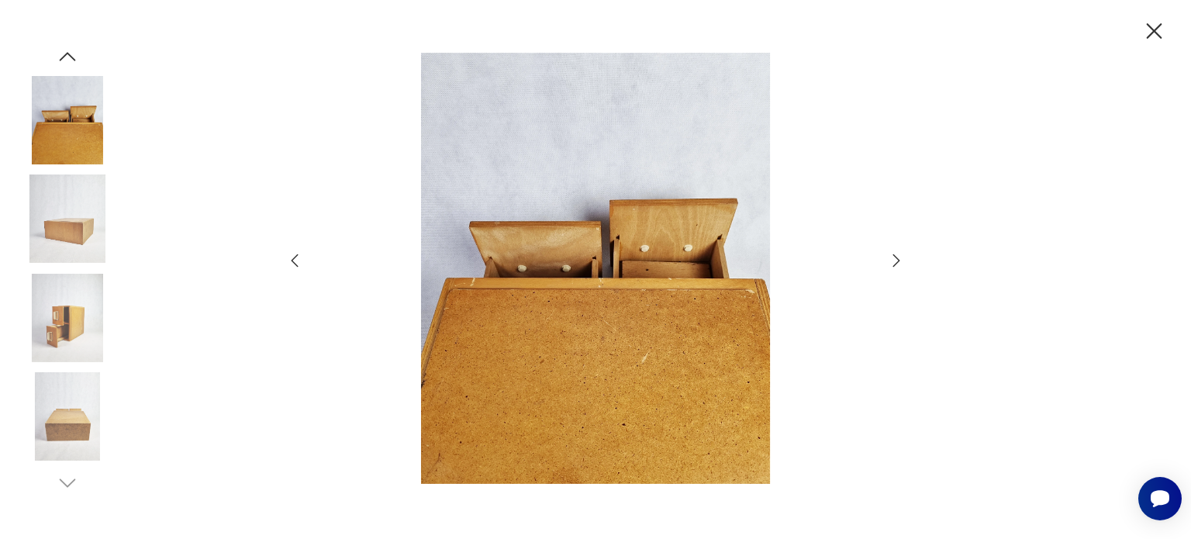
click at [897, 263] on icon "button" at bounding box center [896, 260] width 19 height 19
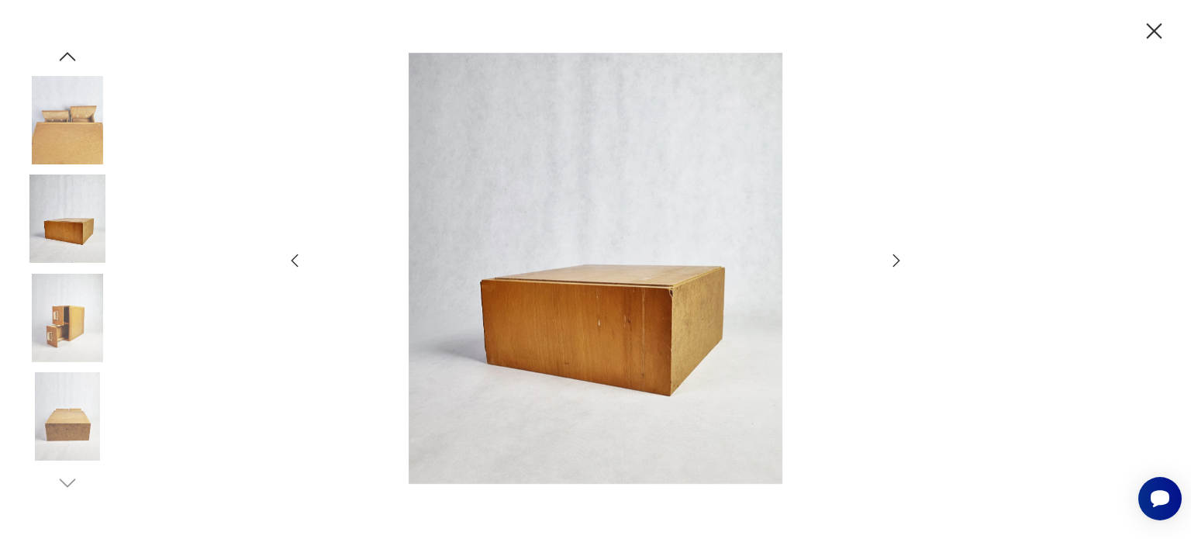
click at [1155, 30] on icon "button" at bounding box center [1154, 31] width 27 height 27
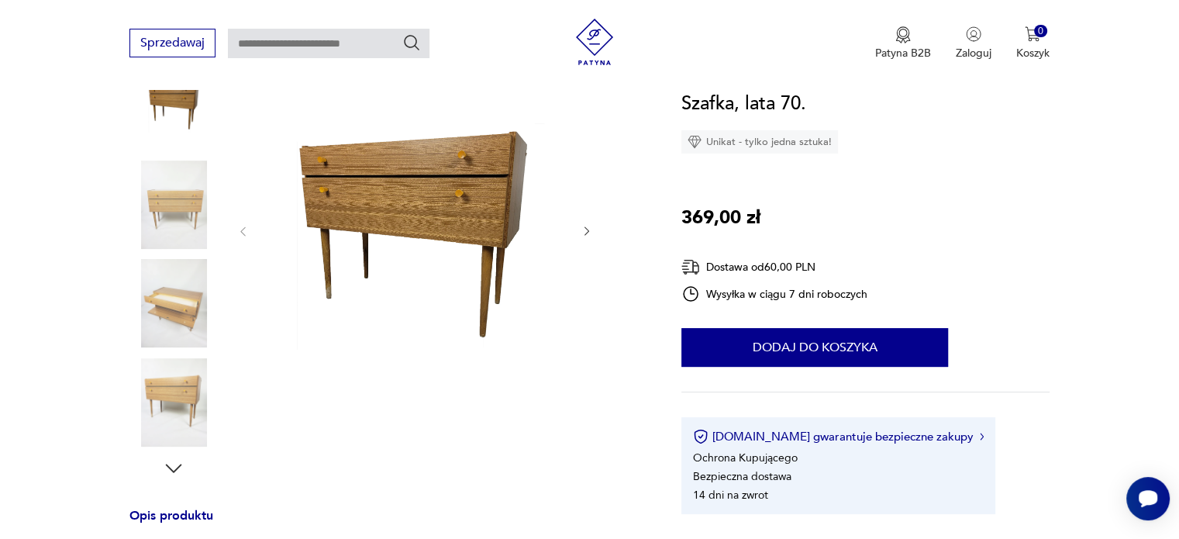
scroll to position [233, 0]
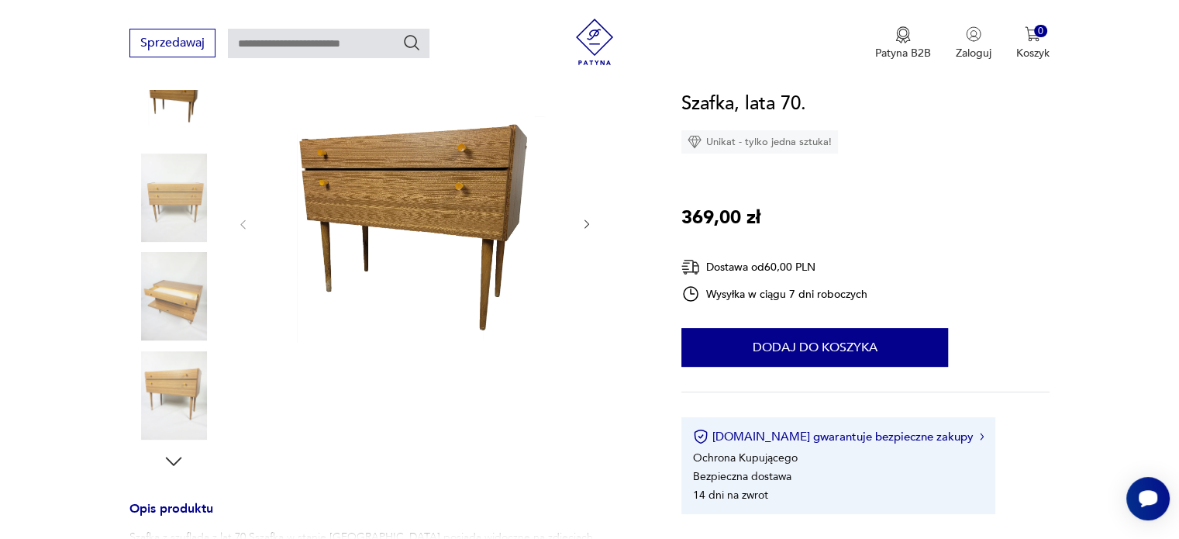
click at [195, 195] on img at bounding box center [173, 198] width 88 height 88
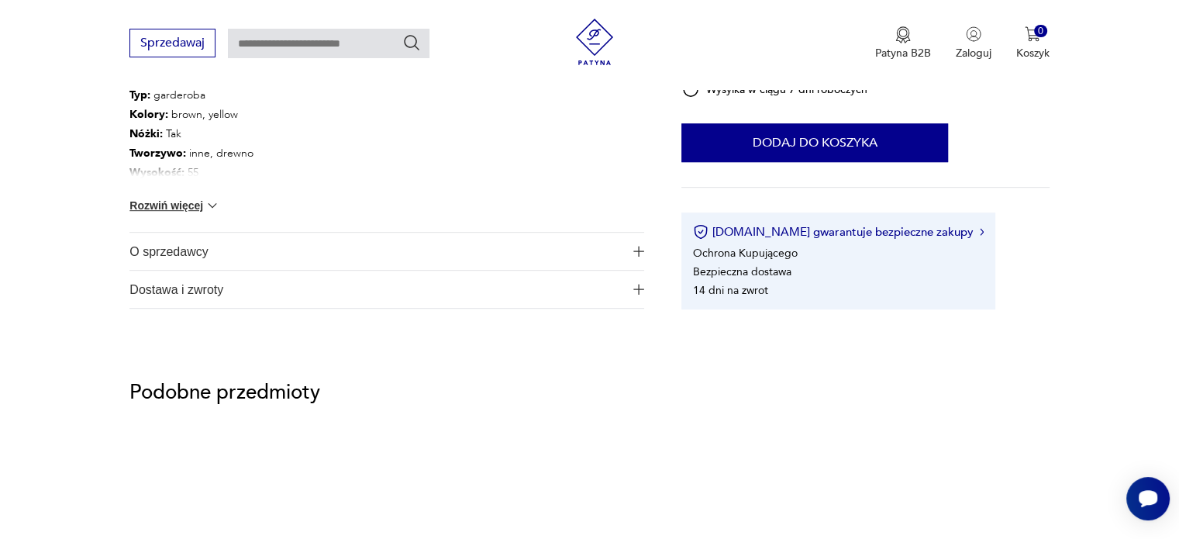
scroll to position [853, 0]
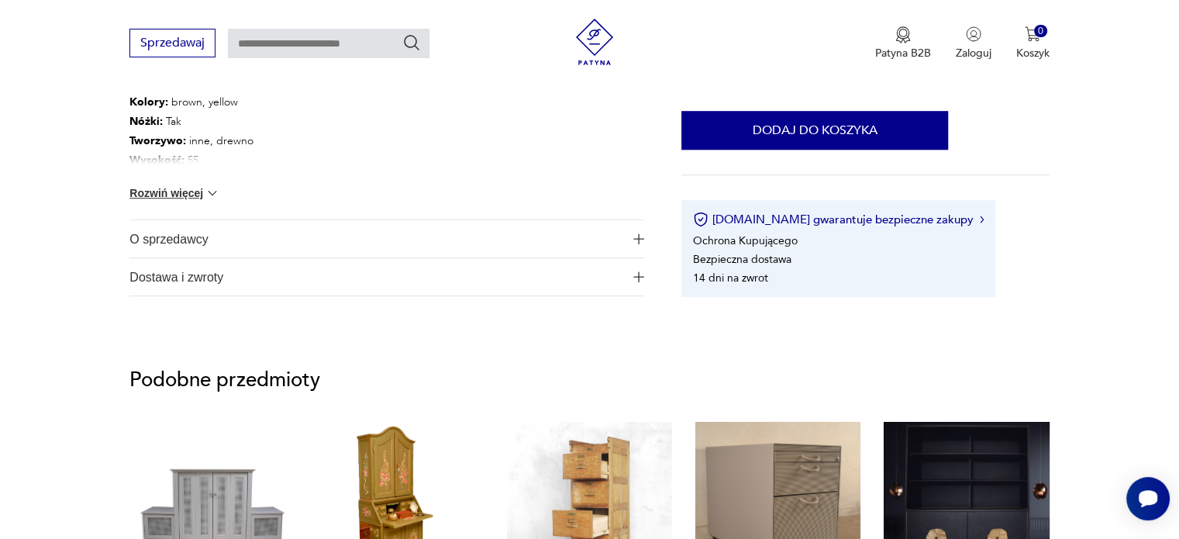
click at [623, 232] on button "O sprzedawcy" at bounding box center [386, 238] width 515 height 37
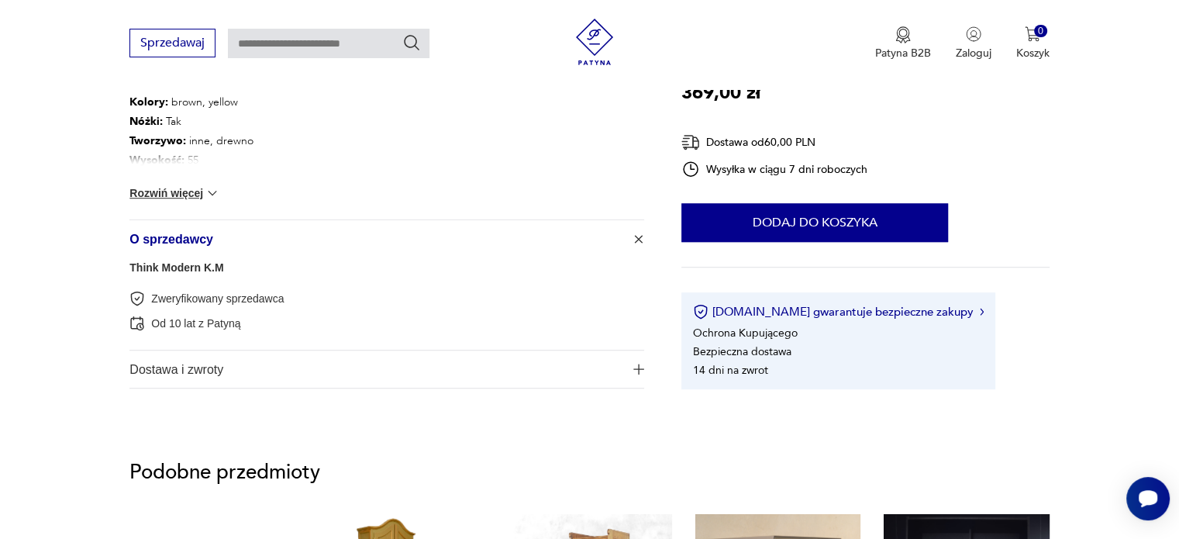
click at [623, 232] on button "O sprzedawcy" at bounding box center [386, 238] width 515 height 37
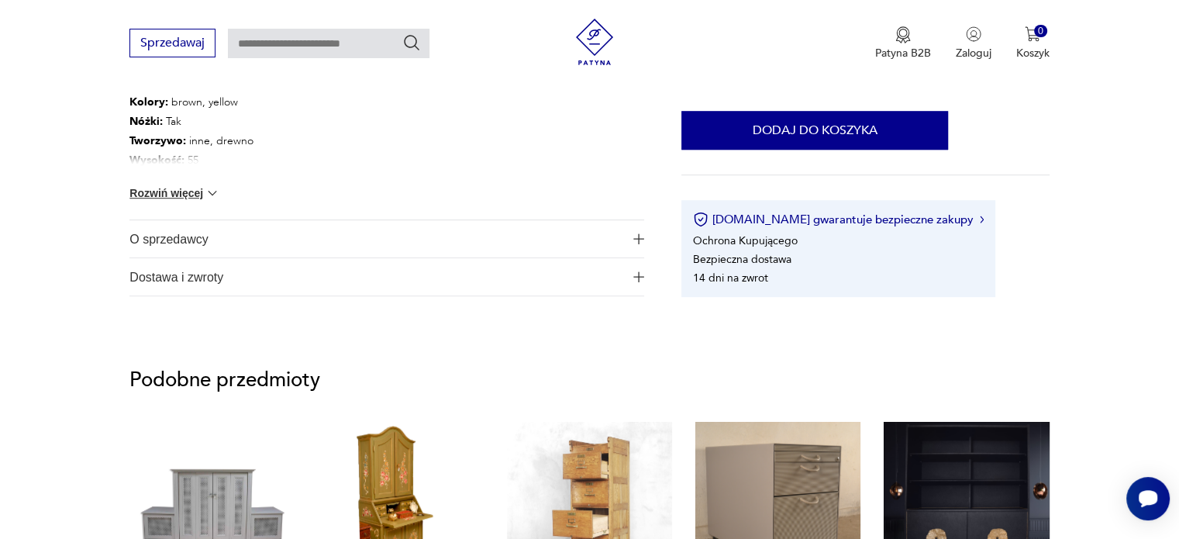
click at [627, 274] on button "Dostawa i zwroty" at bounding box center [386, 276] width 515 height 37
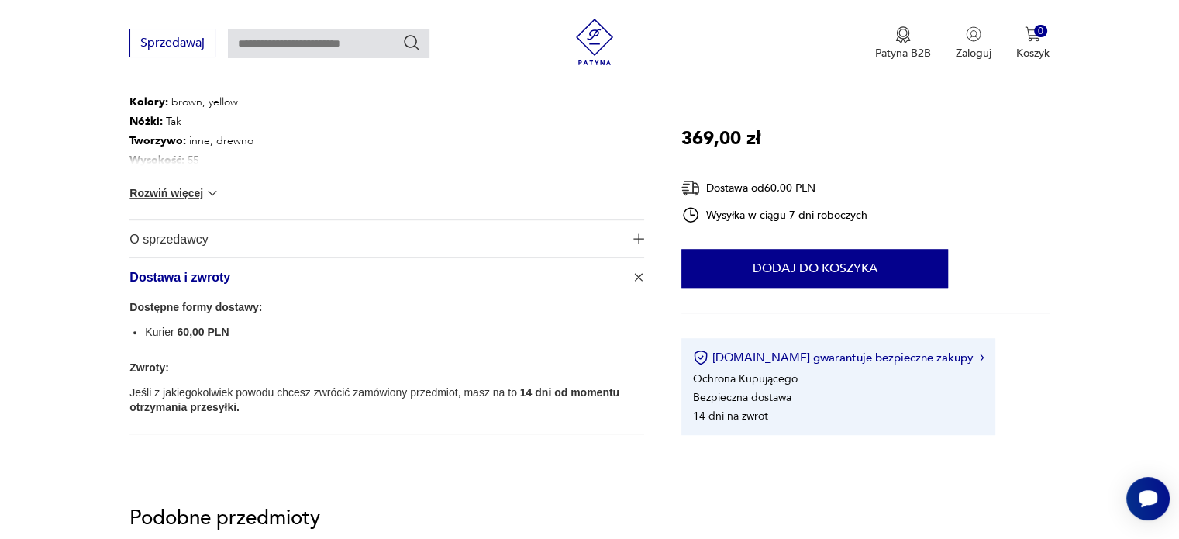
click at [627, 274] on button "Dostawa i zwroty" at bounding box center [386, 276] width 515 height 37
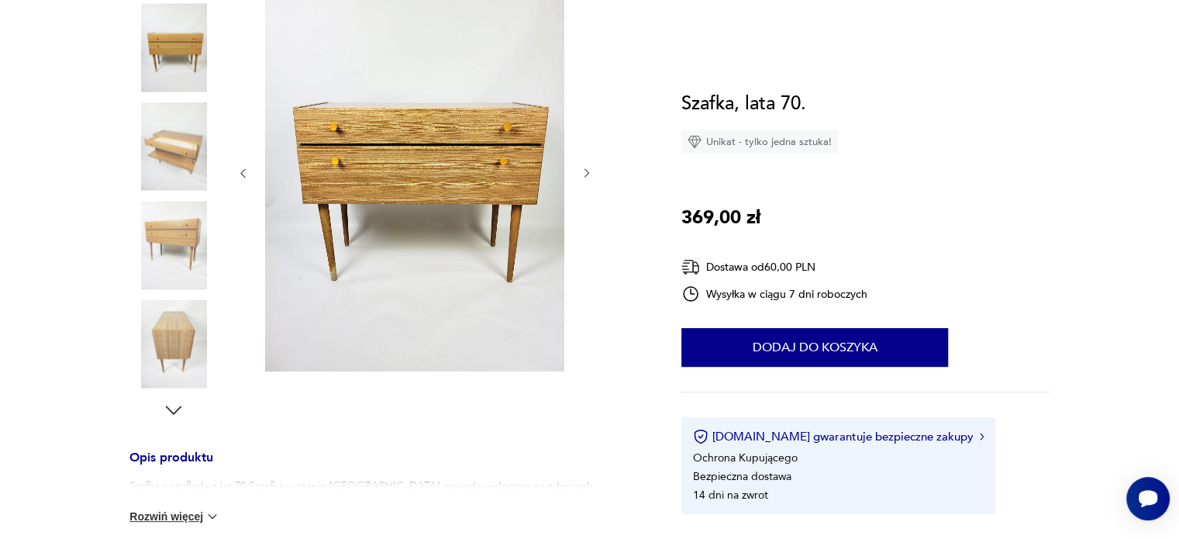
scroll to position [310, 0]
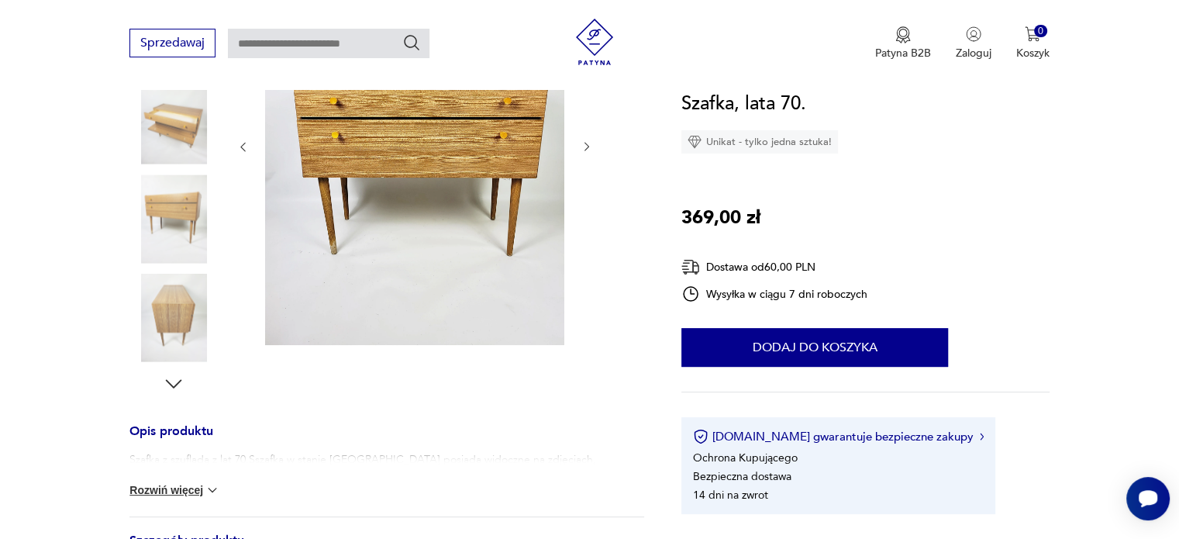
click at [194, 491] on button "Rozwiń więcej" at bounding box center [174, 490] width 90 height 16
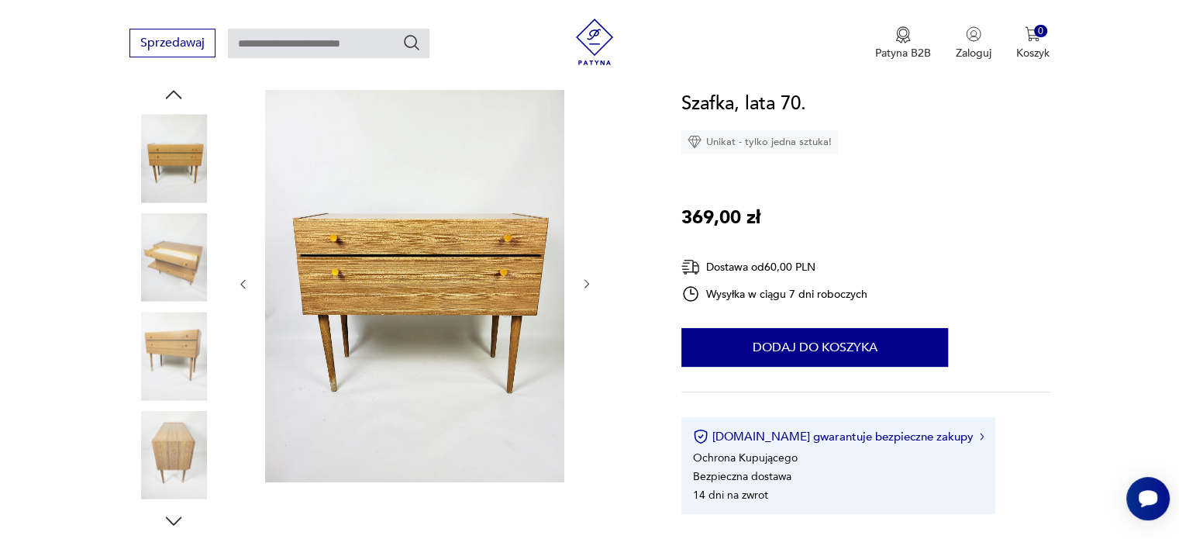
scroll to position [78, 0]
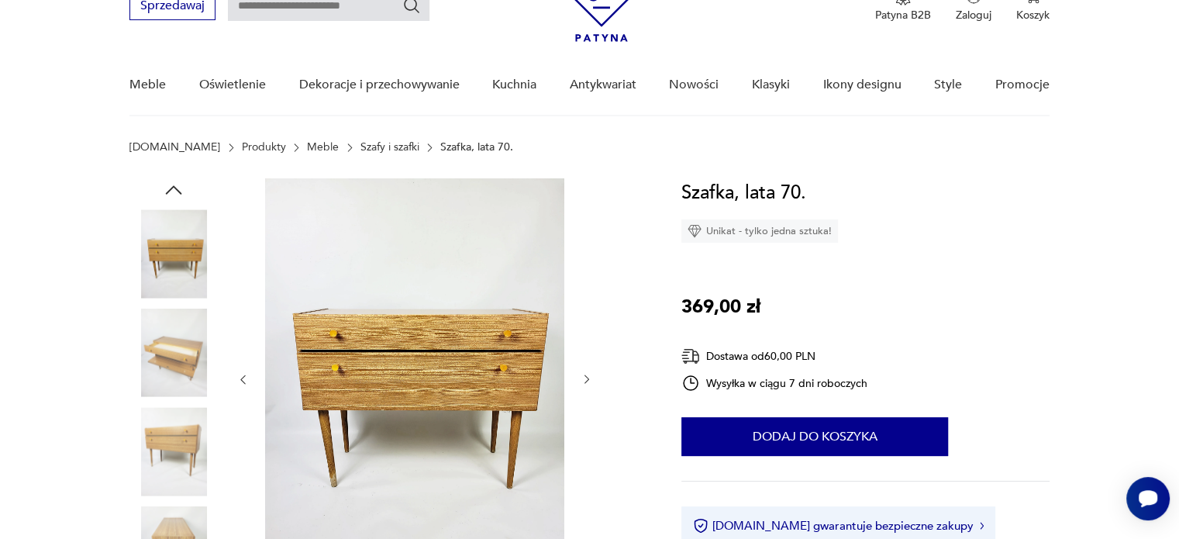
click at [180, 255] on img at bounding box center [173, 253] width 88 height 88
click at [180, 357] on img at bounding box center [173, 353] width 88 height 88
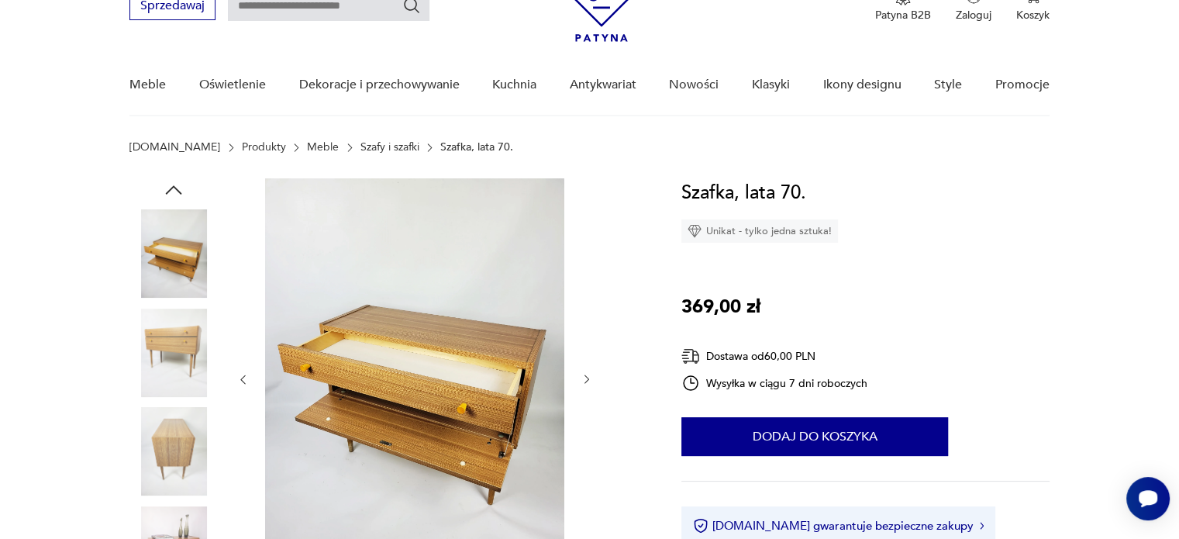
click at [181, 431] on img at bounding box center [173, 451] width 88 height 88
